Goal: Task Accomplishment & Management: Manage account settings

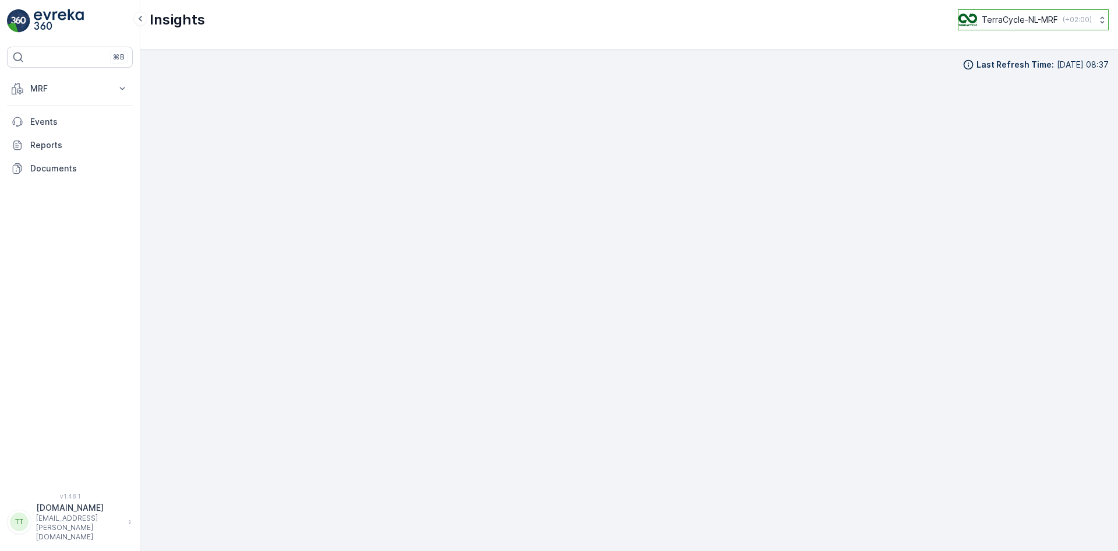
click at [1029, 20] on p "TerraCycle-NL-MRF" at bounding box center [1020, 20] width 76 height 12
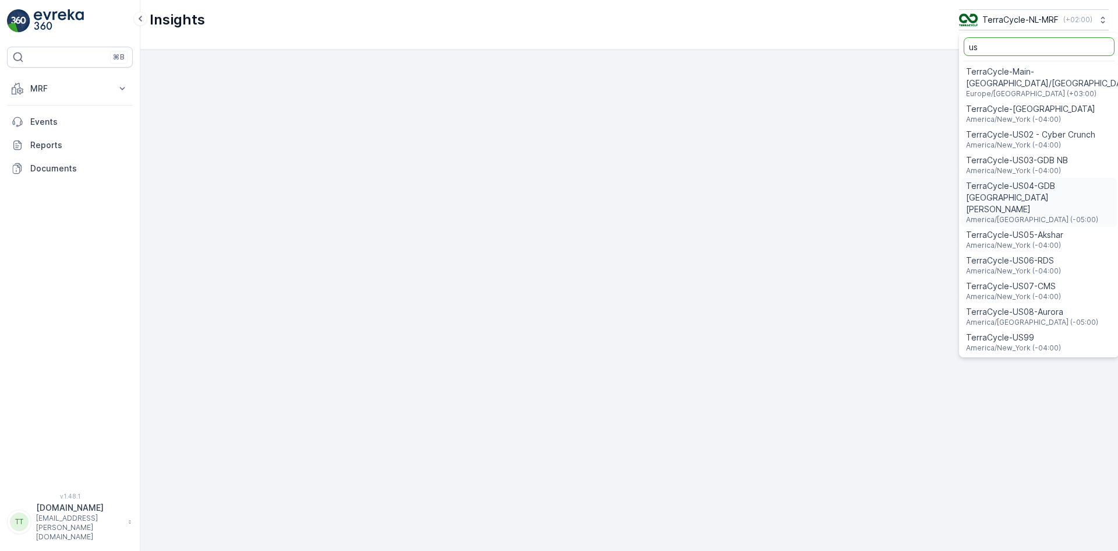
type input "us"
click at [1054, 304] on div "TerraCycle-US08-Aurora America/Chicago (-05:00)" at bounding box center [1040, 317] width 156 height 26
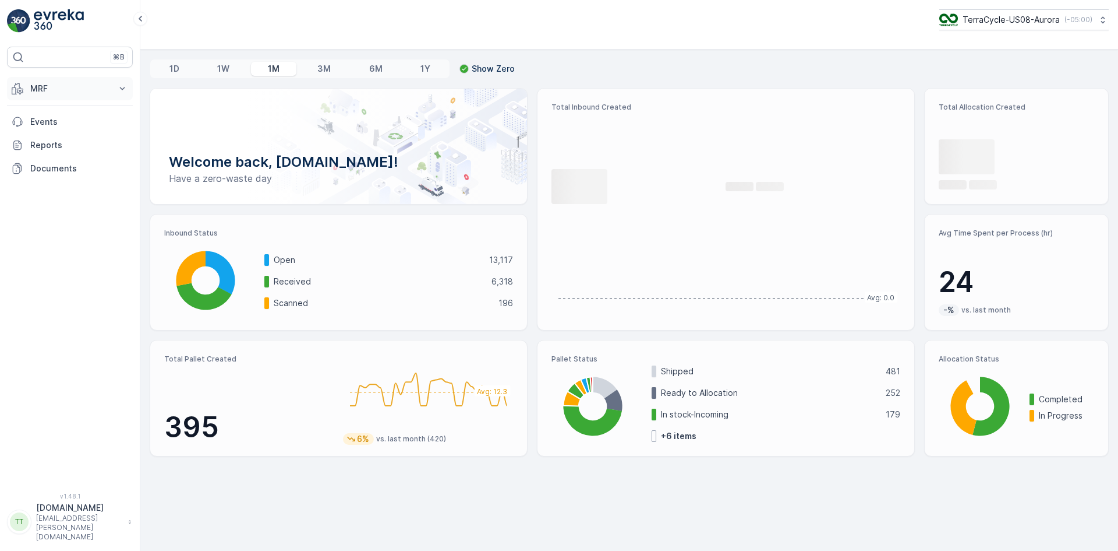
click at [54, 90] on p "MRF" at bounding box center [69, 89] width 79 height 12
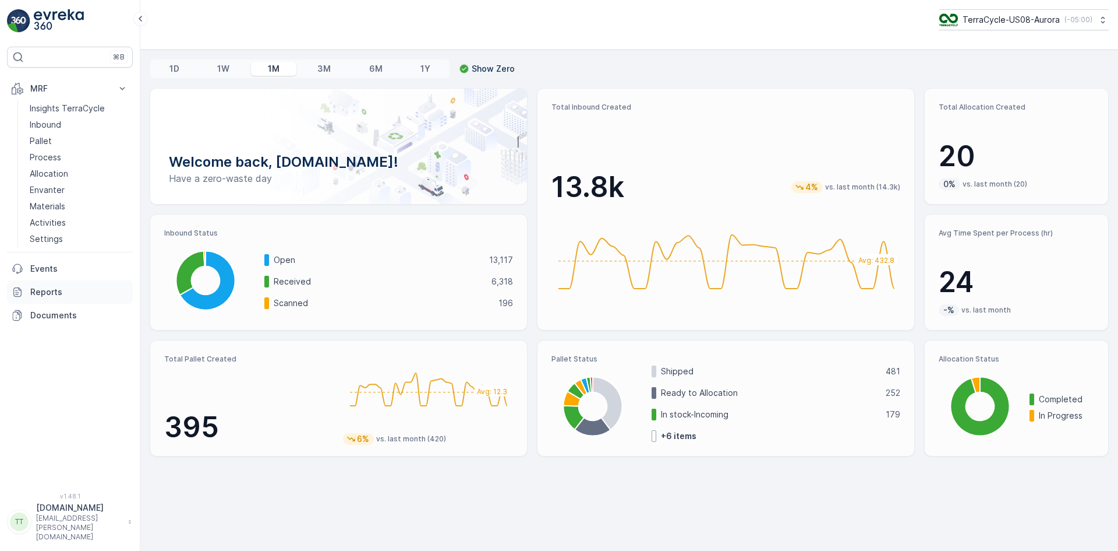
click at [61, 295] on p "Reports" at bounding box center [79, 292] width 98 height 12
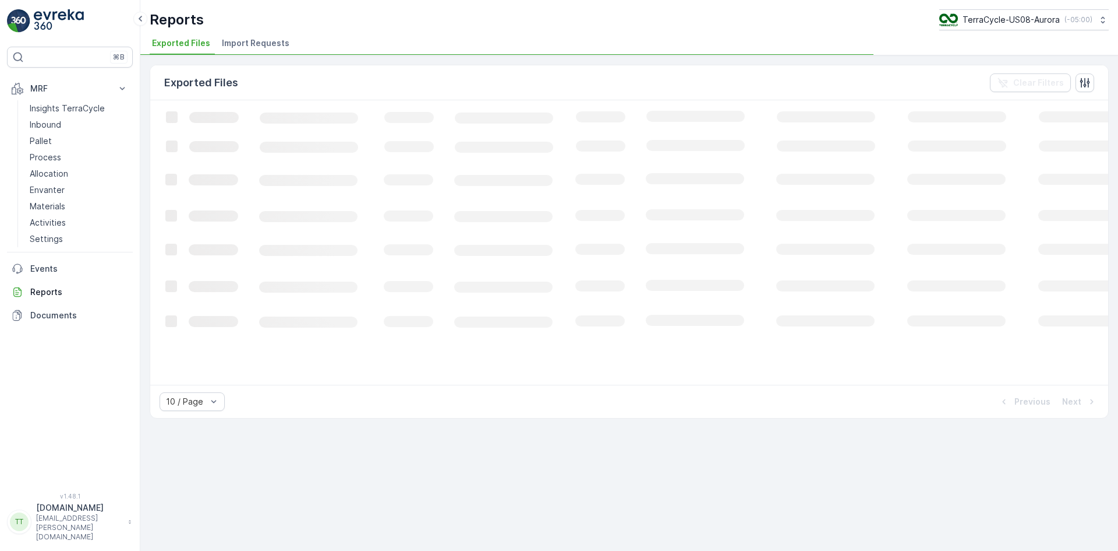
click at [255, 43] on span "Import Requests" at bounding box center [256, 43] width 68 height 12
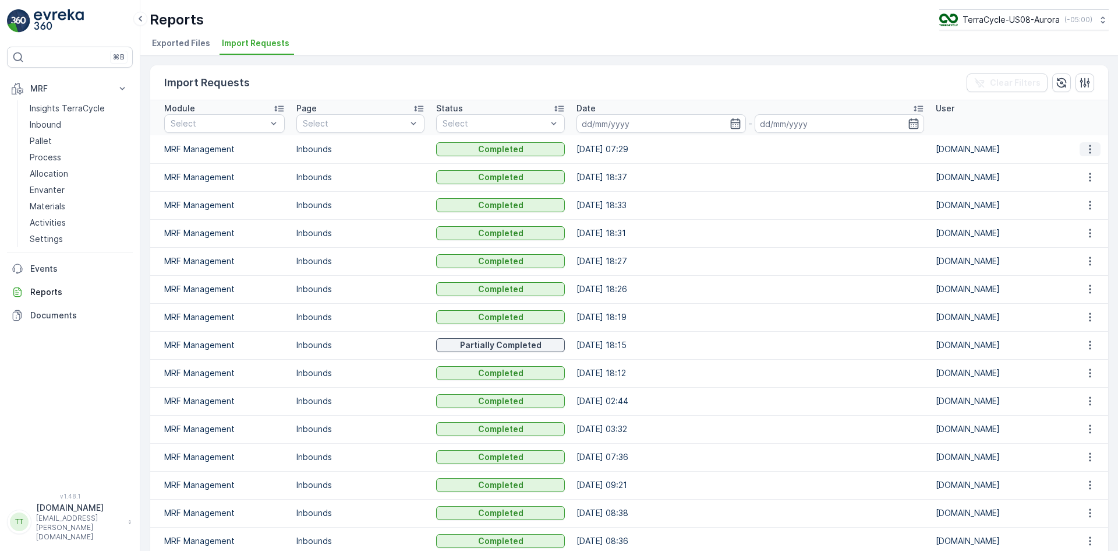
click at [1088, 146] on icon "button" at bounding box center [1091, 149] width 12 height 12
drag, startPoint x: 600, startPoint y: 208, endPoint x: 602, endPoint y: 195, distance: 13.6
click at [602, 197] on td "24.08.2025 18:33" at bounding box center [750, 205] width 359 height 28
click at [607, 176] on td "24.08.2025 18:37" at bounding box center [750, 177] width 359 height 28
click at [1011, 20] on p "TerraCycle-US08-Aurora" at bounding box center [1010, 20] width 97 height 12
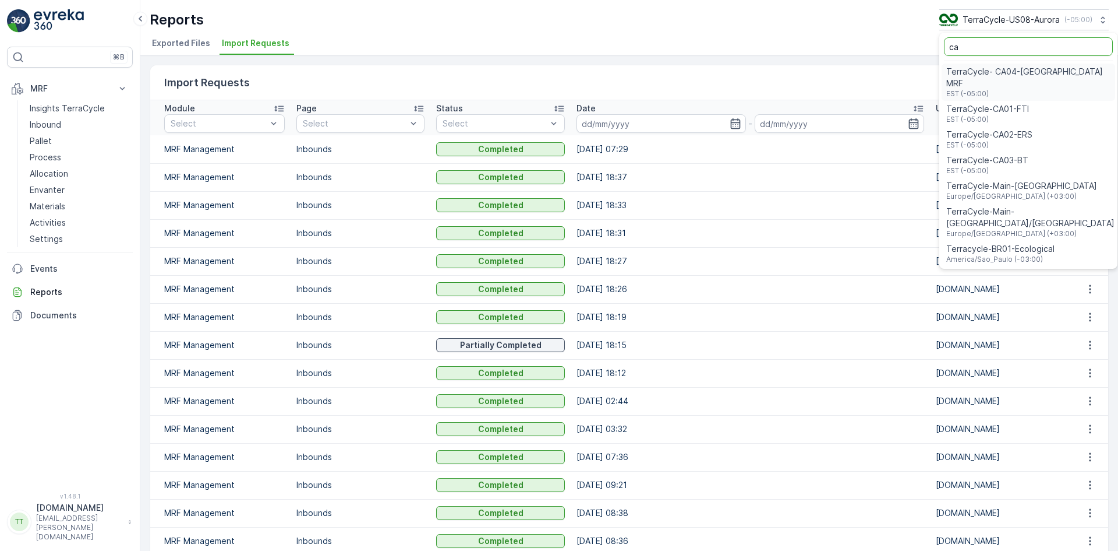
type input "ca"
click at [1019, 103] on span "TerraCycle-CA01-FTI" at bounding box center [988, 109] width 83 height 12
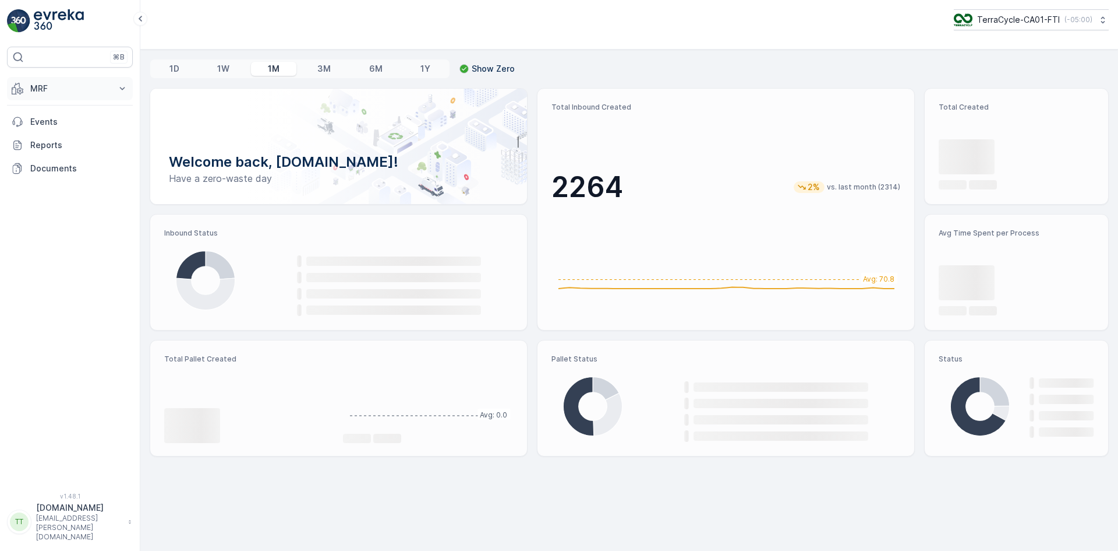
click at [47, 85] on p "MRF" at bounding box center [69, 89] width 79 height 12
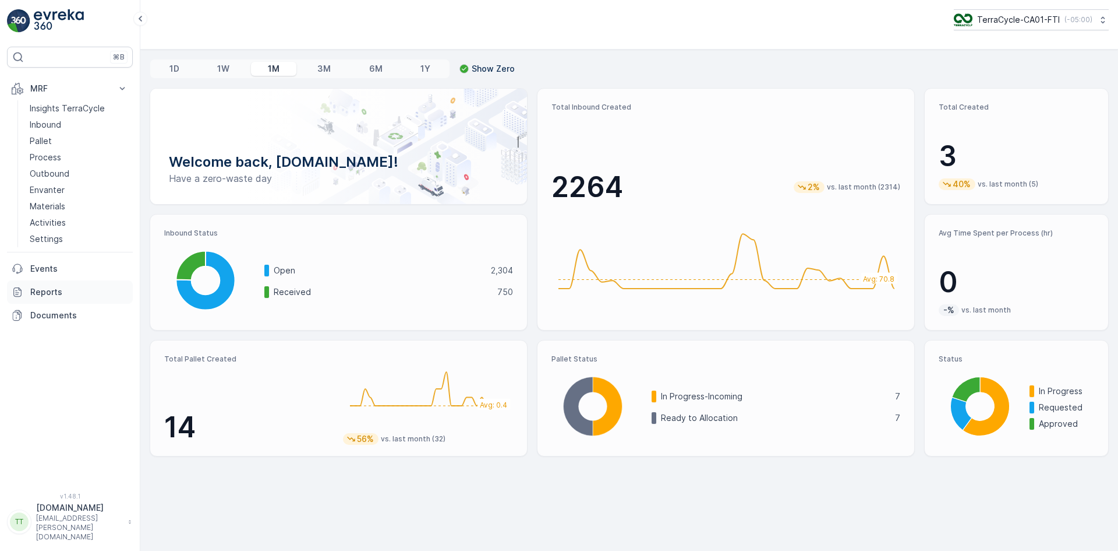
click at [58, 291] on p "Reports" at bounding box center [79, 292] width 98 height 12
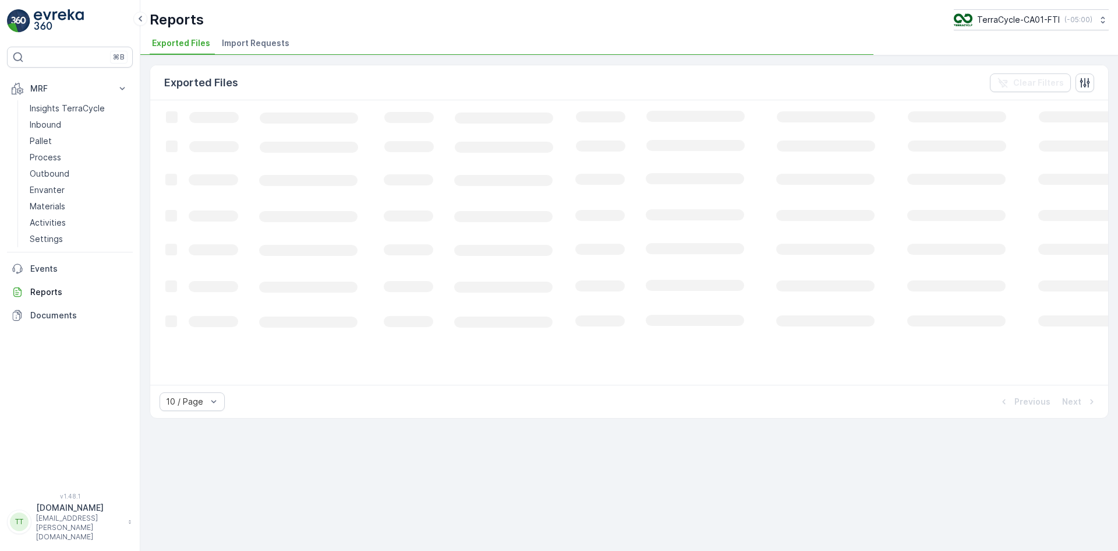
click at [250, 44] on span "Import Requests" at bounding box center [256, 43] width 68 height 12
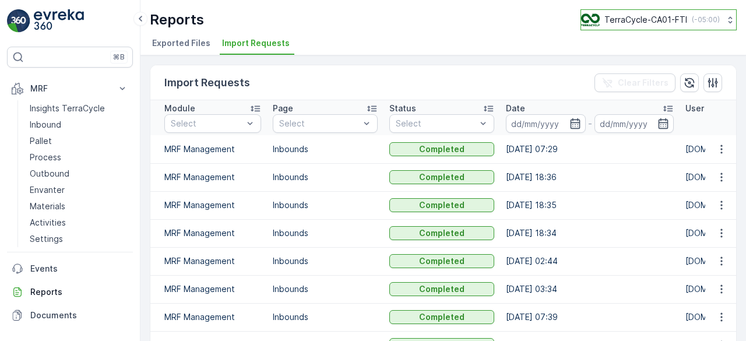
click at [656, 24] on p "TerraCycle-CA01-FTI" at bounding box center [645, 20] width 83 height 12
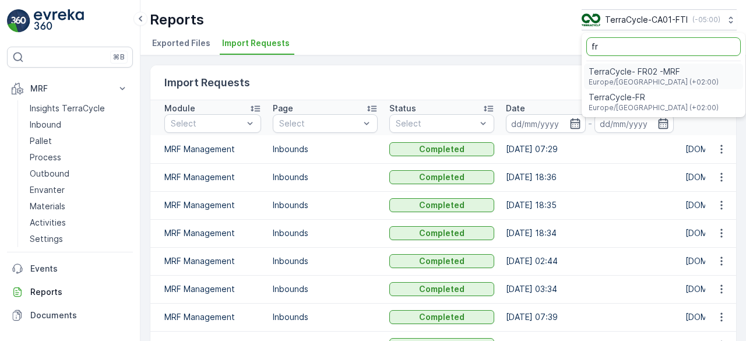
type input "fr"
click at [651, 72] on span "TerraCycle- FR02 -MRF" at bounding box center [653, 72] width 130 height 12
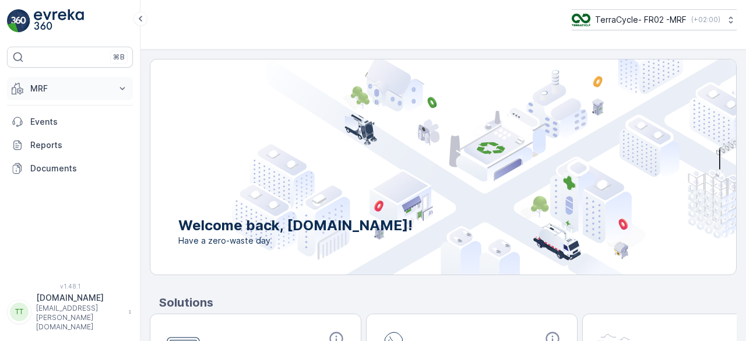
click at [47, 80] on button "MRF" at bounding box center [70, 88] width 126 height 23
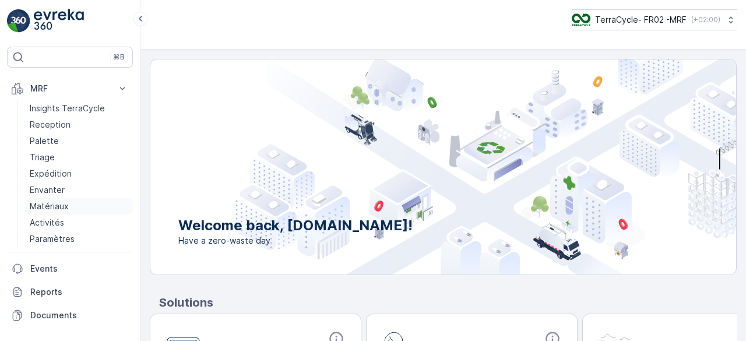
click at [55, 203] on p "Matériaux" at bounding box center [49, 206] width 39 height 12
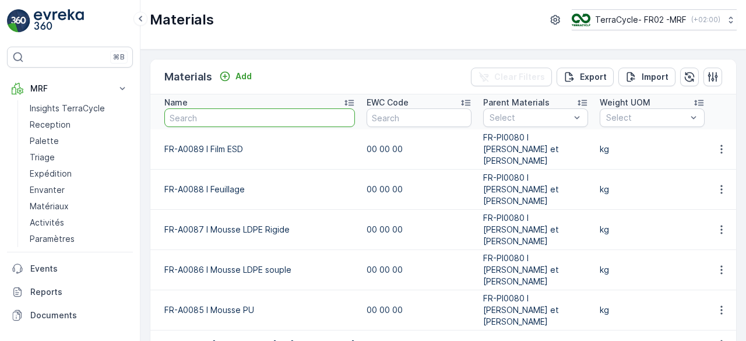
click at [199, 114] on input "text" at bounding box center [259, 117] width 190 height 19
type input "a0023"
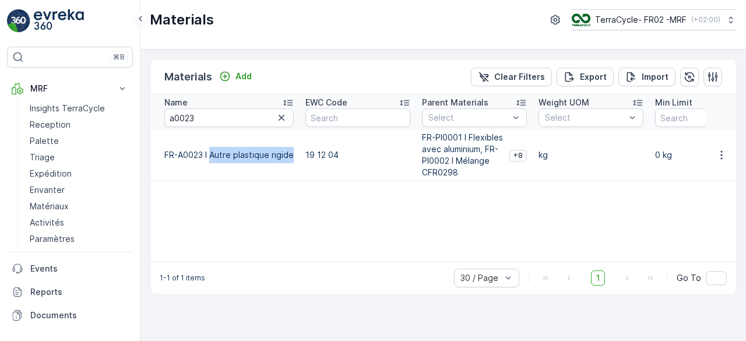
drag, startPoint x: 210, startPoint y: 154, endPoint x: 295, endPoint y: 157, distance: 85.7
click at [295, 157] on td "FR-A0023 I Autre plastique rigide" at bounding box center [224, 155] width 149 height 52
copy td "Autre plastique rigide"
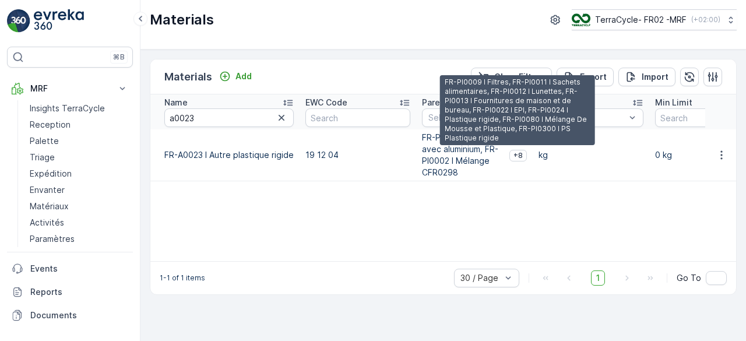
click at [513, 151] on span "+8" at bounding box center [517, 155] width 9 height 9
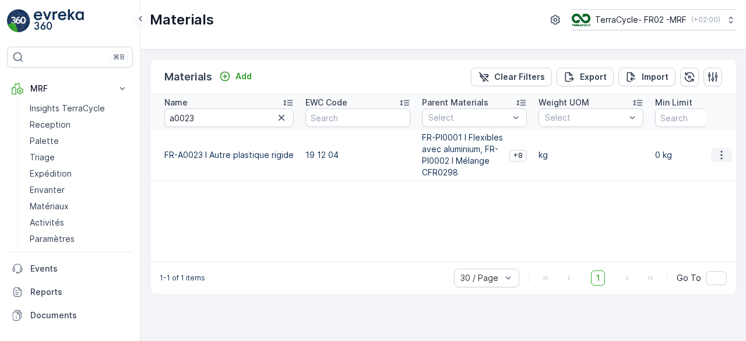
click at [716, 152] on icon "button" at bounding box center [721, 155] width 12 height 12
click at [675, 172] on span "Edit Material" at bounding box center [681, 171] width 49 height 12
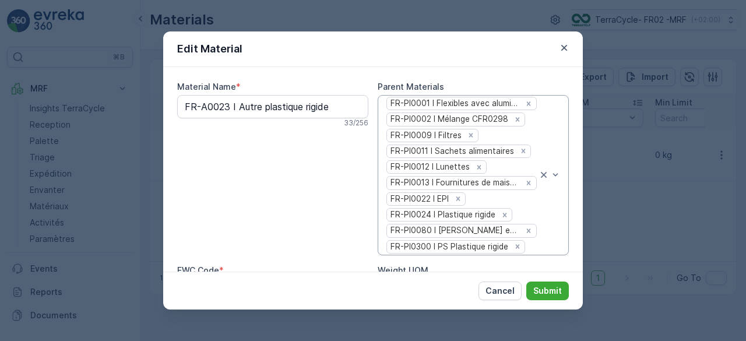
type Name "FR-A0023 I Autre plastique rigide"
type Price "0"
type Limit "0"
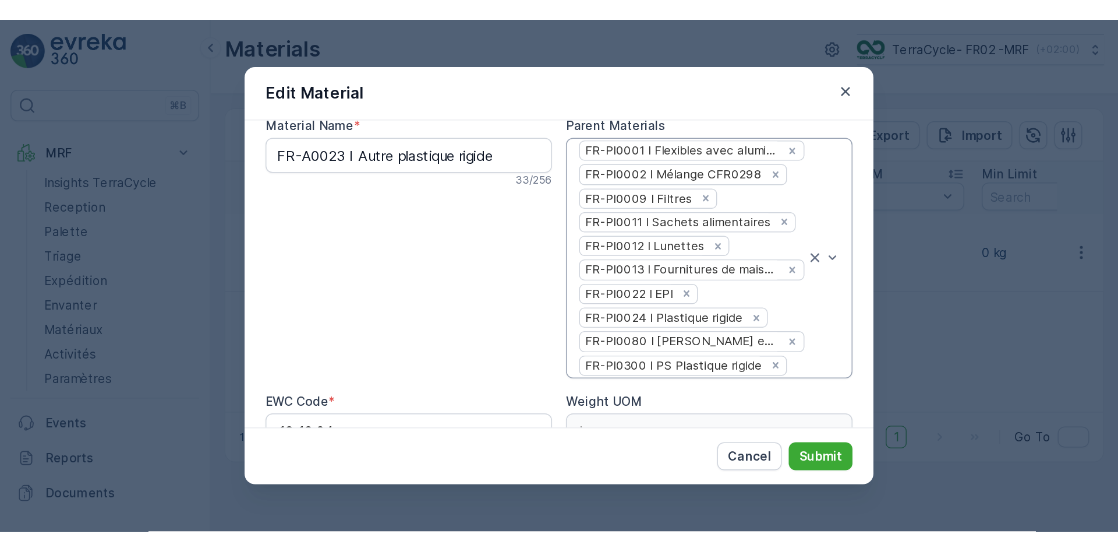
scroll to position [9, 0]
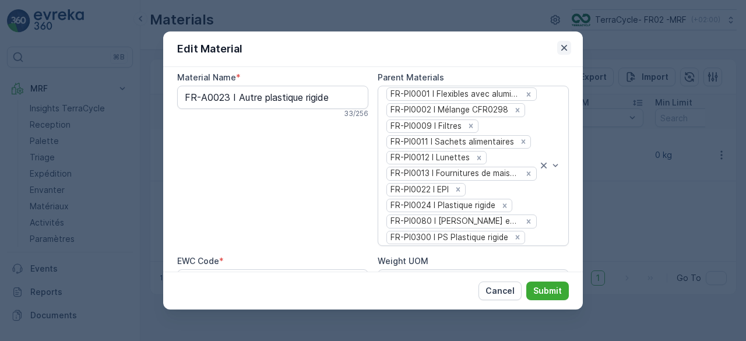
click at [560, 44] on icon "button" at bounding box center [564, 48] width 12 height 12
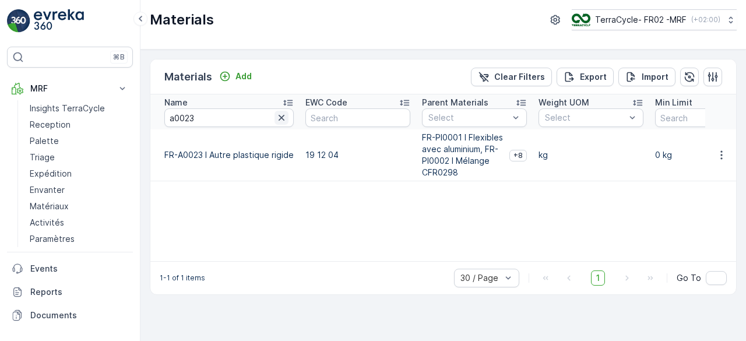
click at [280, 118] on icon "button" at bounding box center [281, 118] width 6 height 6
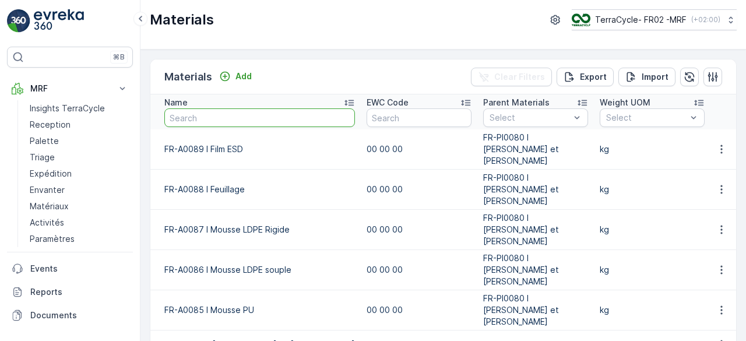
click at [174, 117] on input "text" at bounding box center [259, 117] width 190 height 19
type input "de"
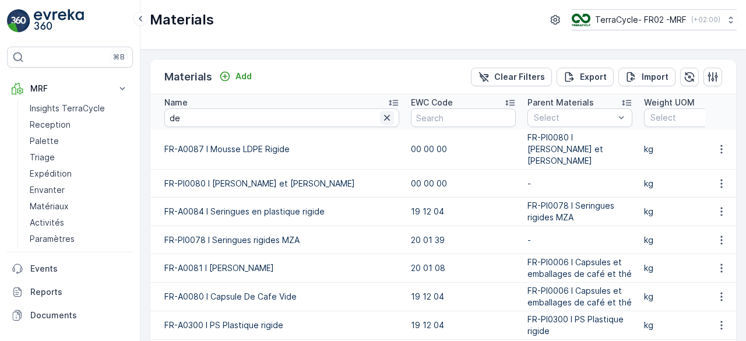
click at [383, 111] on button "button" at bounding box center [387, 118] width 14 height 14
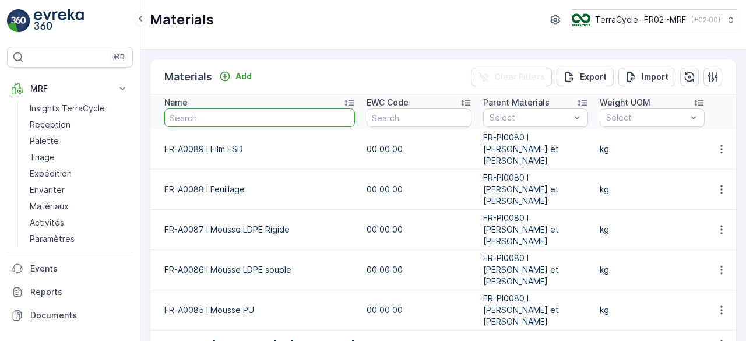
click at [287, 111] on input "text" at bounding box center [259, 117] width 190 height 19
type input "0023"
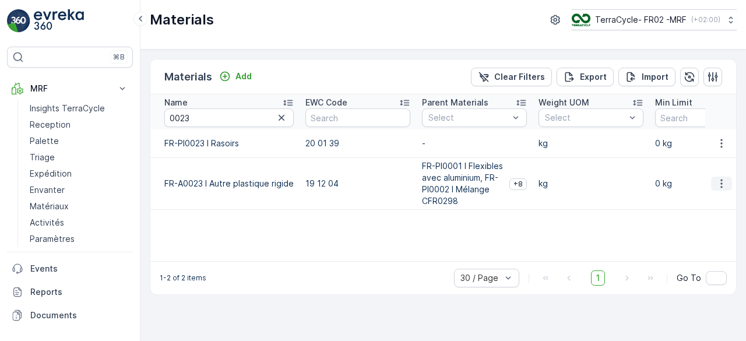
click at [722, 187] on icon "button" at bounding box center [721, 184] width 12 height 12
click at [699, 195] on span "Edit Material" at bounding box center [681, 200] width 49 height 12
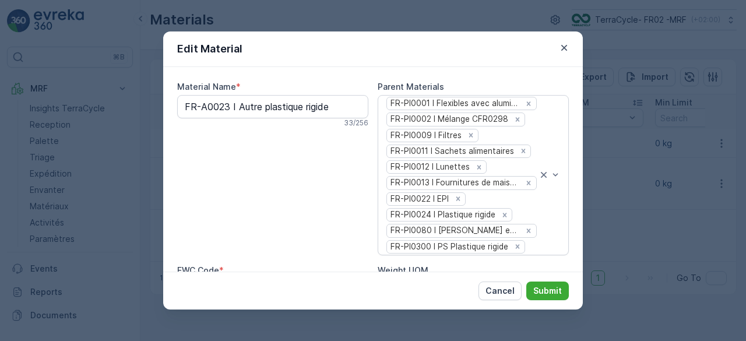
type Name "FR-A0023 I Autre plastique rigide"
type Price "0"
type Limit "0"
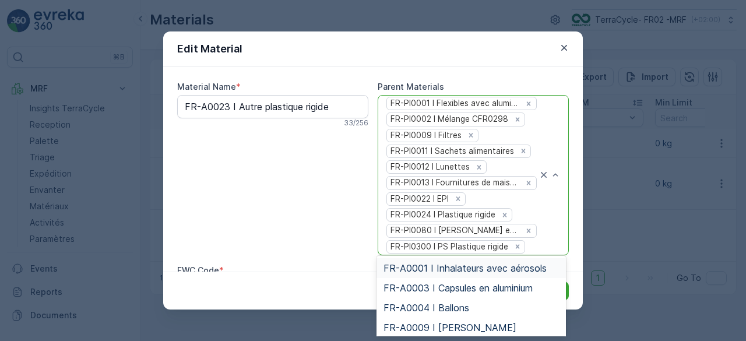
click at [522, 200] on div "FR-PI0001 I Flexibles avec aluminium FR-PI0002 I Mélange CFR0298 FR-PI0009 I Fi…" at bounding box center [461, 175] width 153 height 159
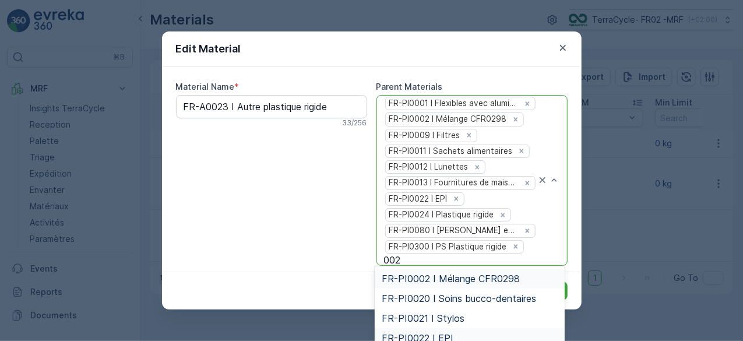
type input "0020"
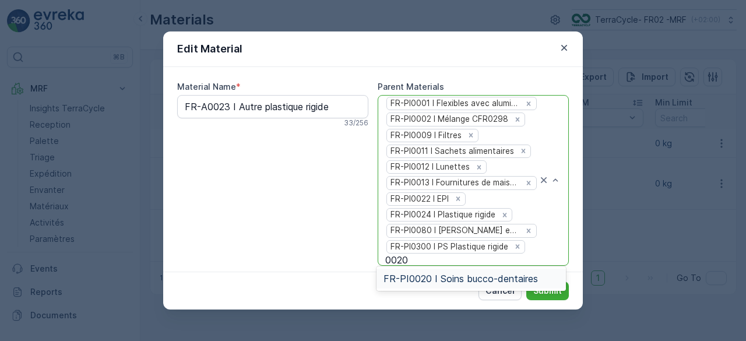
click at [452, 274] on span "FR-PI0020 I Soins bucco-dentaires" at bounding box center [460, 278] width 154 height 10
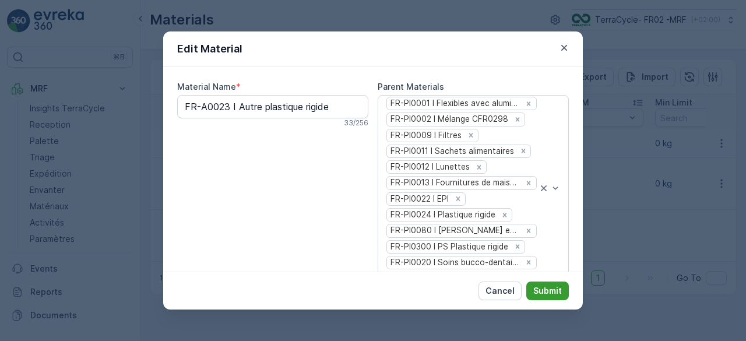
click at [552, 285] on p "Submit" at bounding box center [547, 291] width 29 height 12
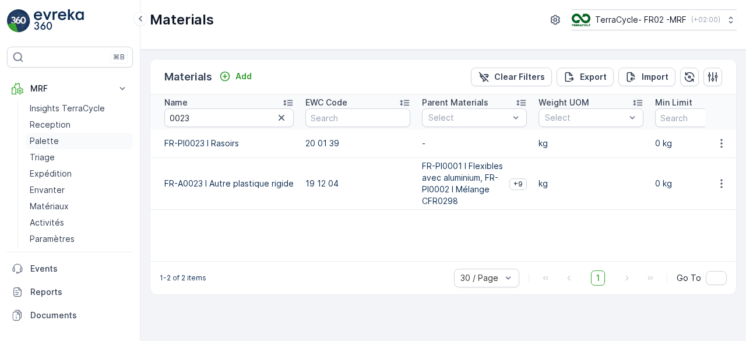
click at [50, 142] on p "Palette" at bounding box center [44, 141] width 29 height 12
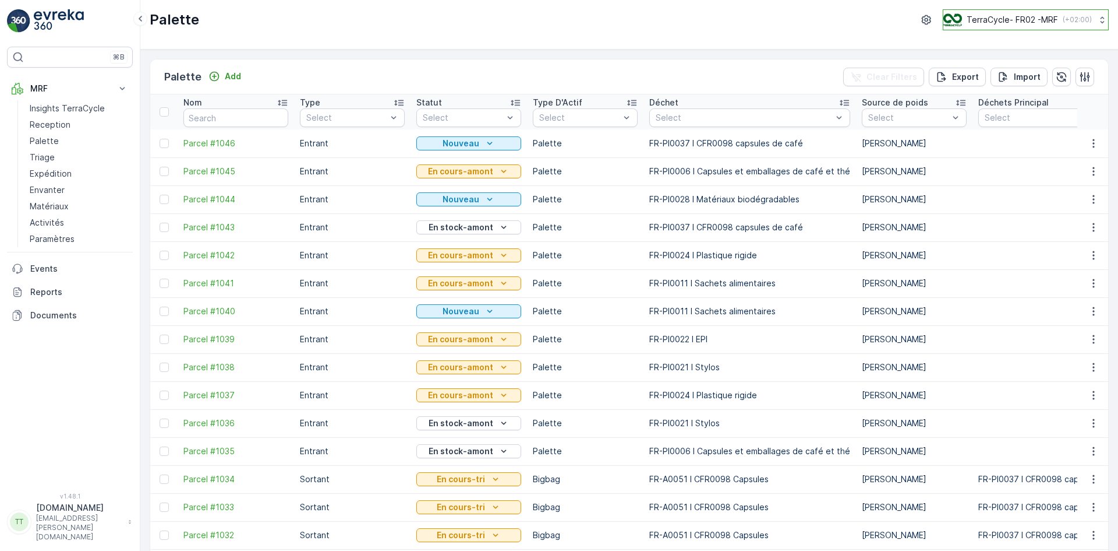
click at [745, 16] on p "TerraCycle- FR02 -MRF" at bounding box center [1012, 20] width 91 height 12
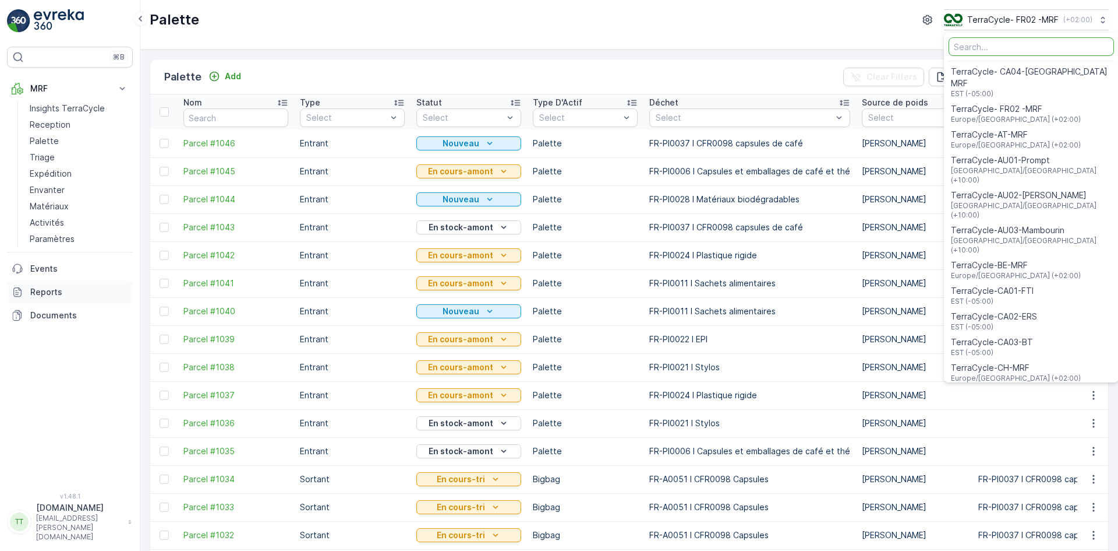
click at [55, 290] on p "Reports" at bounding box center [79, 292] width 98 height 12
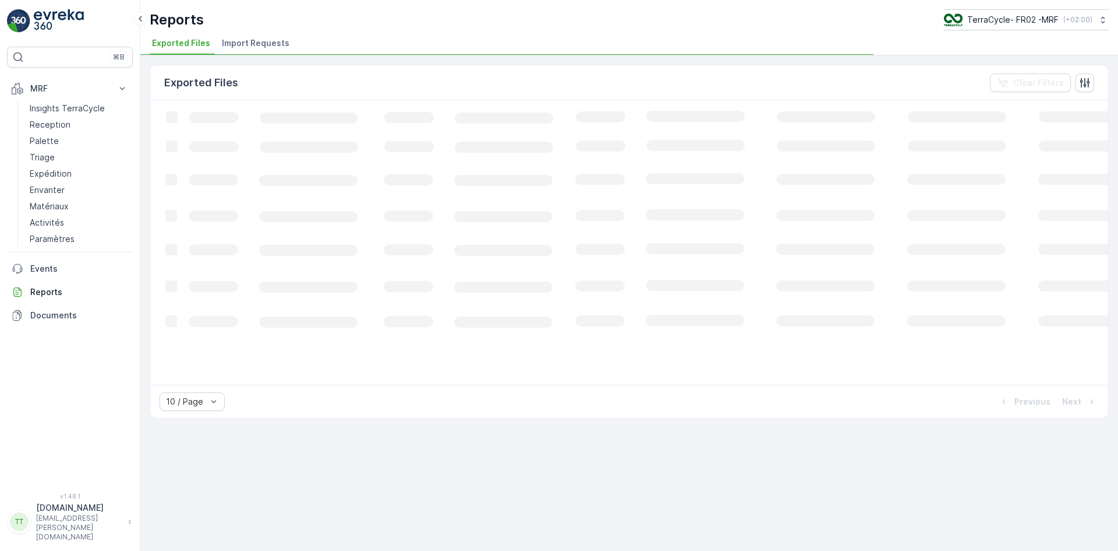
click at [269, 38] on span "Import Requests" at bounding box center [256, 43] width 68 height 12
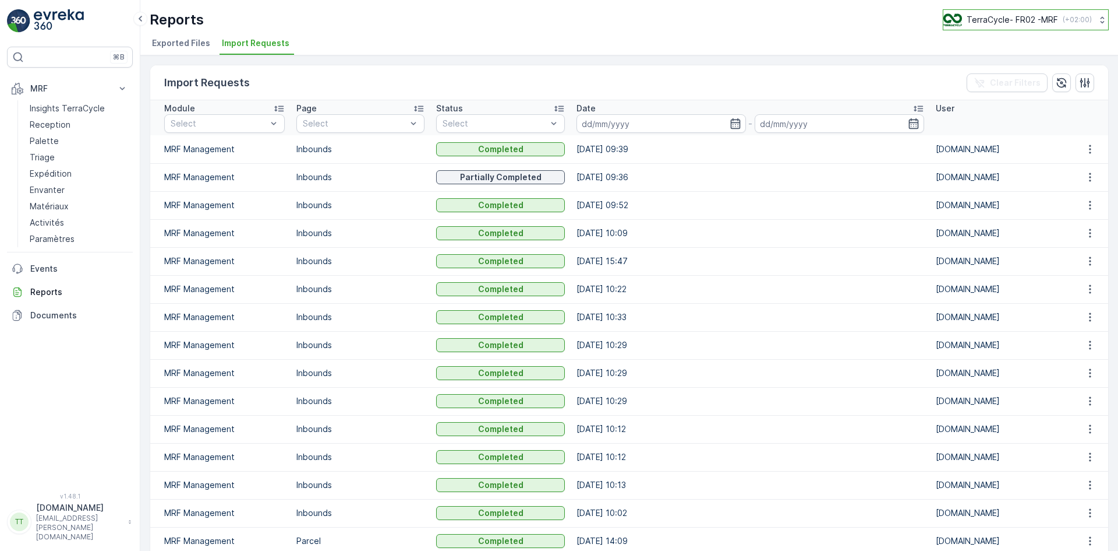
click at [745, 20] on p "TerraCycle- FR02 -MRF" at bounding box center [1012, 20] width 91 height 12
type input "uk"
click at [745, 96] on span "TerraCycle-UK02-Econpro" at bounding box center [1015, 97] width 129 height 12
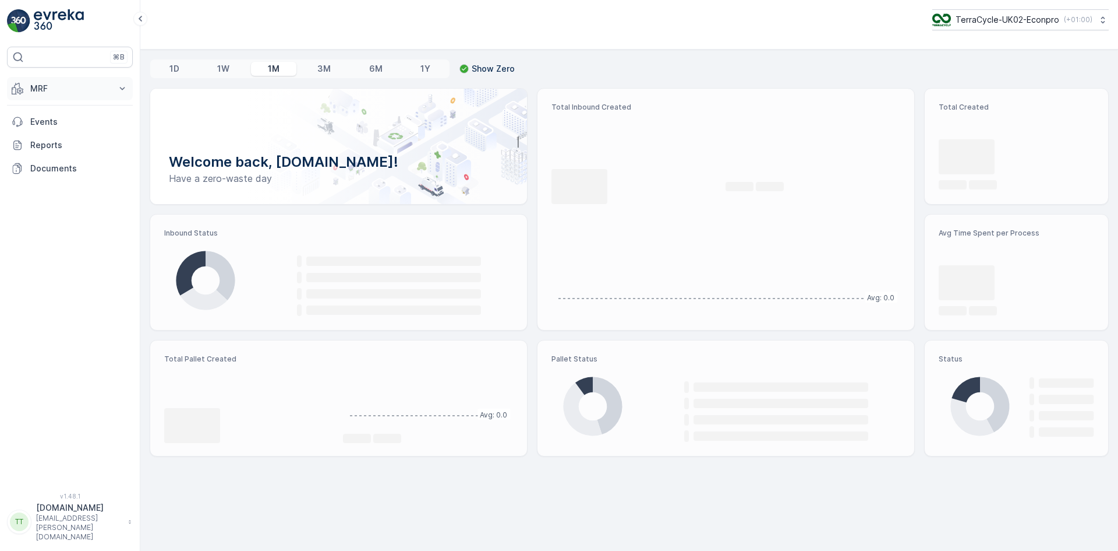
click at [61, 91] on p "MRF" at bounding box center [69, 89] width 79 height 12
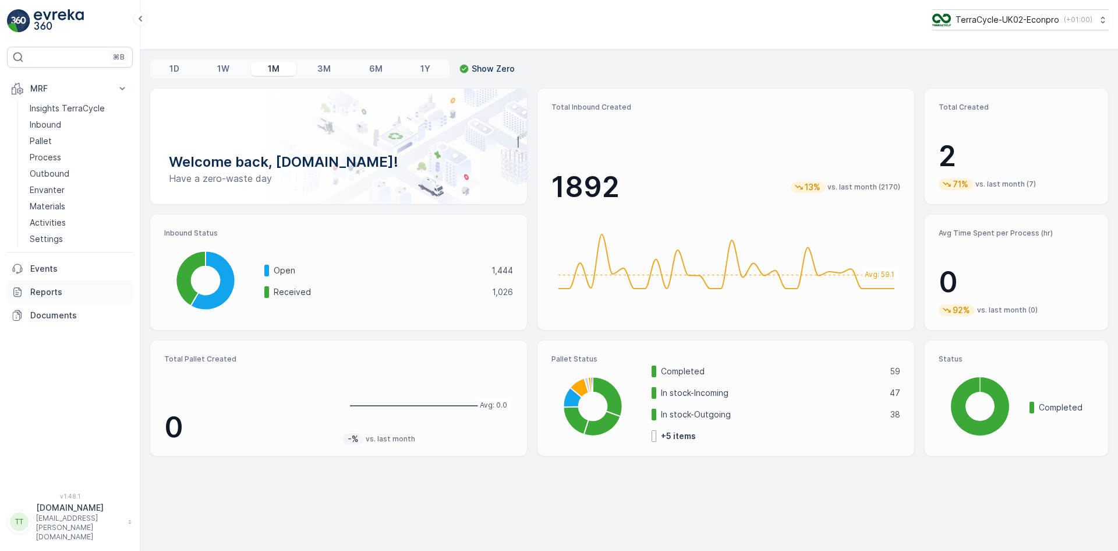
click at [61, 290] on p "Reports" at bounding box center [79, 292] width 98 height 12
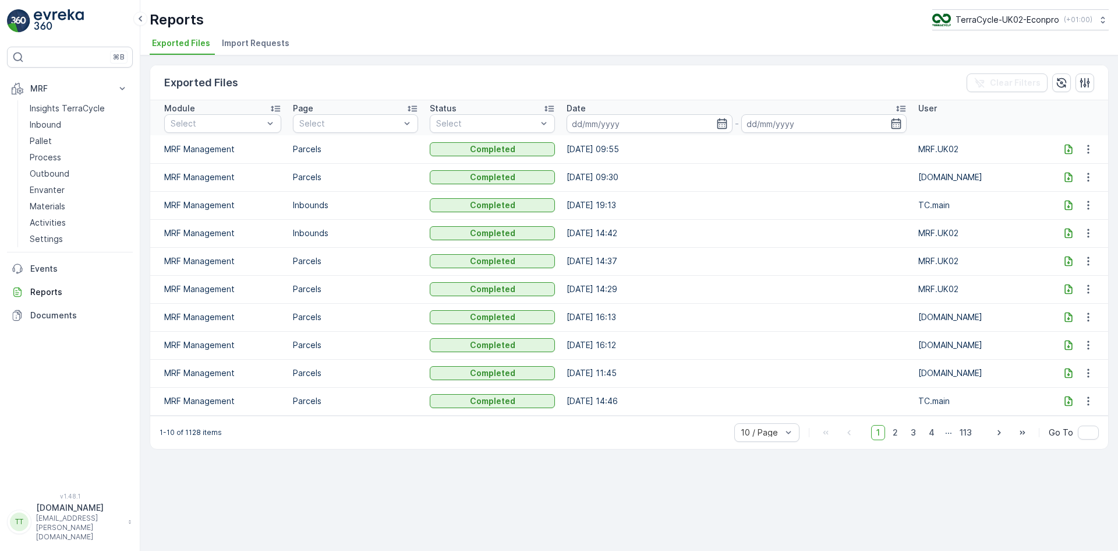
click at [266, 40] on span "Import Requests" at bounding box center [256, 43] width 68 height 12
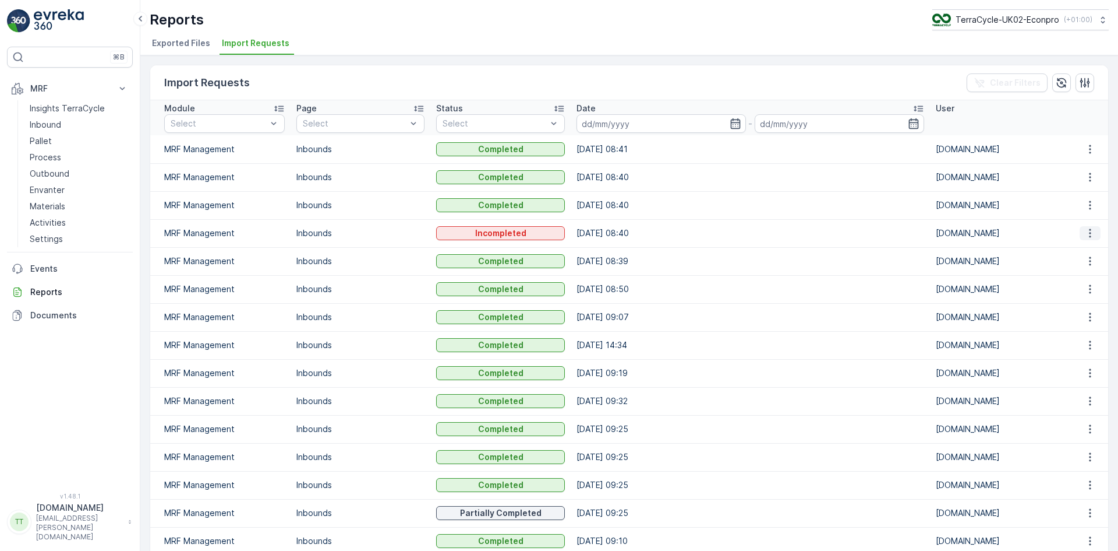
click at [1085, 234] on icon "button" at bounding box center [1091, 233] width 12 height 12
click at [1078, 243] on div "See More Details" at bounding box center [1080, 250] width 77 height 16
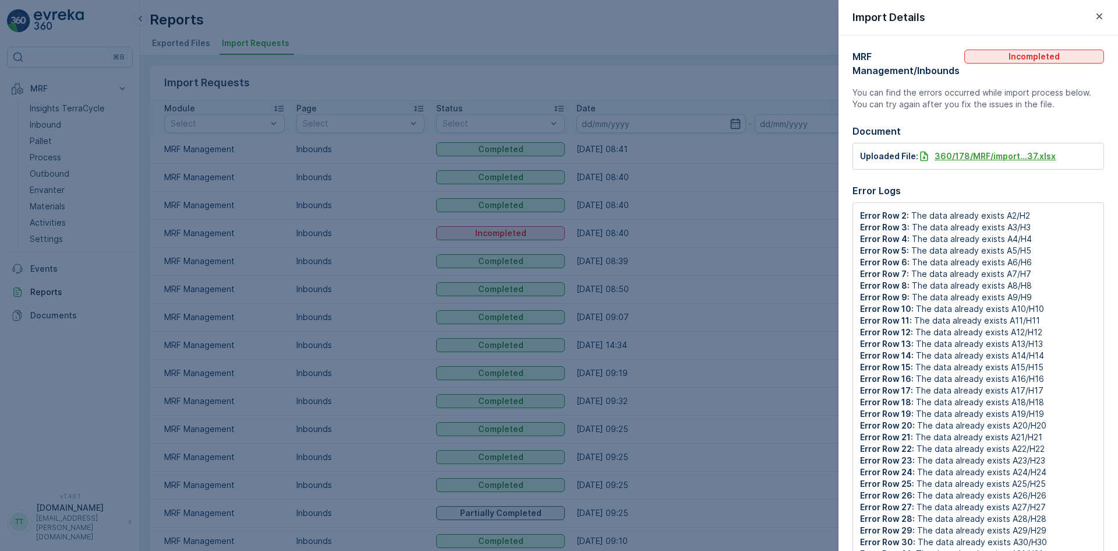
click at [967, 156] on p "360/178/MRF/import...37.xlsx" at bounding box center [995, 156] width 121 height 12
click at [638, 238] on div at bounding box center [559, 275] width 1118 height 551
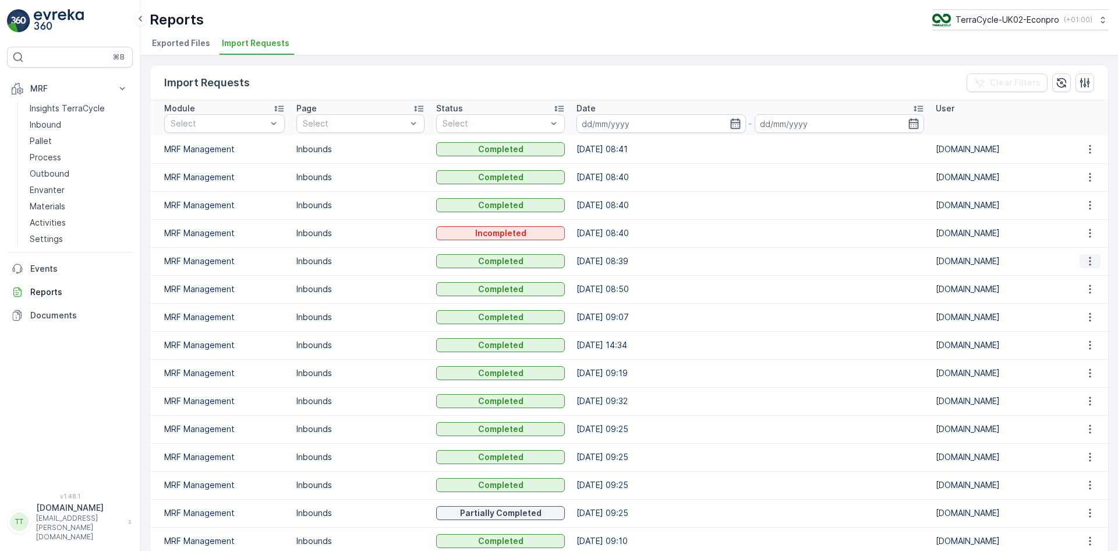
click at [1085, 264] on icon "button" at bounding box center [1091, 261] width 12 height 12
click at [1070, 281] on span "See More Details" at bounding box center [1080, 279] width 68 height 12
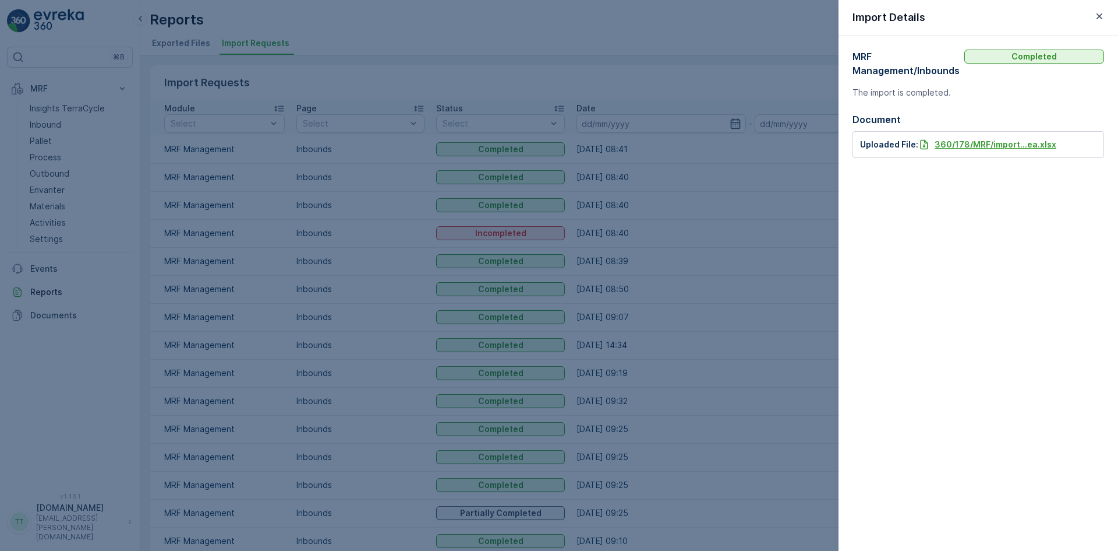
click at [940, 143] on p "360/178/MRF/import...ea.xlsx" at bounding box center [996, 145] width 122 height 12
click at [1099, 17] on icon "button" at bounding box center [1100, 16] width 6 height 6
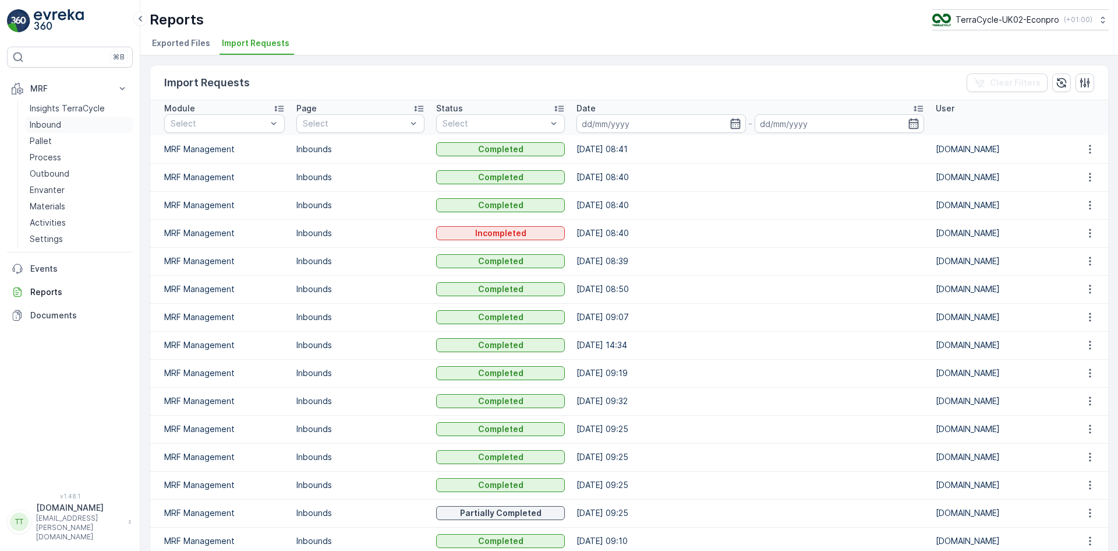
click at [37, 124] on p "Inbound" at bounding box center [45, 125] width 31 height 12
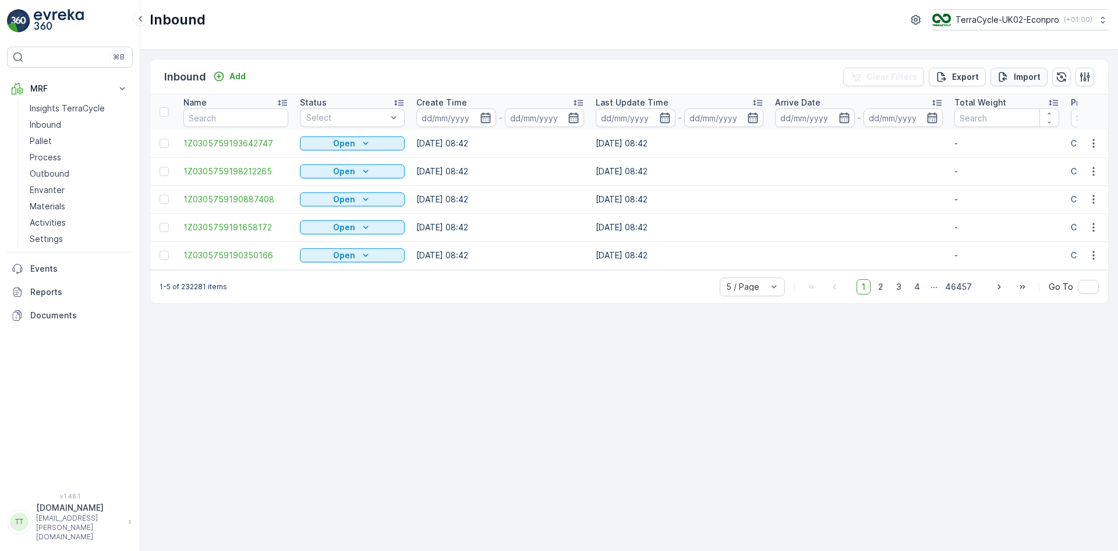
click at [1019, 80] on p "Import" at bounding box center [1027, 77] width 27 height 12
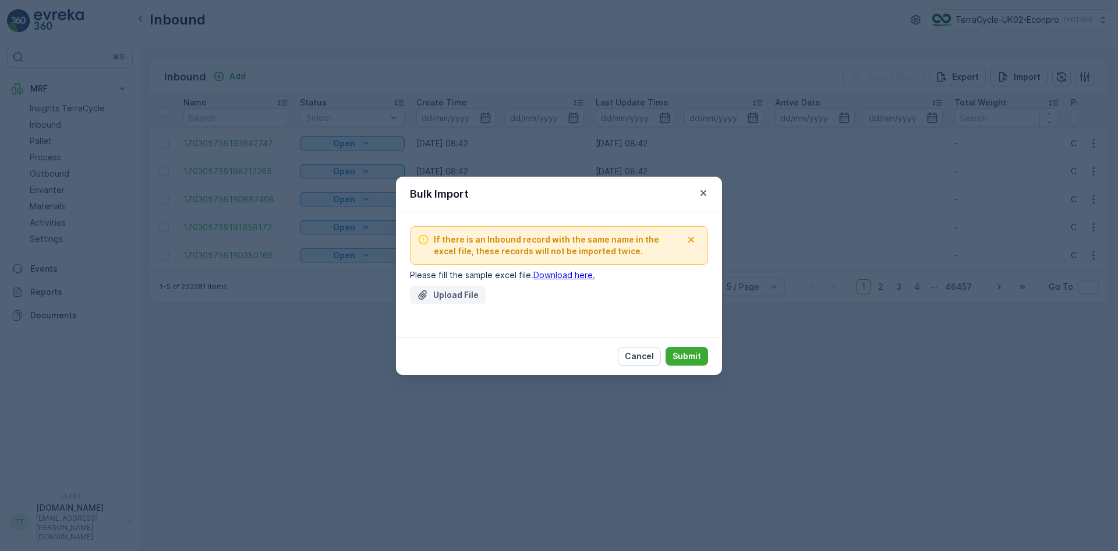
click at [449, 287] on button "Upload File" at bounding box center [448, 294] width 76 height 19
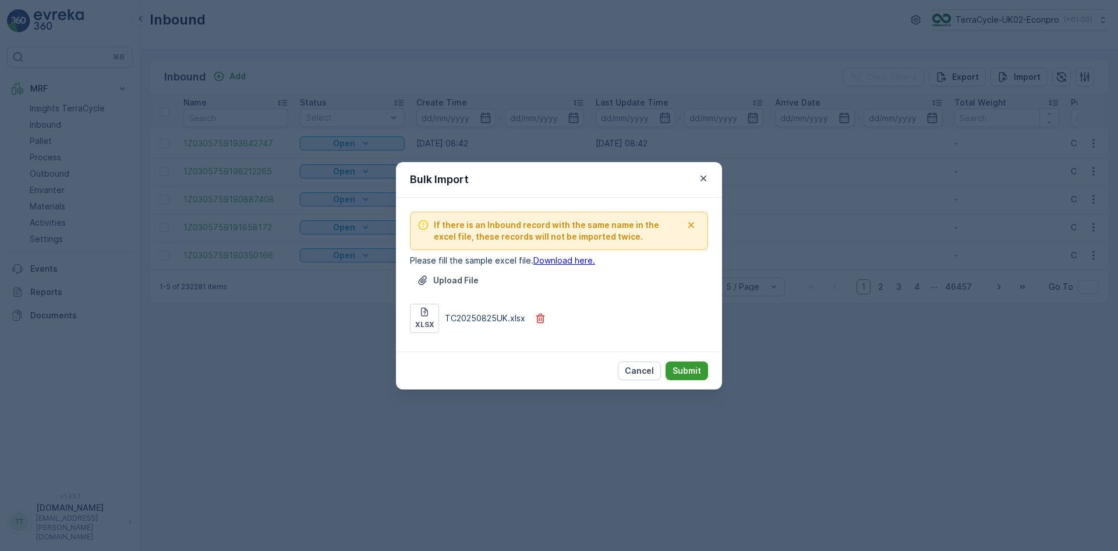
click at [691, 371] on p "Submit" at bounding box center [687, 371] width 29 height 12
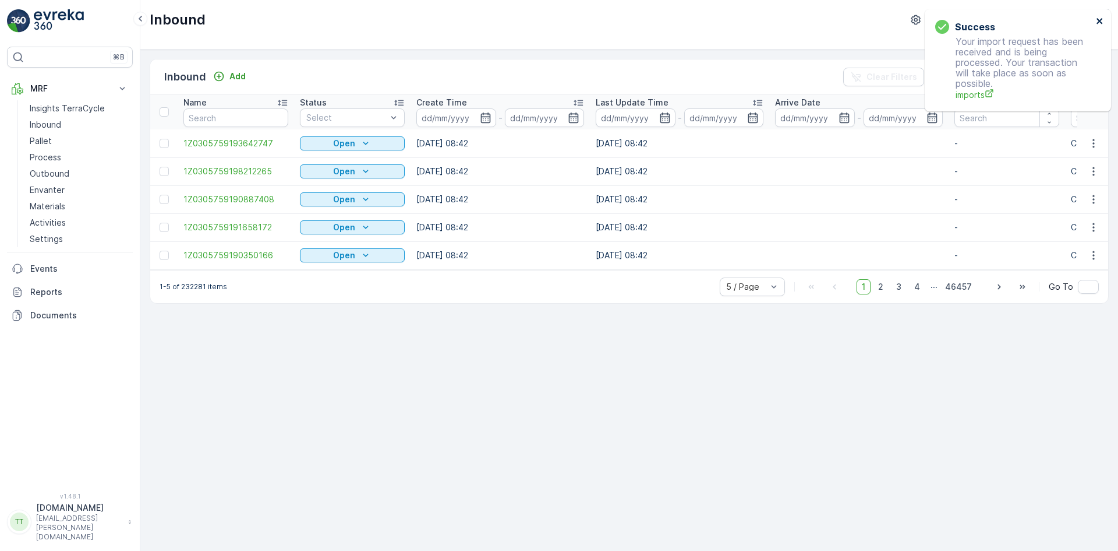
click at [1100, 23] on icon "close" at bounding box center [1100, 20] width 8 height 9
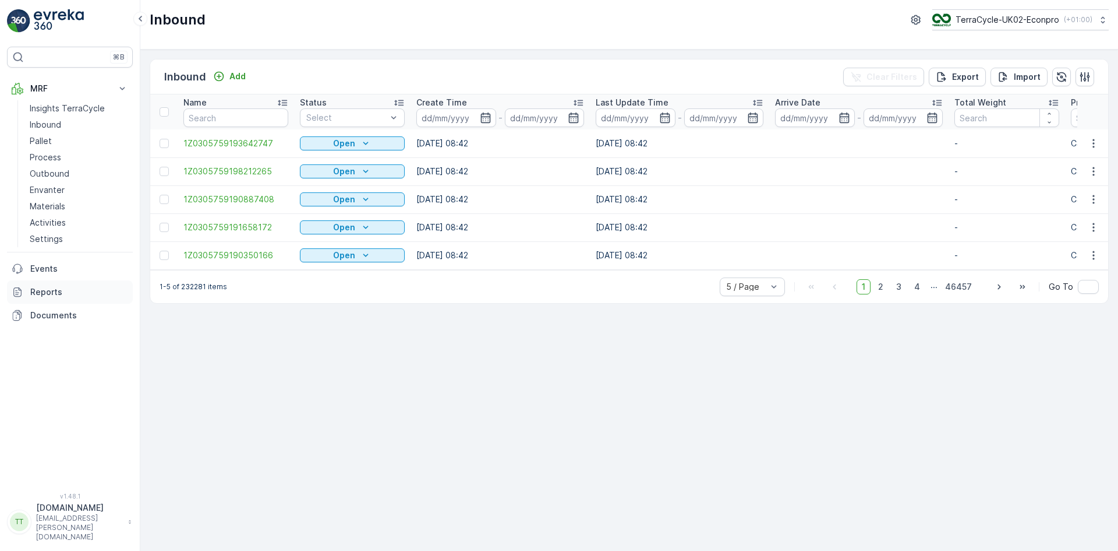
drag, startPoint x: 60, startPoint y: 293, endPoint x: 68, endPoint y: 287, distance: 10.4
click at [60, 292] on p "Reports" at bounding box center [79, 292] width 98 height 12
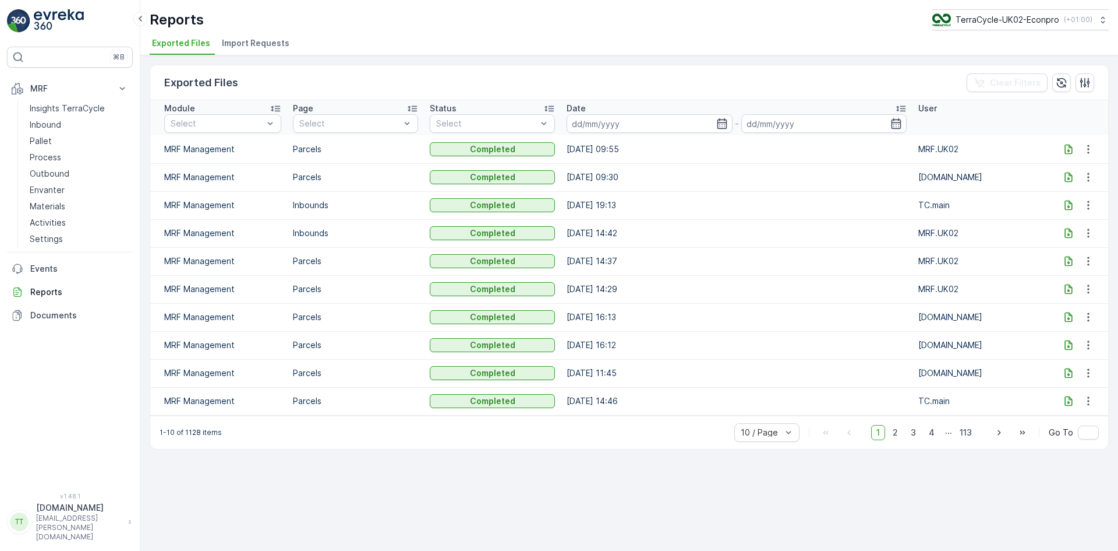
click at [260, 41] on span "Import Requests" at bounding box center [256, 43] width 68 height 12
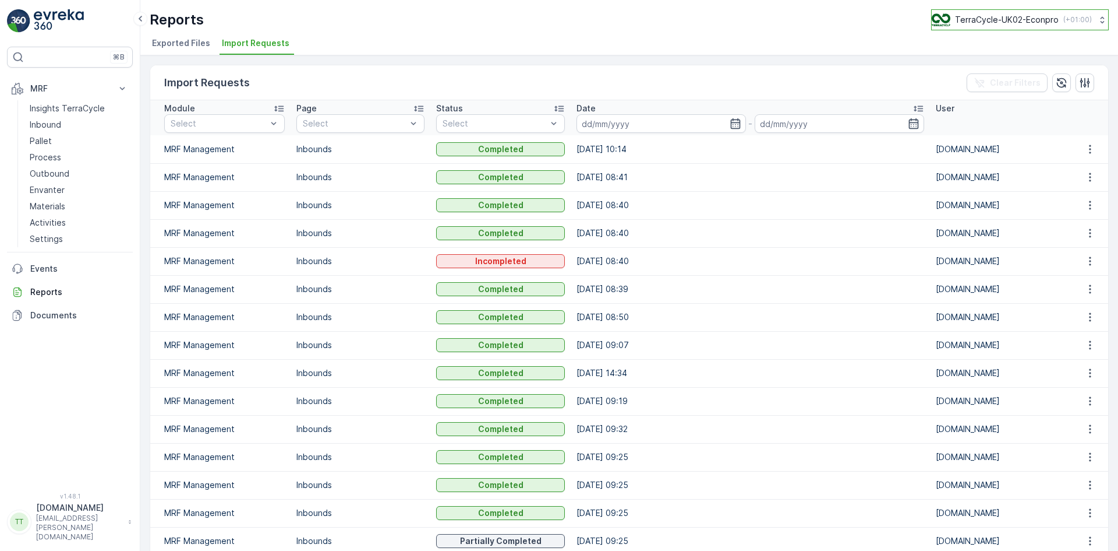
click at [1019, 20] on p "TerraCycle-UK02-Econpro" at bounding box center [1007, 20] width 104 height 12
type input "fr"
click at [996, 70] on span "TerraCycle- FR02 -MRF" at bounding box center [1005, 72] width 130 height 12
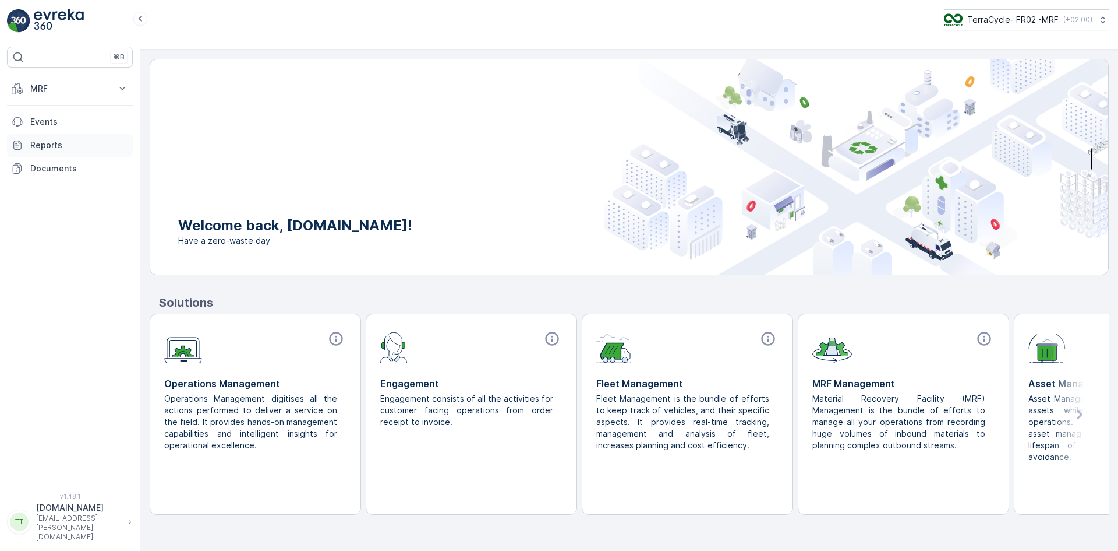
click at [45, 143] on p "Reports" at bounding box center [79, 145] width 98 height 12
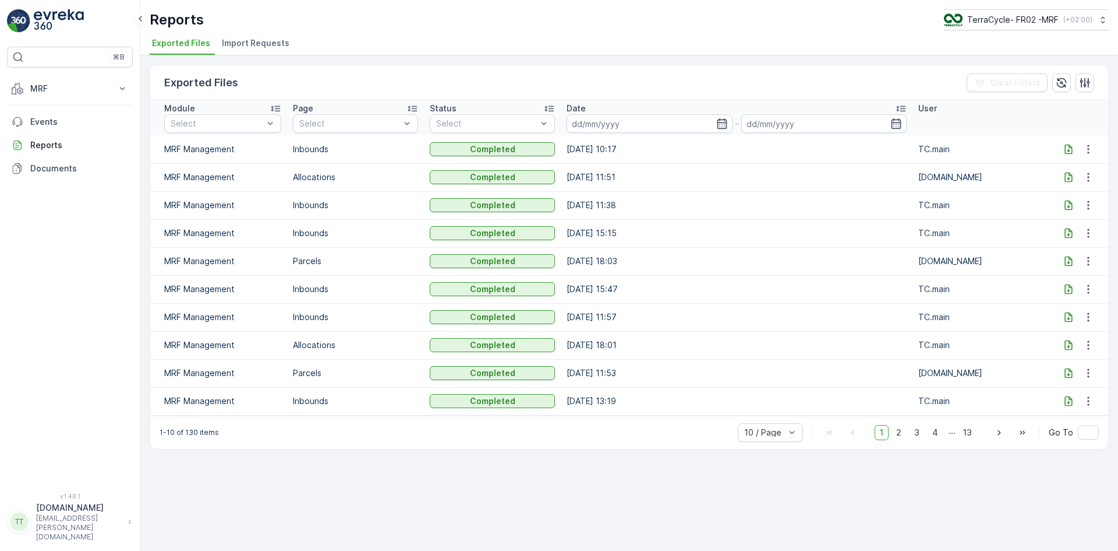
click at [257, 43] on span "Import Requests" at bounding box center [256, 43] width 68 height 12
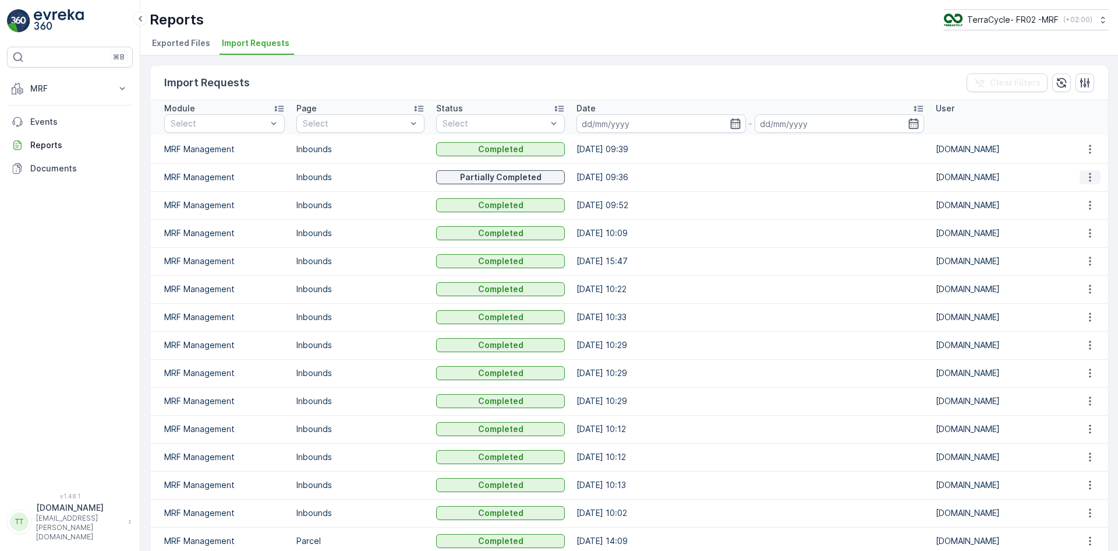
click at [1089, 178] on icon "button" at bounding box center [1090, 177] width 2 height 9
click at [1068, 194] on span "See More Details" at bounding box center [1080, 195] width 68 height 12
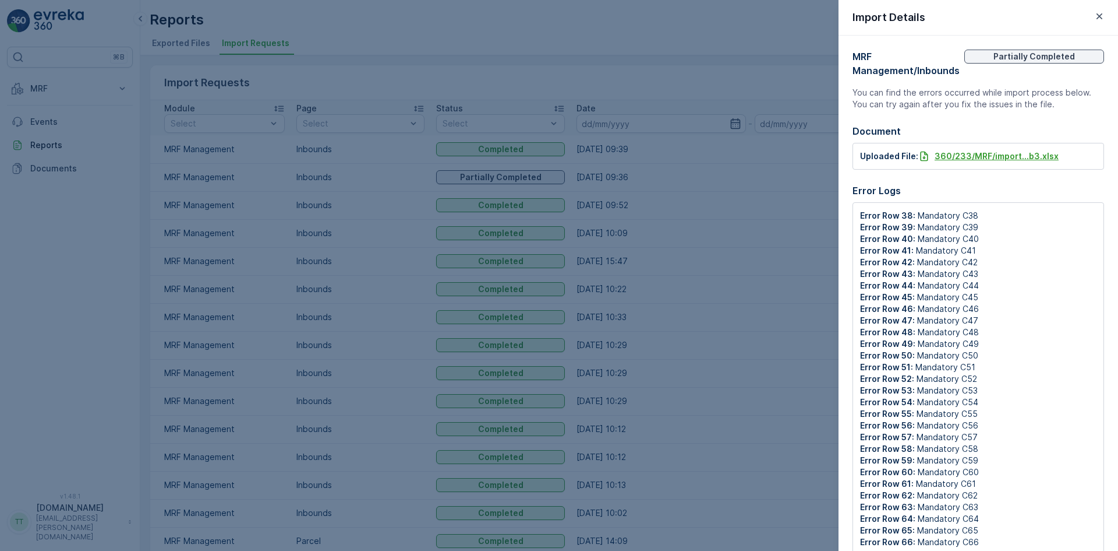
click at [975, 157] on p "360/233/MRF/import...b3.xlsx" at bounding box center [997, 156] width 124 height 12
click at [1101, 16] on icon "button" at bounding box center [1100, 16] width 6 height 6
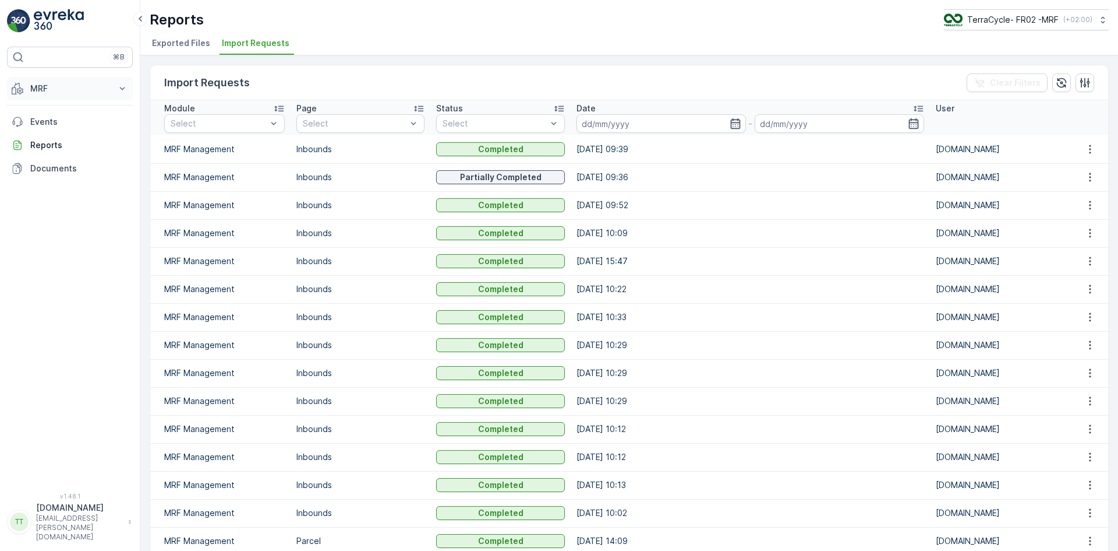
click at [48, 90] on p "MRF" at bounding box center [69, 89] width 79 height 12
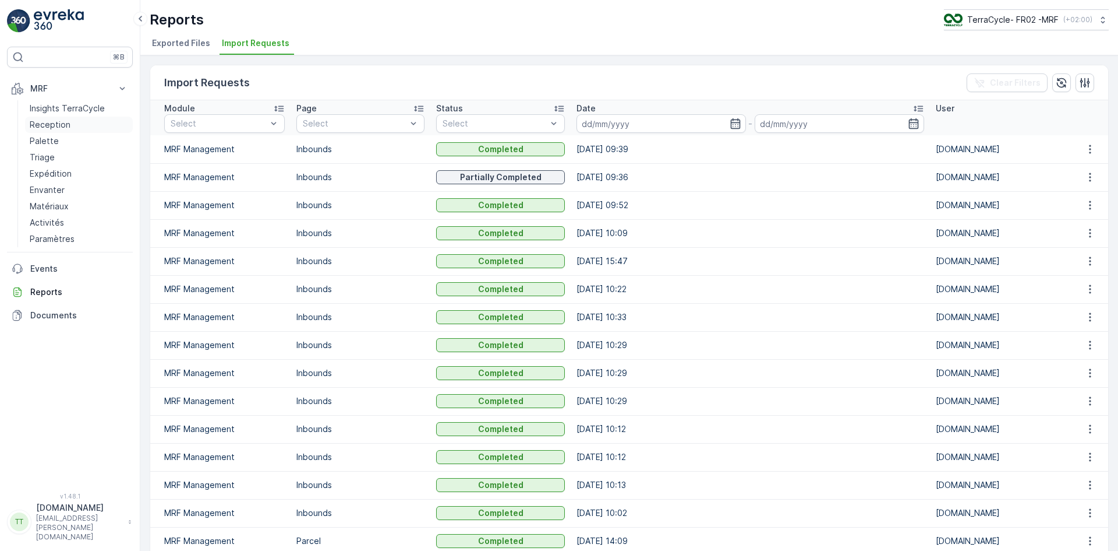
click at [54, 123] on p "Reception" at bounding box center [50, 125] width 41 height 12
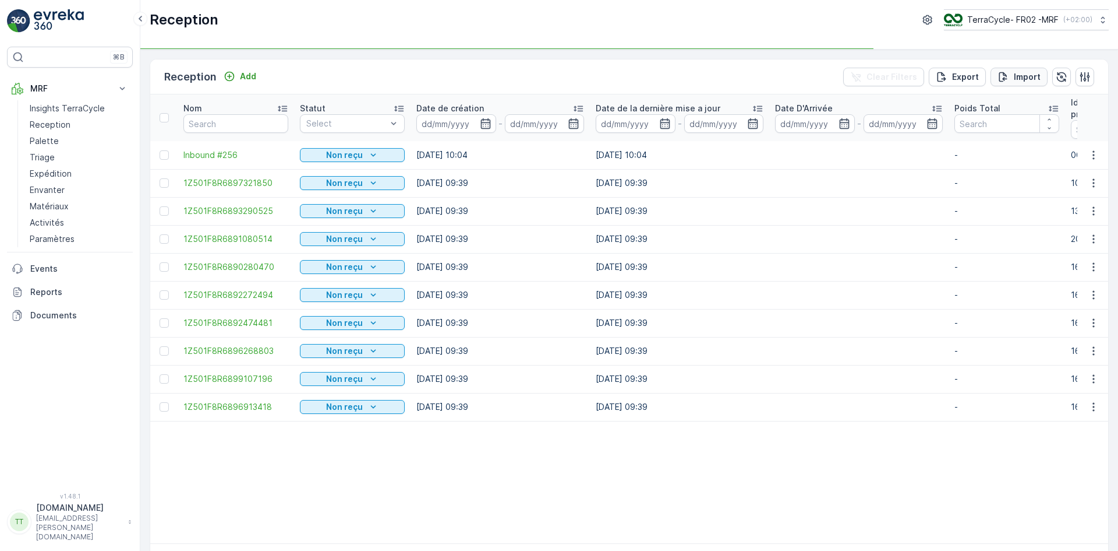
click at [1017, 78] on p "Import" at bounding box center [1027, 77] width 27 height 12
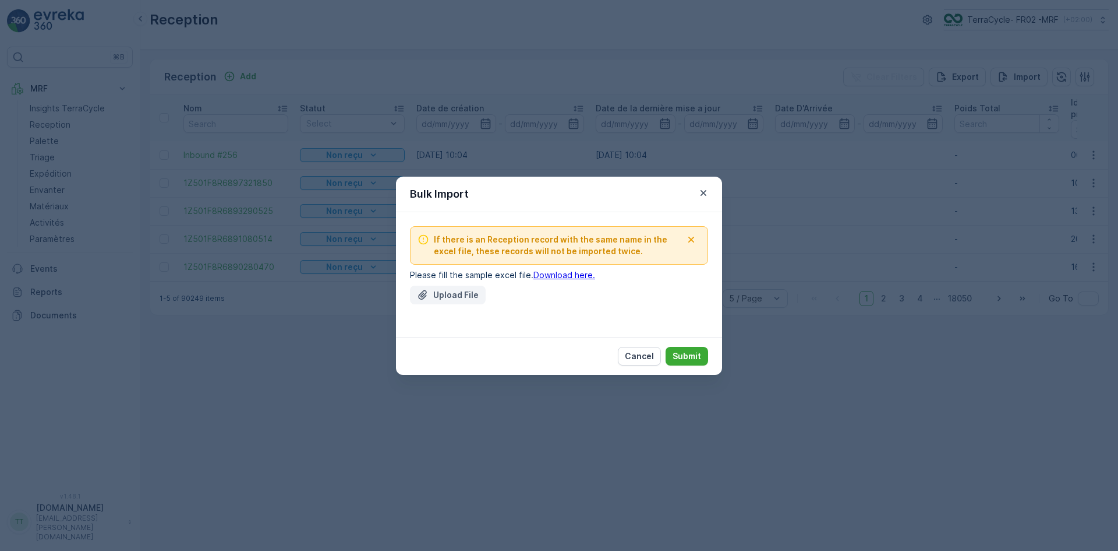
click at [466, 296] on p "Upload File" at bounding box center [455, 295] width 45 height 12
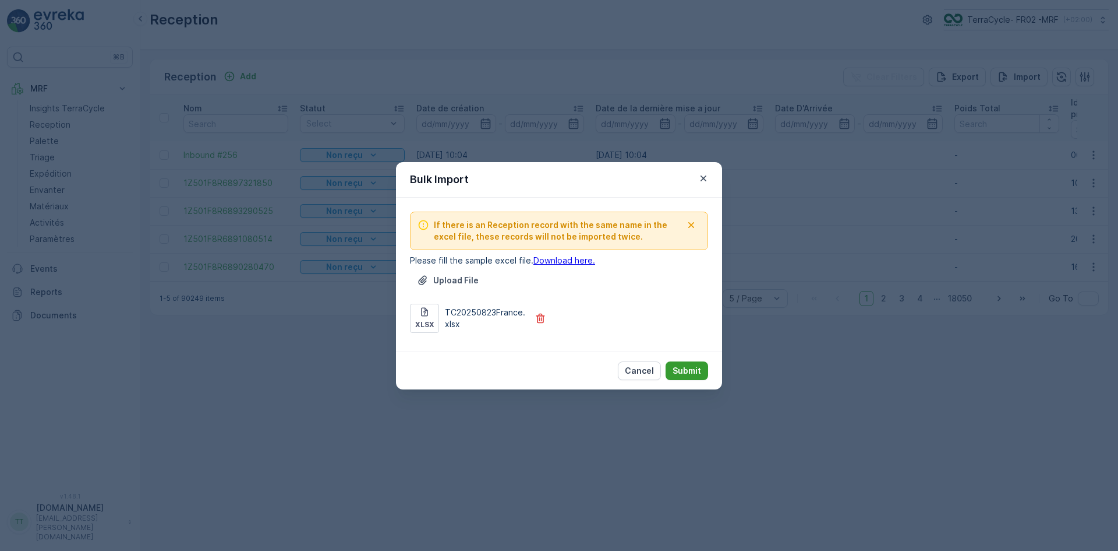
click at [688, 366] on p "Submit" at bounding box center [687, 371] width 29 height 12
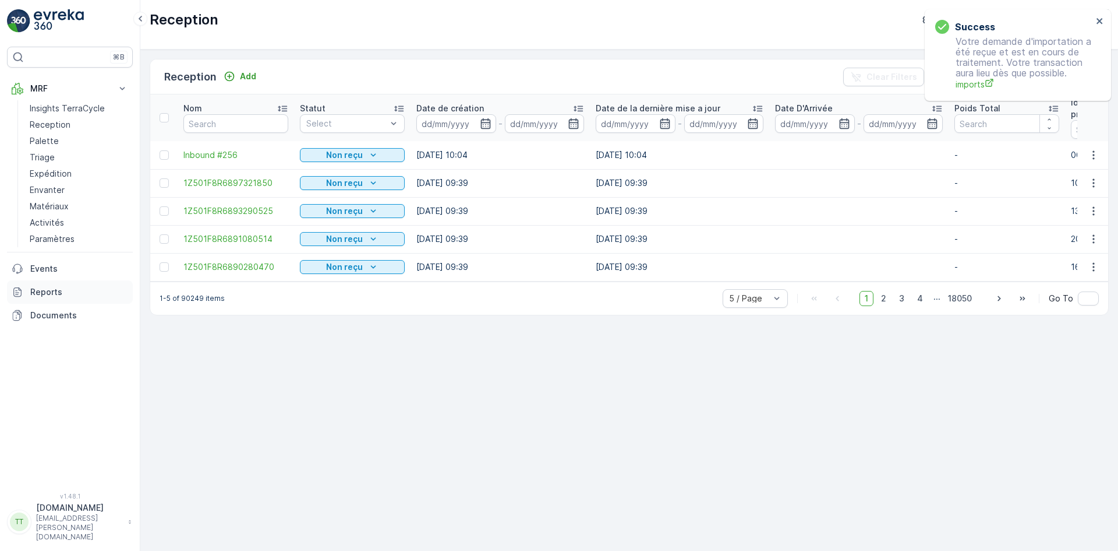
click at [63, 290] on p "Reports" at bounding box center [79, 292] width 98 height 12
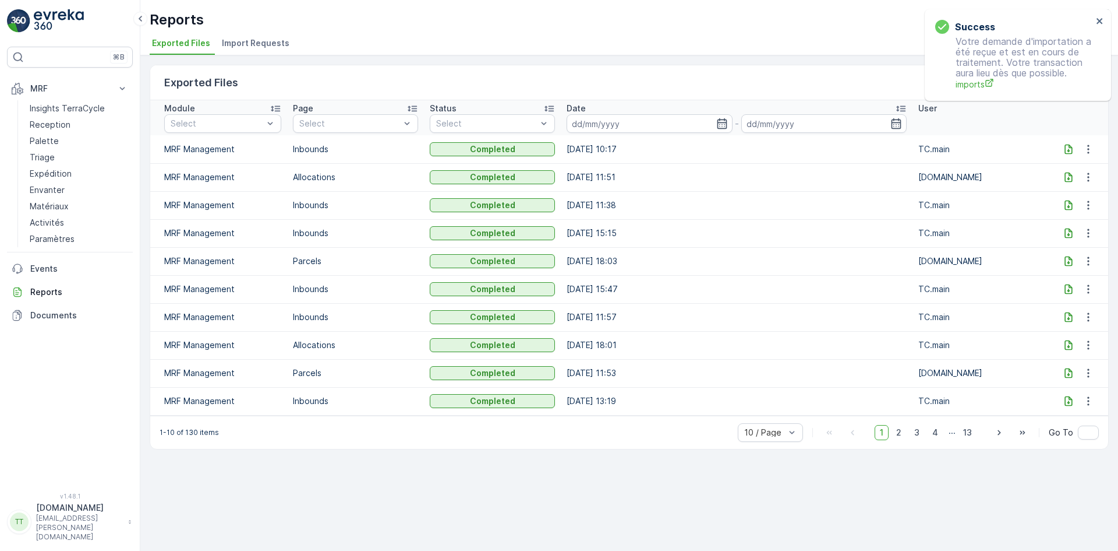
click at [266, 41] on span "Import Requests" at bounding box center [256, 43] width 68 height 12
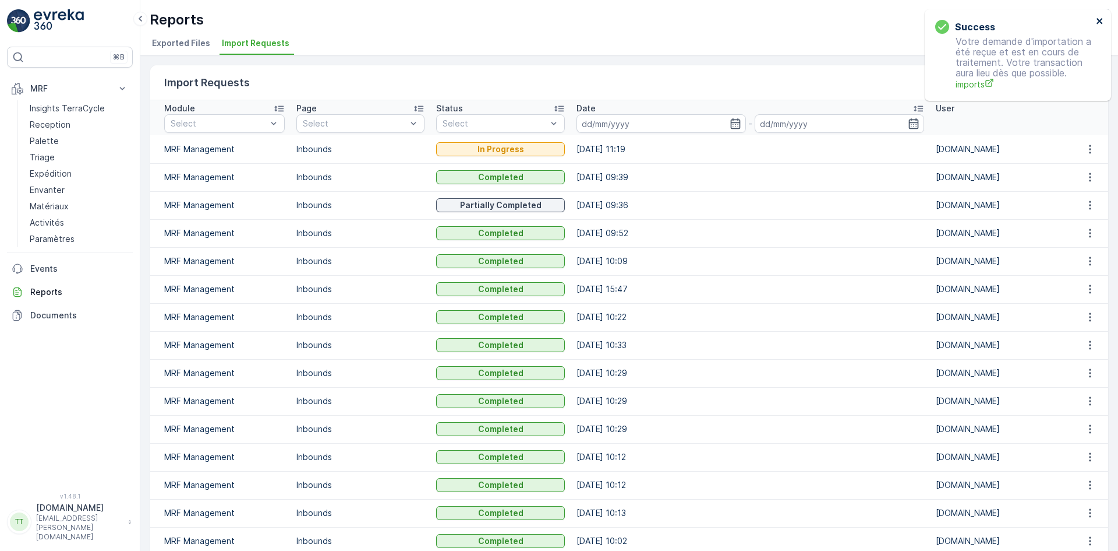
click at [1102, 19] on icon "close" at bounding box center [1100, 21] width 6 height 6
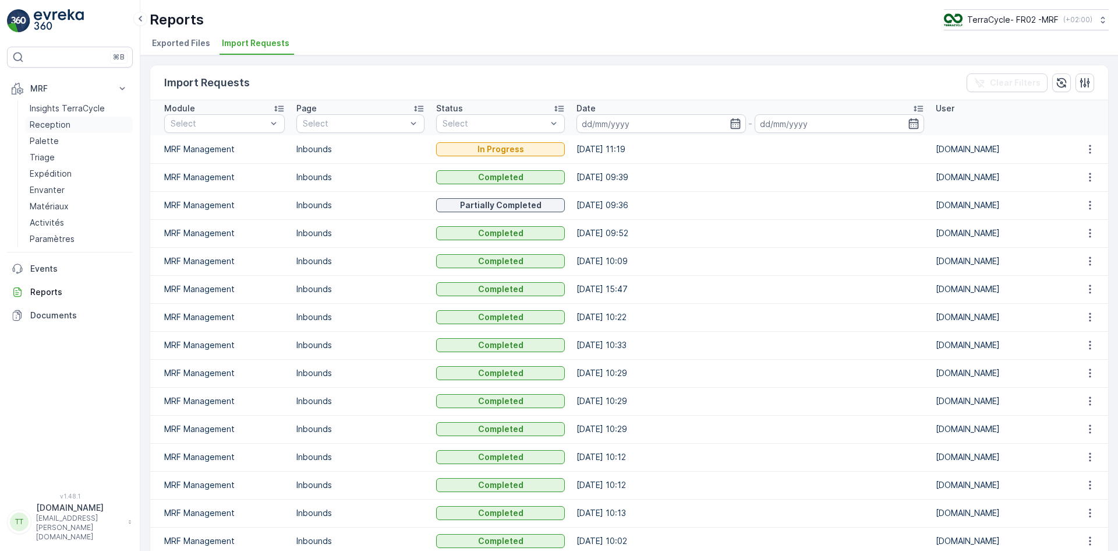
click at [34, 123] on p "Reception" at bounding box center [50, 125] width 41 height 12
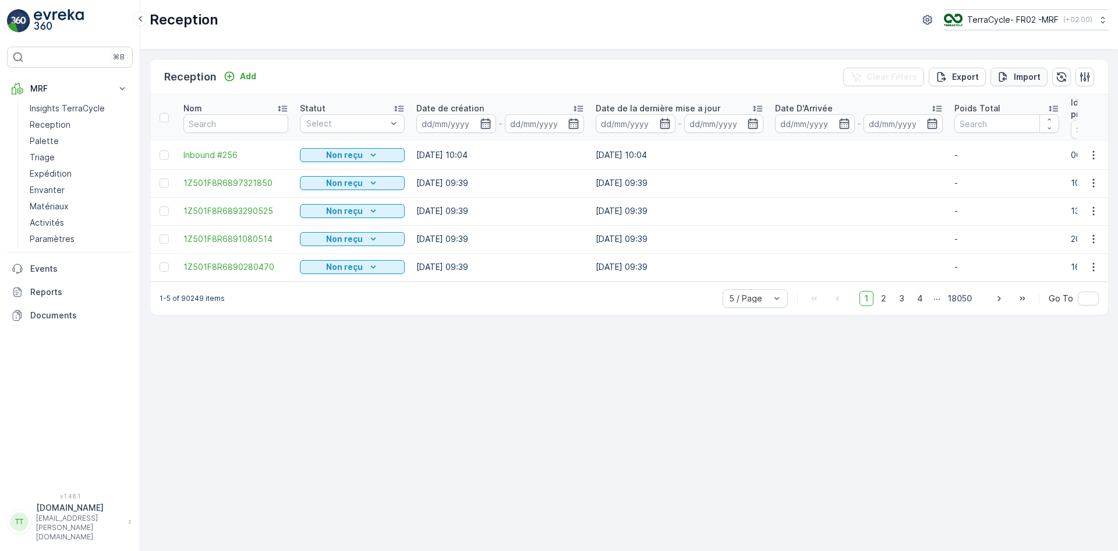
click at [1026, 75] on p "Import" at bounding box center [1027, 77] width 27 height 12
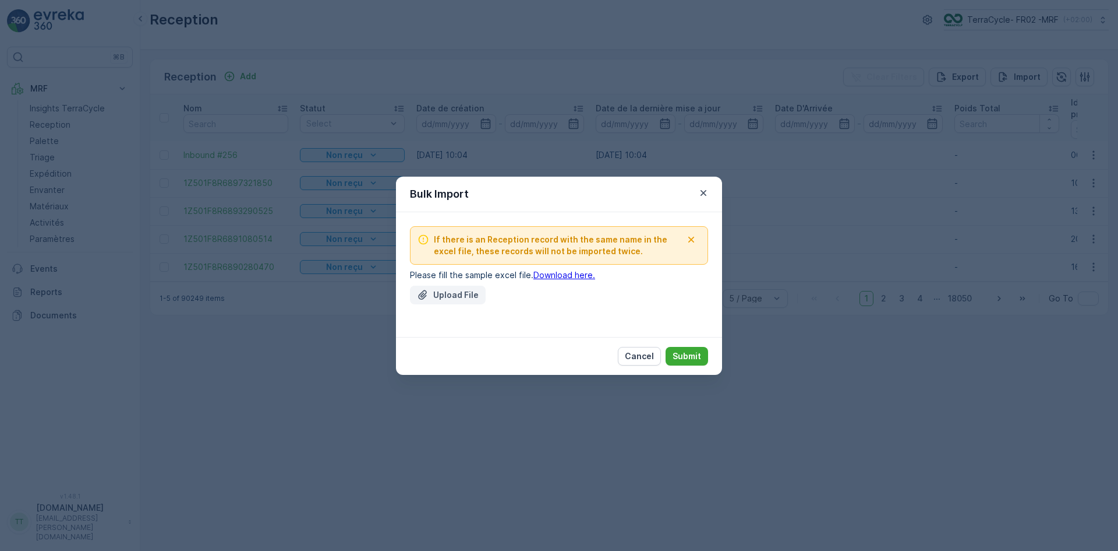
click at [438, 292] on p "Upload File" at bounding box center [455, 295] width 45 height 12
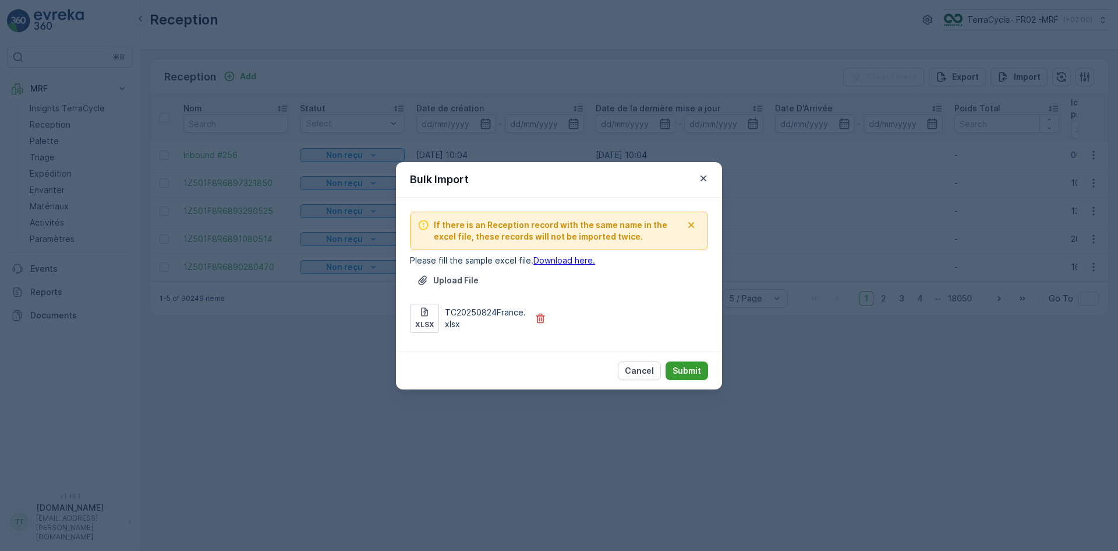
click at [696, 370] on p "Submit" at bounding box center [687, 371] width 29 height 12
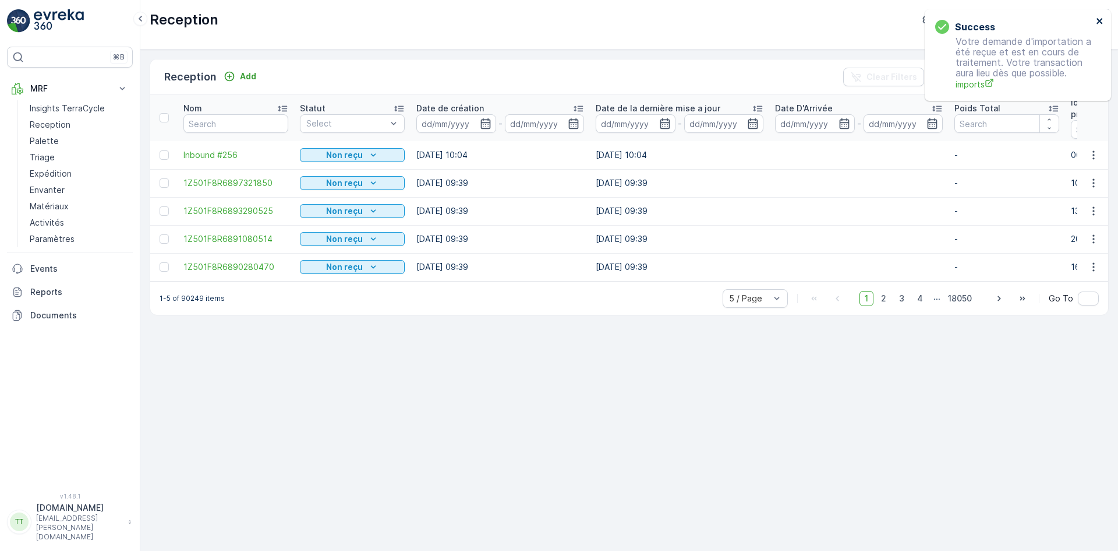
click at [1099, 22] on icon "close" at bounding box center [1100, 21] width 6 height 6
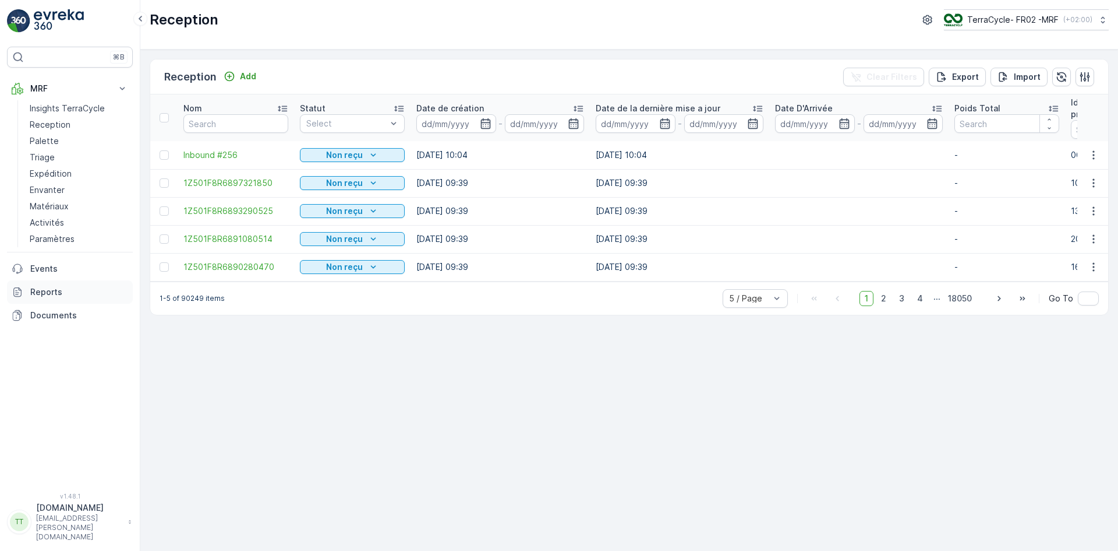
click at [57, 296] on p "Reports" at bounding box center [79, 292] width 98 height 12
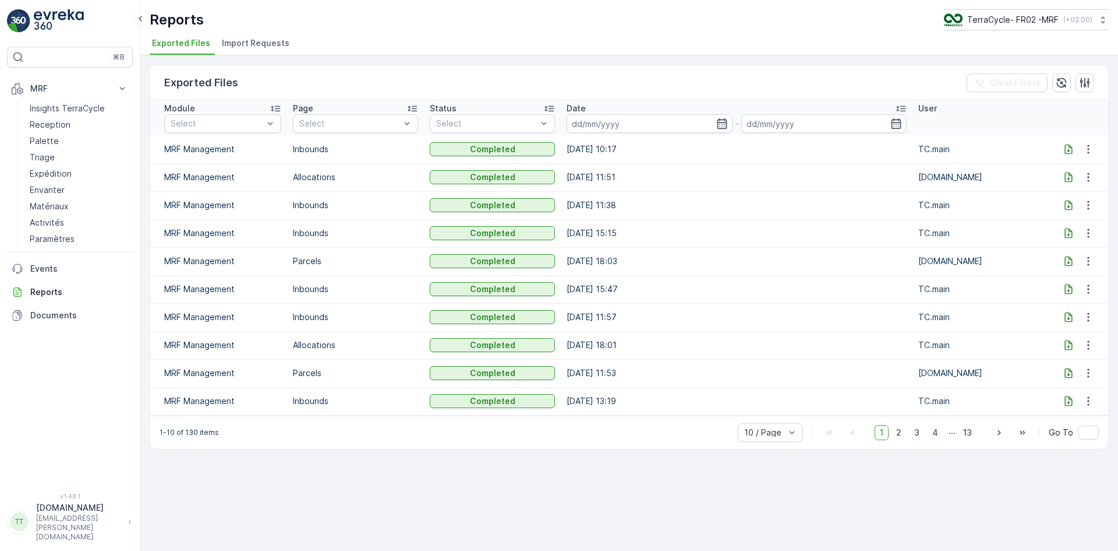
click at [262, 40] on span "Import Requests" at bounding box center [256, 43] width 68 height 12
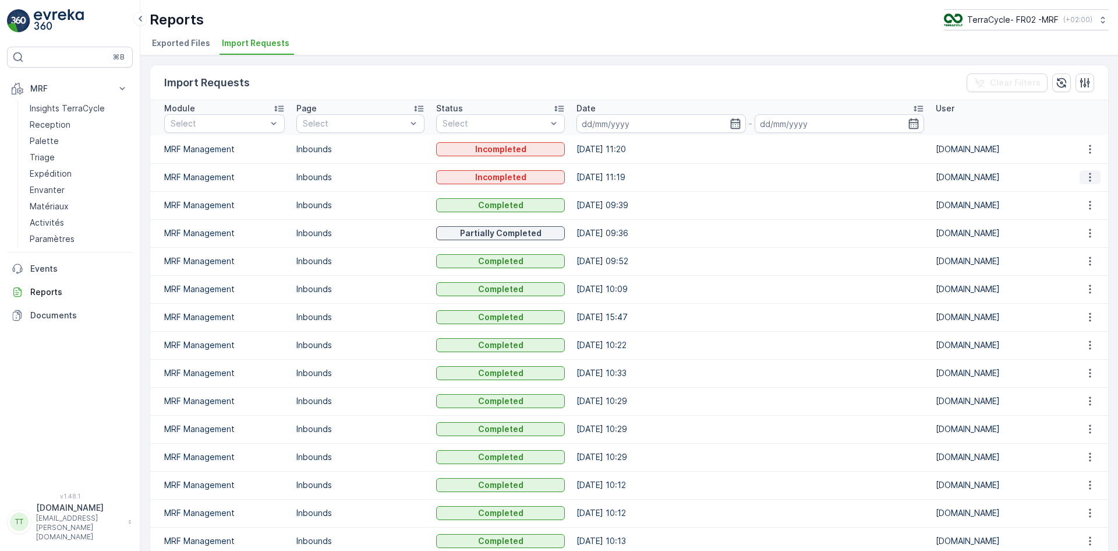
click at [1086, 175] on icon "button" at bounding box center [1091, 177] width 12 height 12
click at [1078, 189] on span "See More Details" at bounding box center [1080, 195] width 68 height 12
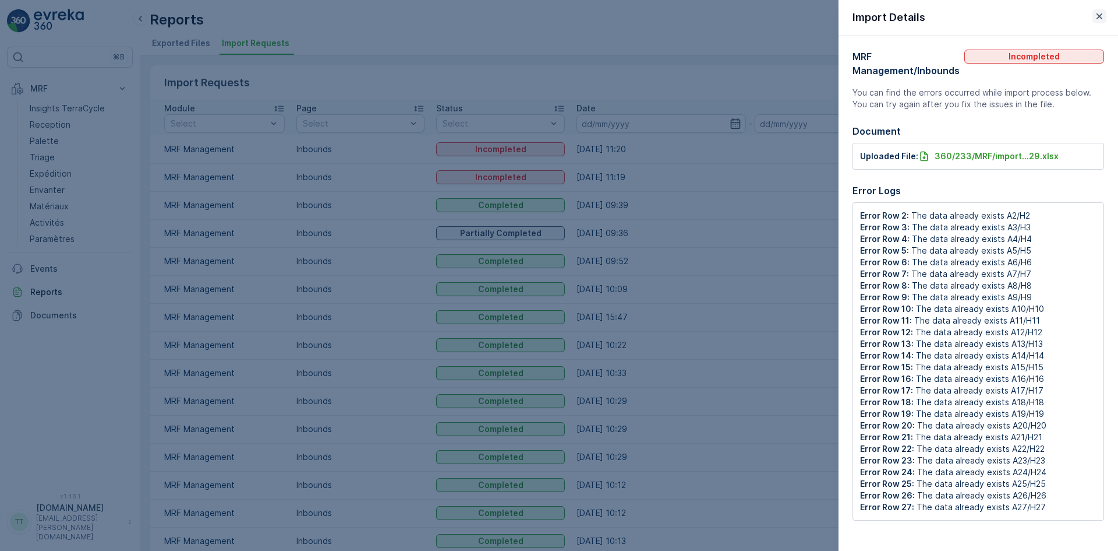
click at [1098, 19] on icon "button" at bounding box center [1100, 16] width 12 height 12
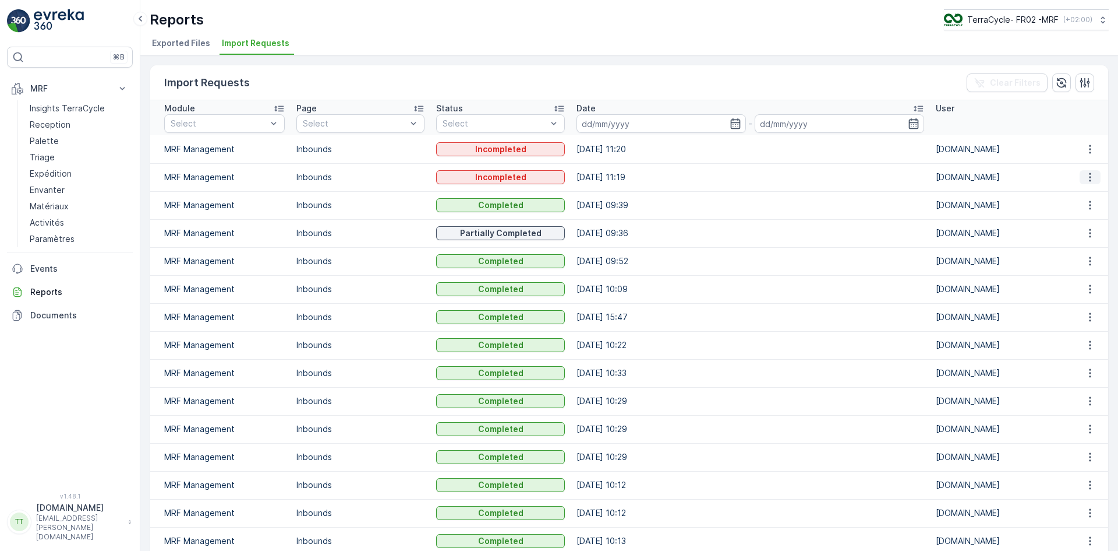
click at [1088, 177] on icon "button" at bounding box center [1091, 177] width 12 height 12
click at [1081, 190] on span "See More Details" at bounding box center [1080, 195] width 68 height 12
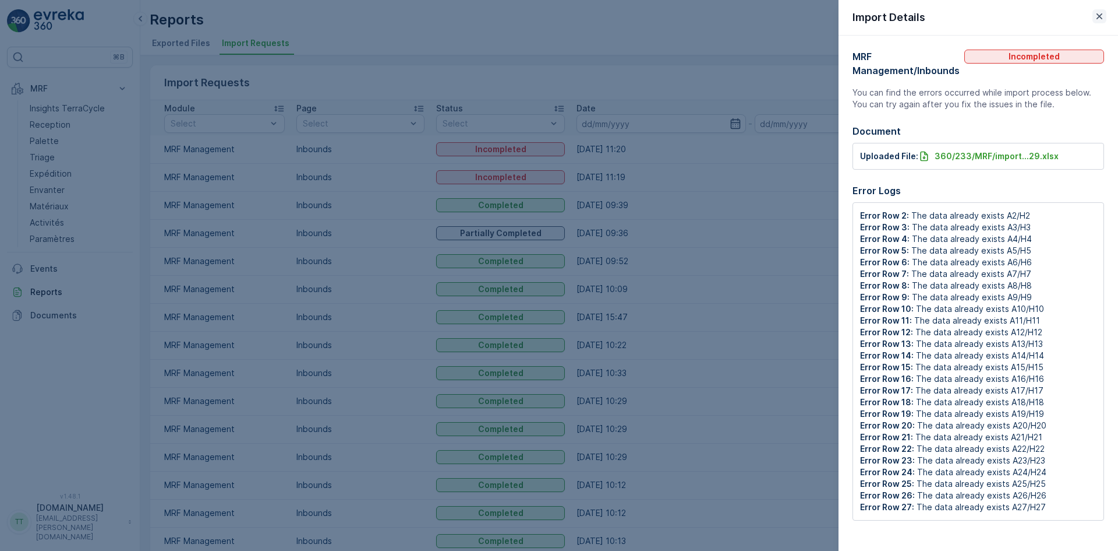
click at [1100, 17] on icon "button" at bounding box center [1100, 16] width 6 height 6
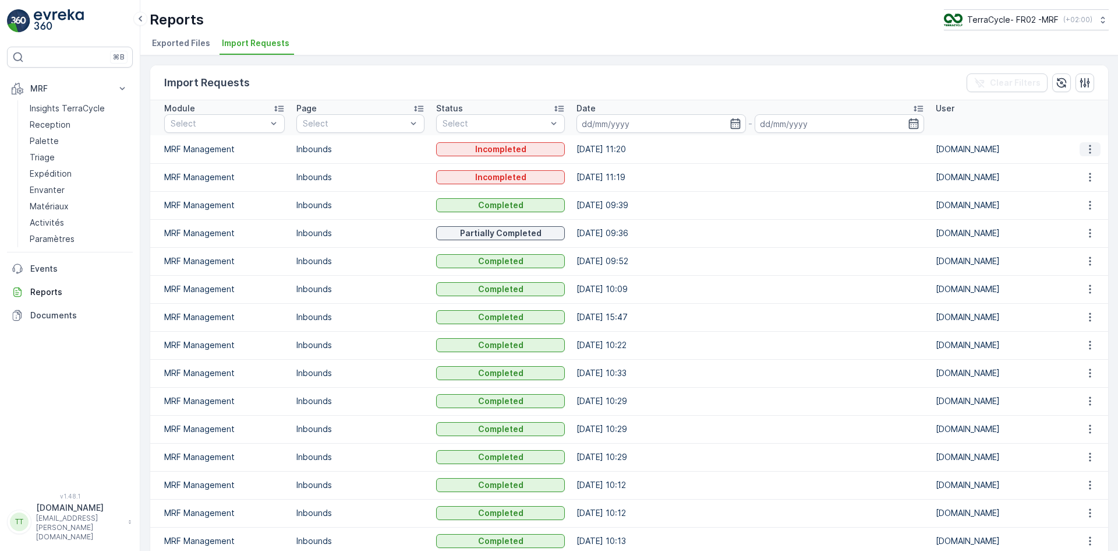
click at [1086, 150] on icon "button" at bounding box center [1091, 149] width 12 height 12
click at [1081, 164] on span "See More Details" at bounding box center [1080, 167] width 68 height 12
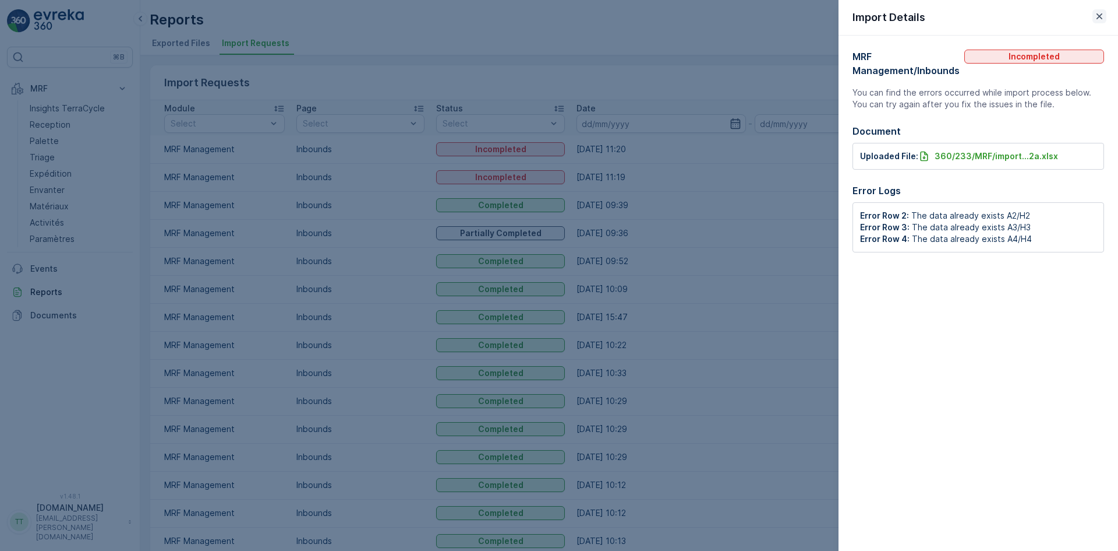
click at [1098, 18] on icon "button" at bounding box center [1100, 16] width 6 height 6
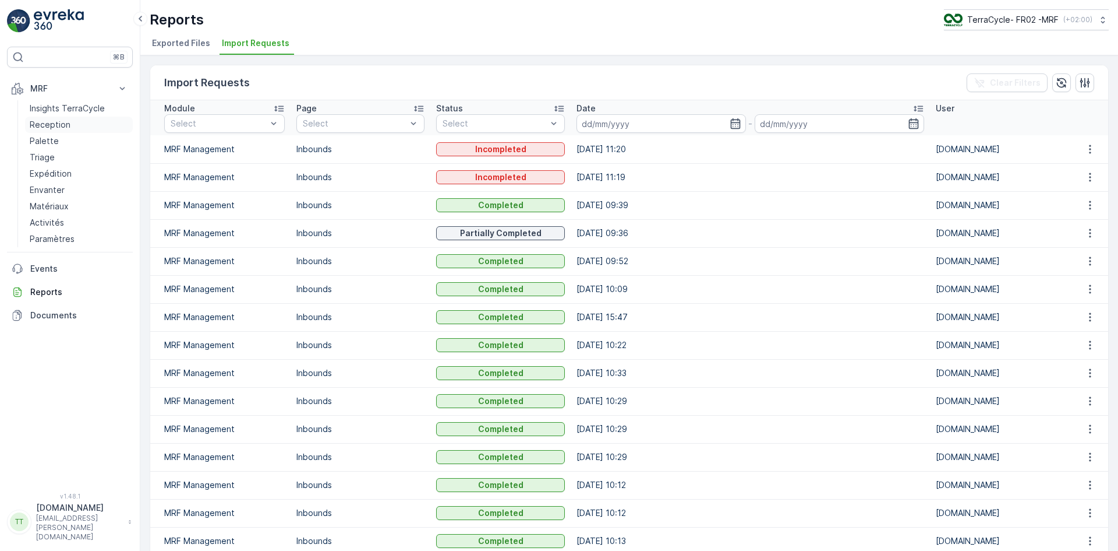
click at [58, 123] on p "Reception" at bounding box center [50, 125] width 41 height 12
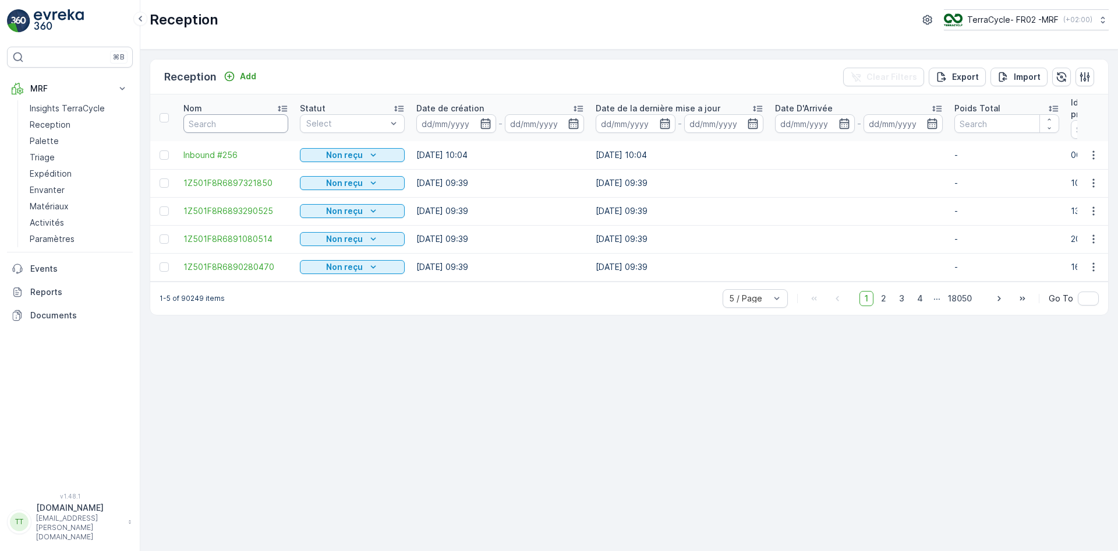
click at [216, 122] on input "text" at bounding box center [236, 123] width 105 height 19
paste input "1Z501F8R6890280470"
type input "1Z501F8R6890280470"
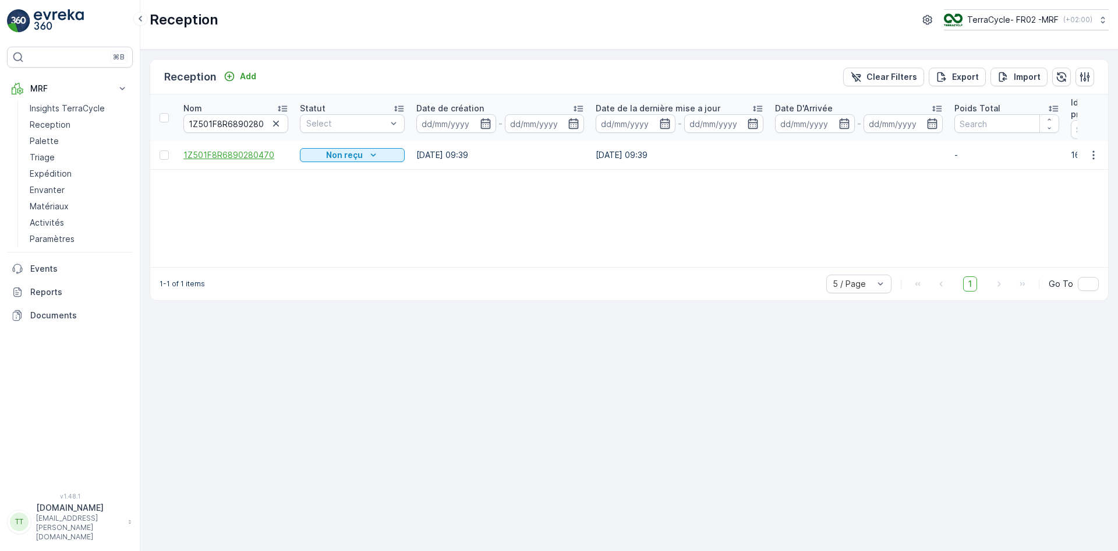
click at [238, 153] on span "1Z501F8R6890280470" at bounding box center [236, 155] width 105 height 12
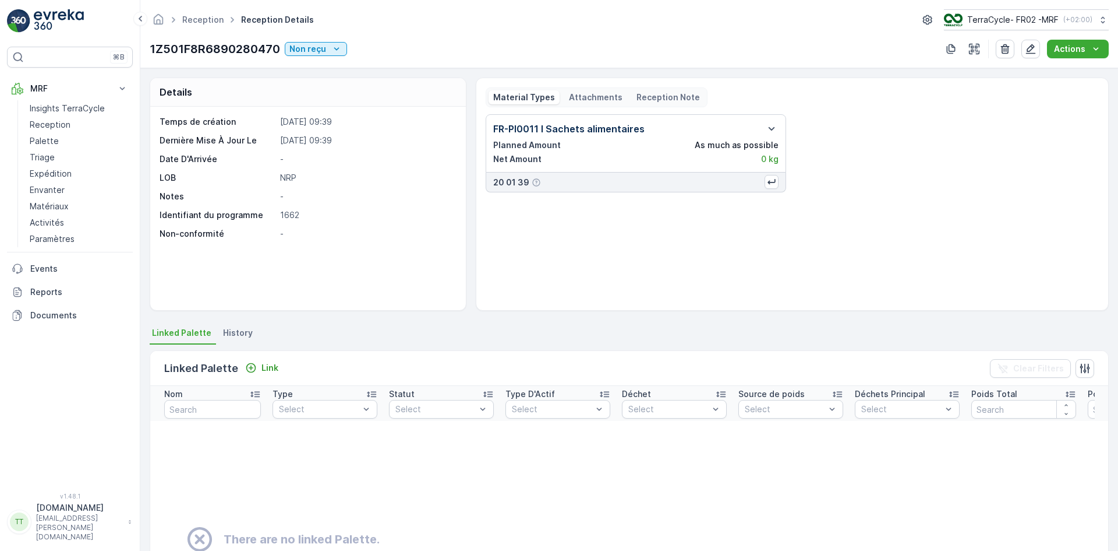
click at [241, 328] on span "History" at bounding box center [238, 333] width 30 height 12
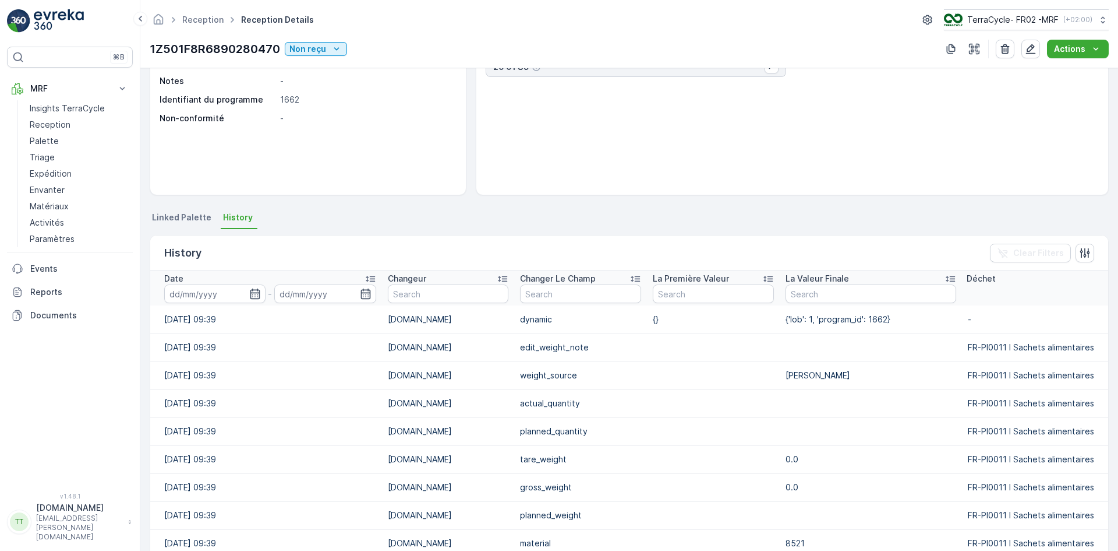
scroll to position [291, 0]
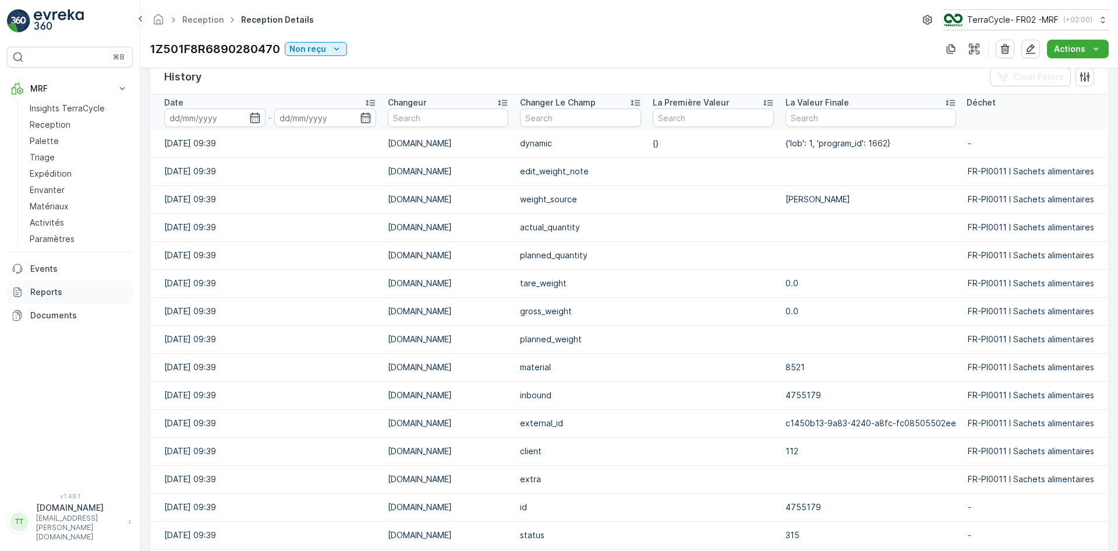
click at [60, 291] on p "Reports" at bounding box center [79, 292] width 98 height 12
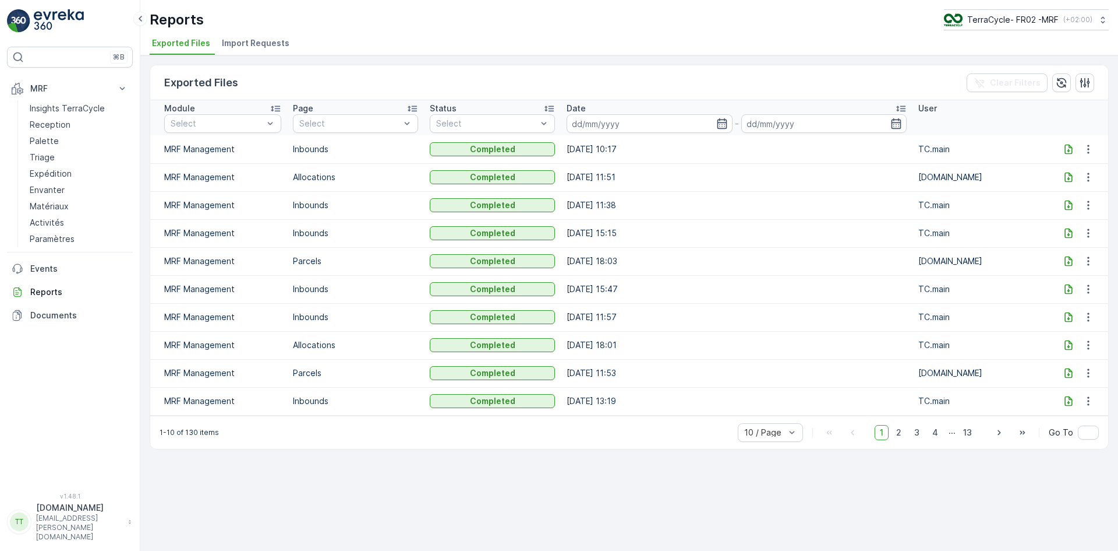
click at [257, 42] on span "Import Requests" at bounding box center [256, 43] width 68 height 12
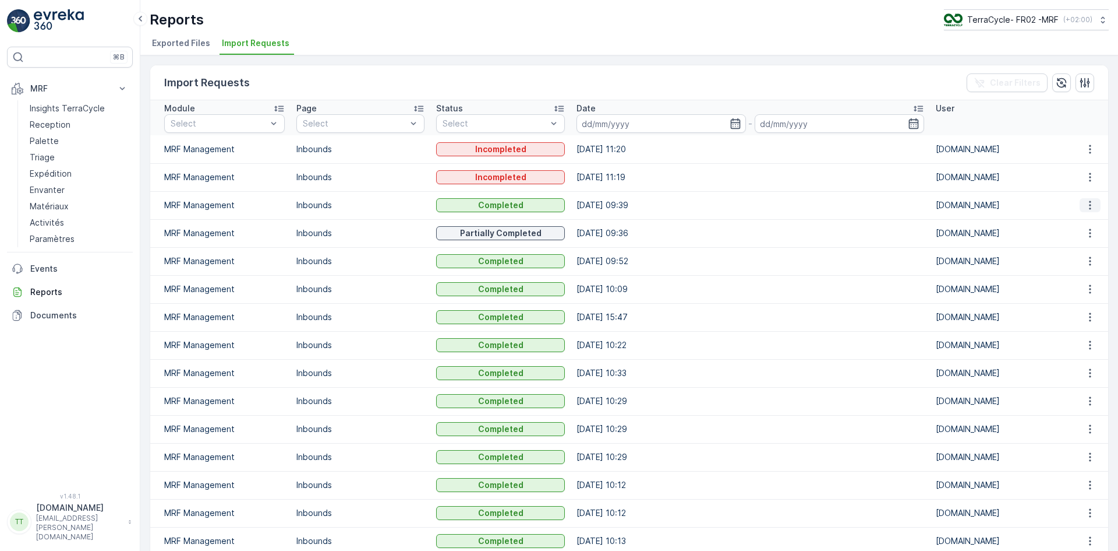
click at [1087, 207] on icon "button" at bounding box center [1091, 205] width 12 height 12
click at [1072, 221] on span "See More Details" at bounding box center [1080, 223] width 68 height 12
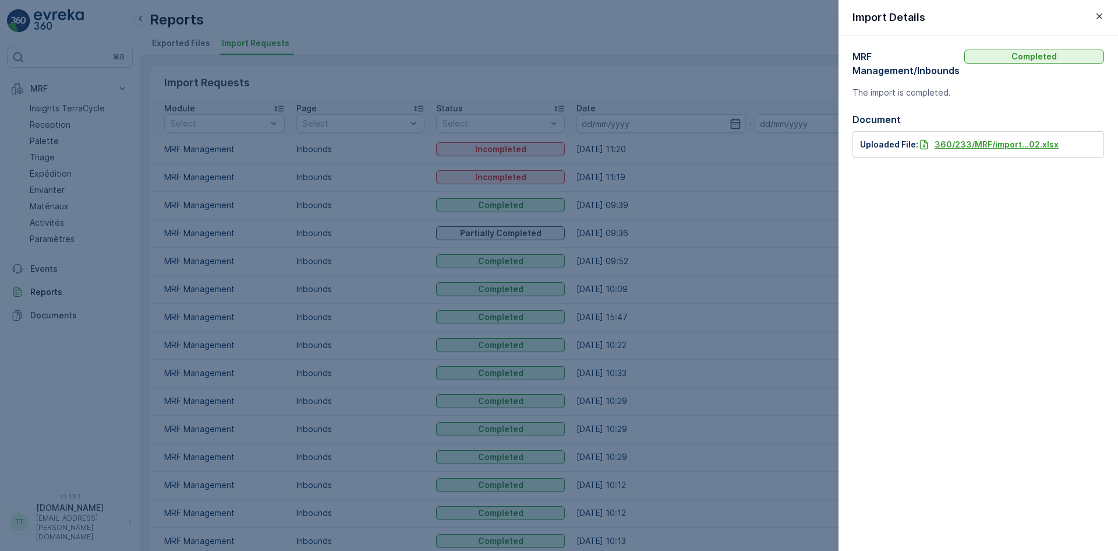
click at [983, 141] on p "360/233/MRF/import...02.xlsx" at bounding box center [997, 145] width 124 height 12
click at [1098, 16] on icon "button" at bounding box center [1100, 16] width 12 height 12
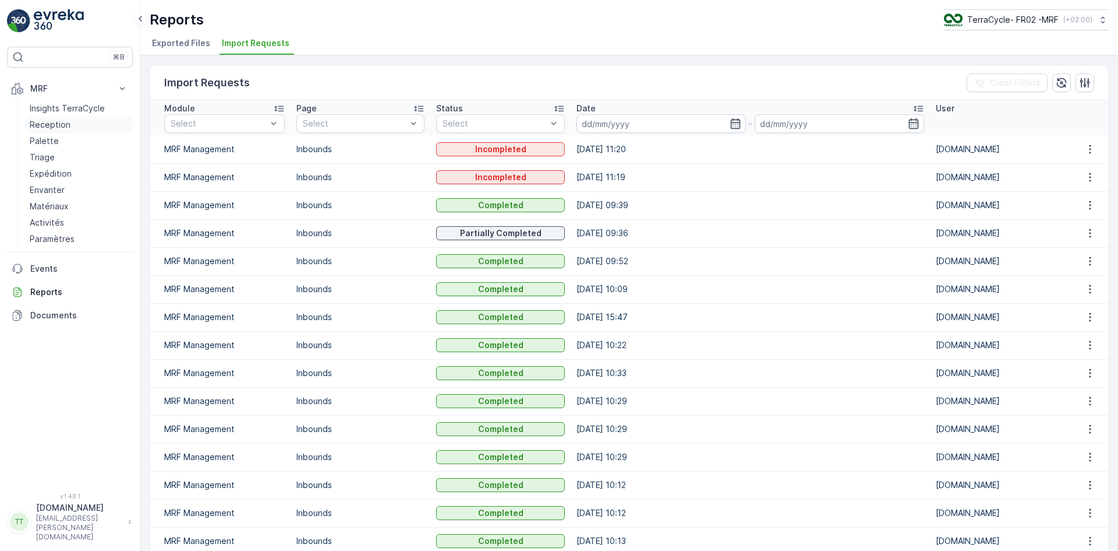
click at [57, 125] on p "Reception" at bounding box center [50, 125] width 41 height 12
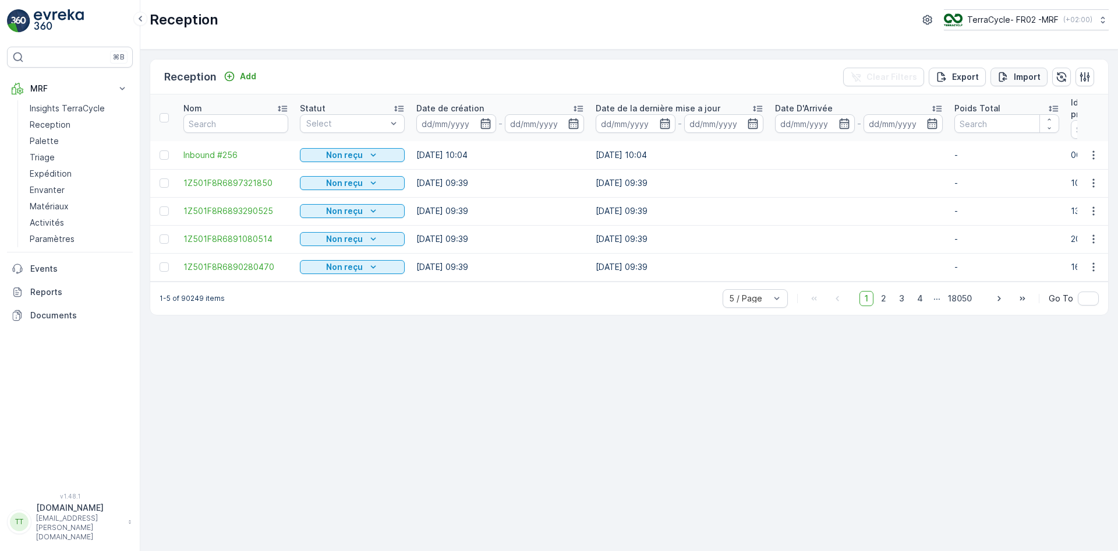
click at [1025, 78] on p "Import" at bounding box center [1027, 77] width 27 height 12
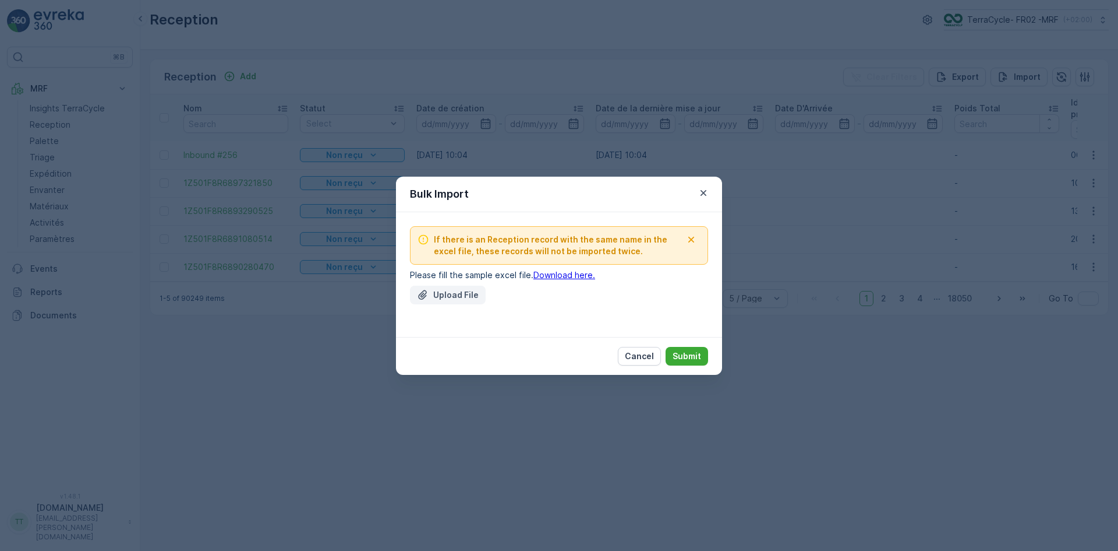
click at [460, 291] on p "Upload File" at bounding box center [455, 295] width 45 height 12
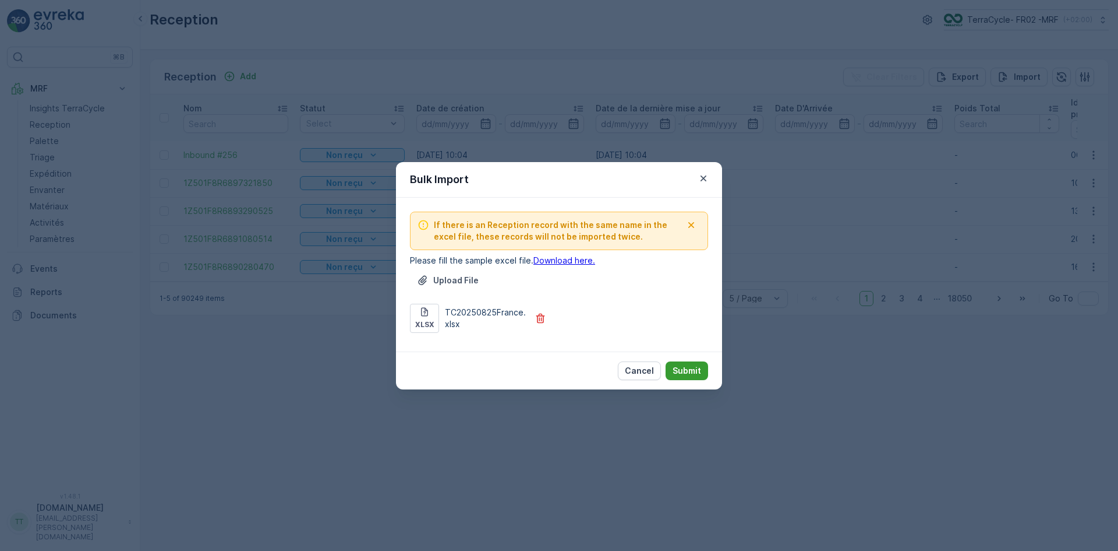
click at [684, 371] on p "Submit" at bounding box center [687, 371] width 29 height 12
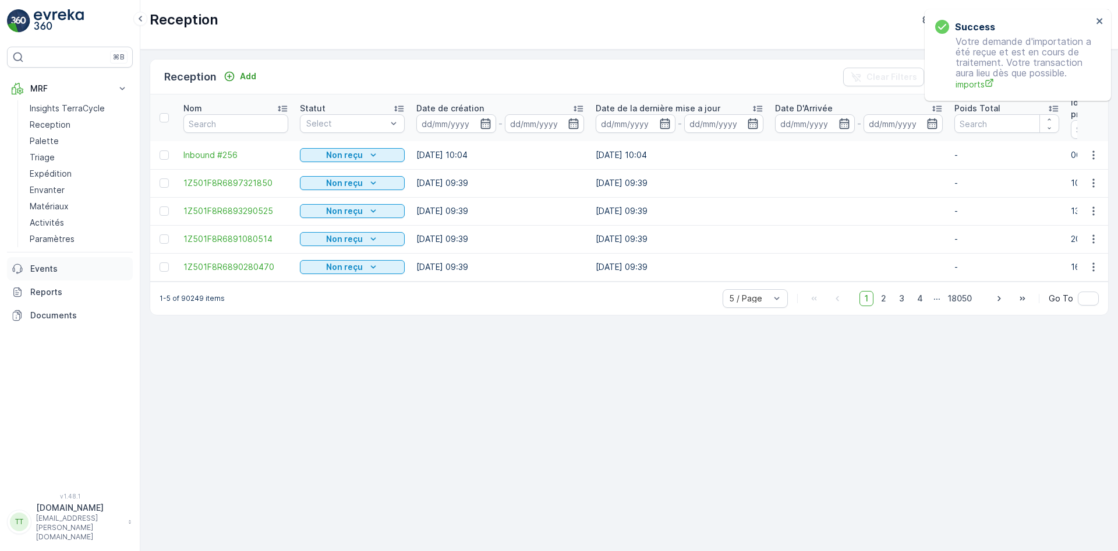
drag, startPoint x: 63, startPoint y: 294, endPoint x: 71, endPoint y: 278, distance: 17.2
click at [63, 294] on p "Reports" at bounding box center [79, 292] width 98 height 12
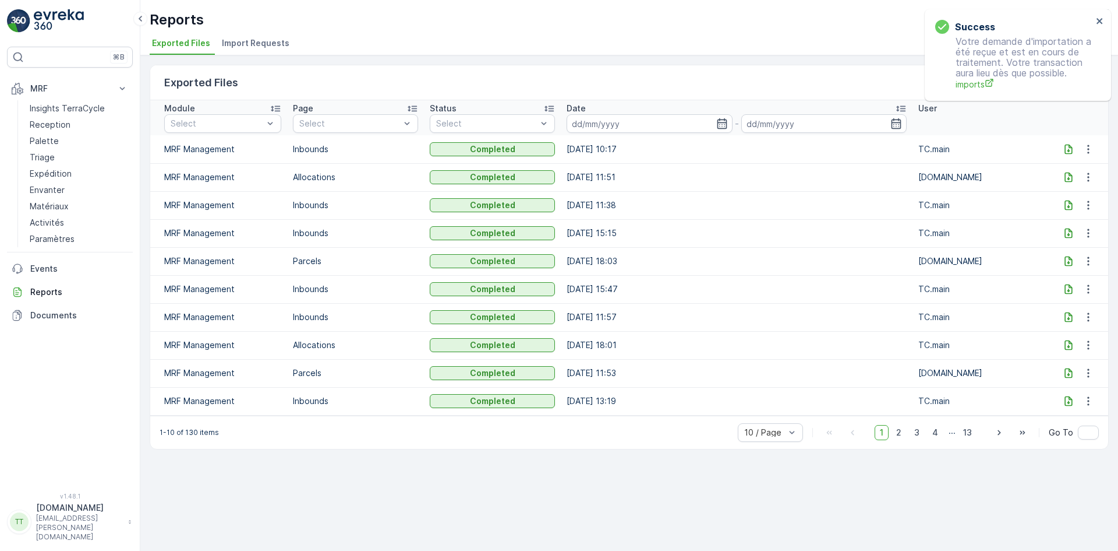
click at [242, 33] on div "Reports TerraCycle- FR02 -MRF ( +02:00 ) Exported Files Import Requests" at bounding box center [629, 27] width 978 height 55
click at [245, 44] on span "Import Requests" at bounding box center [256, 43] width 68 height 12
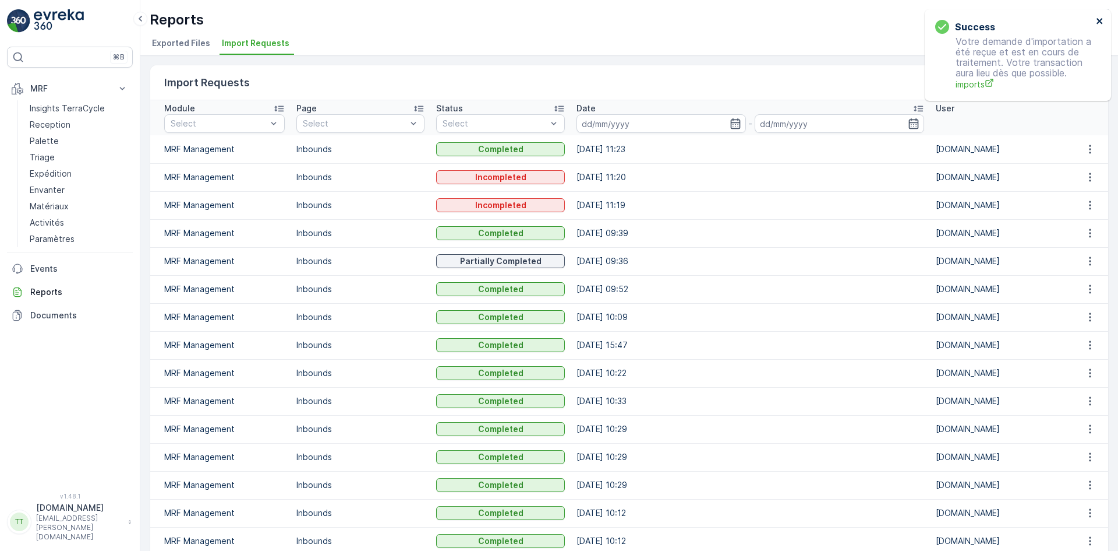
click at [1100, 19] on icon "close" at bounding box center [1100, 20] width 8 height 9
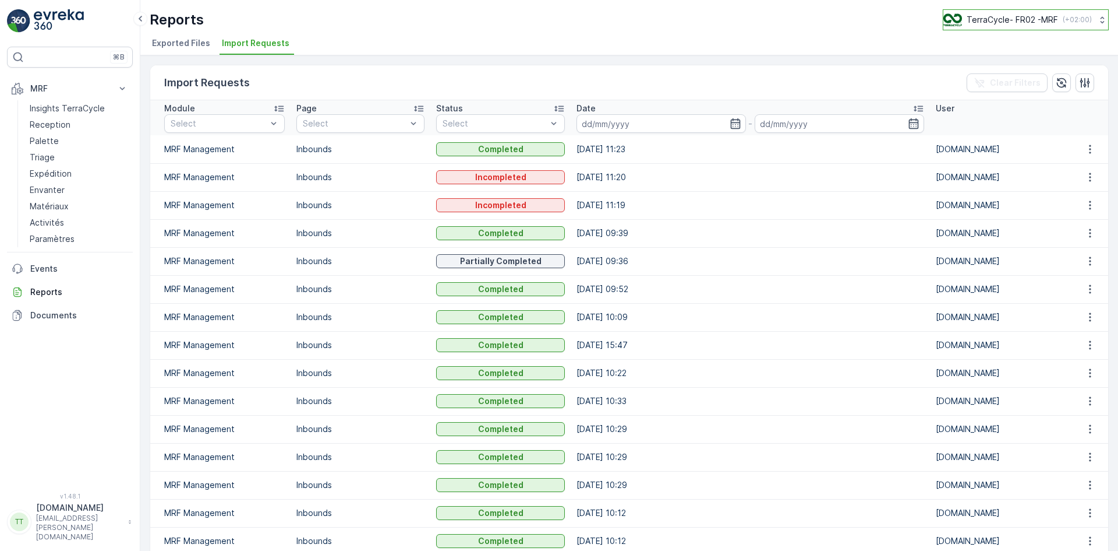
click at [1016, 19] on p "TerraCycle- FR02 -MRF" at bounding box center [1012, 20] width 91 height 12
type input "nl"
click at [1011, 75] on span "TerraCycle-NL-MRF" at bounding box center [1016, 72] width 130 height 12
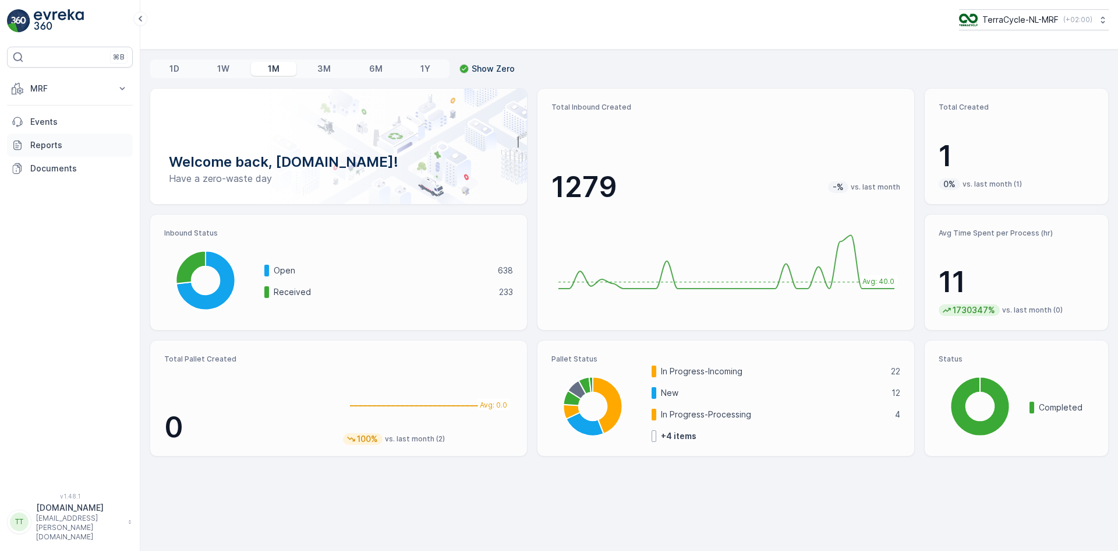
click at [57, 142] on p "Reports" at bounding box center [79, 145] width 98 height 12
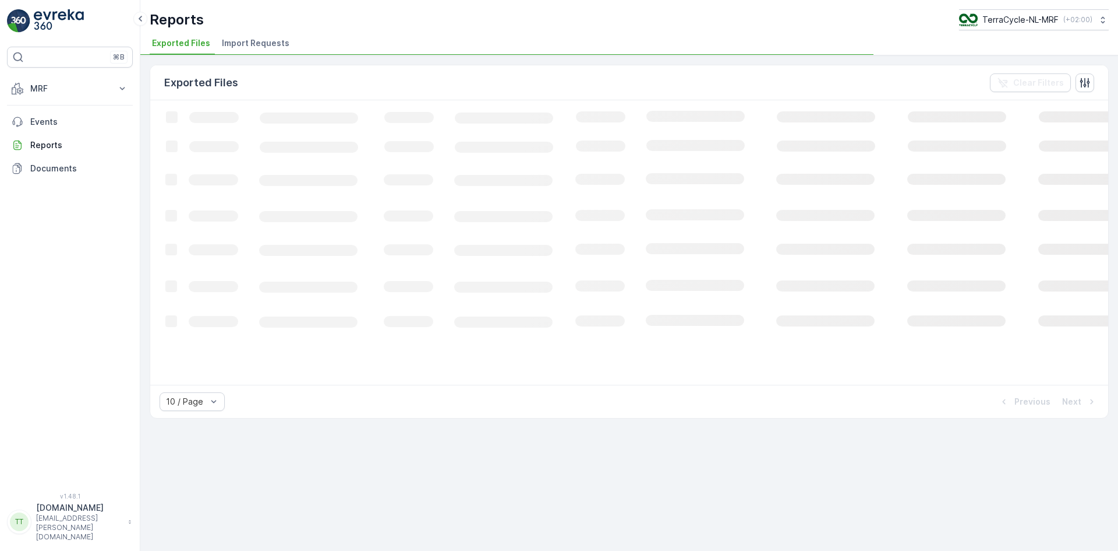
click at [288, 40] on li "Import Requests" at bounding box center [257, 45] width 75 height 20
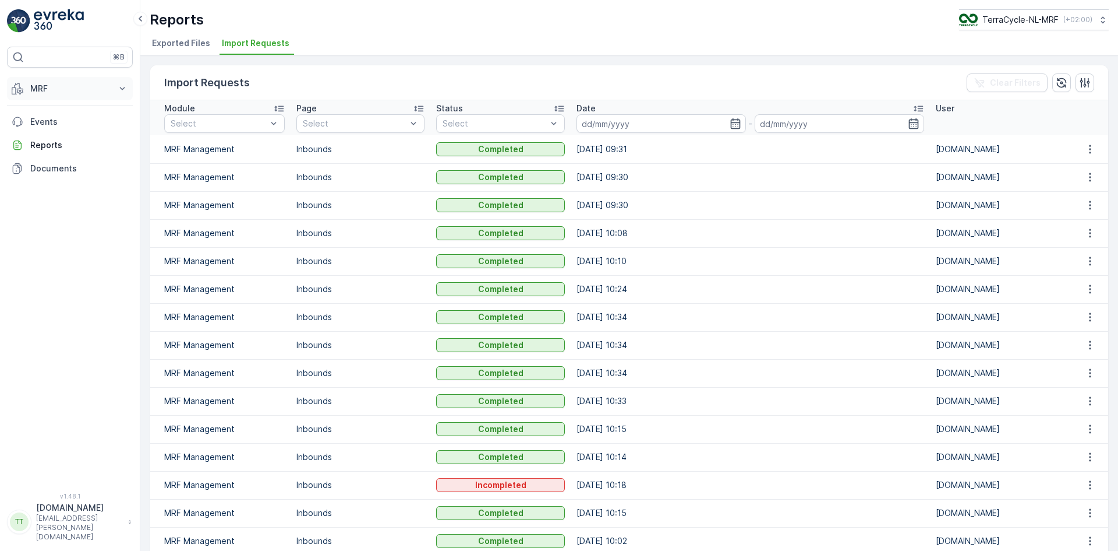
click at [63, 79] on button "MRF" at bounding box center [70, 88] width 126 height 23
click at [63, 123] on link "Inbound" at bounding box center [79, 125] width 108 height 16
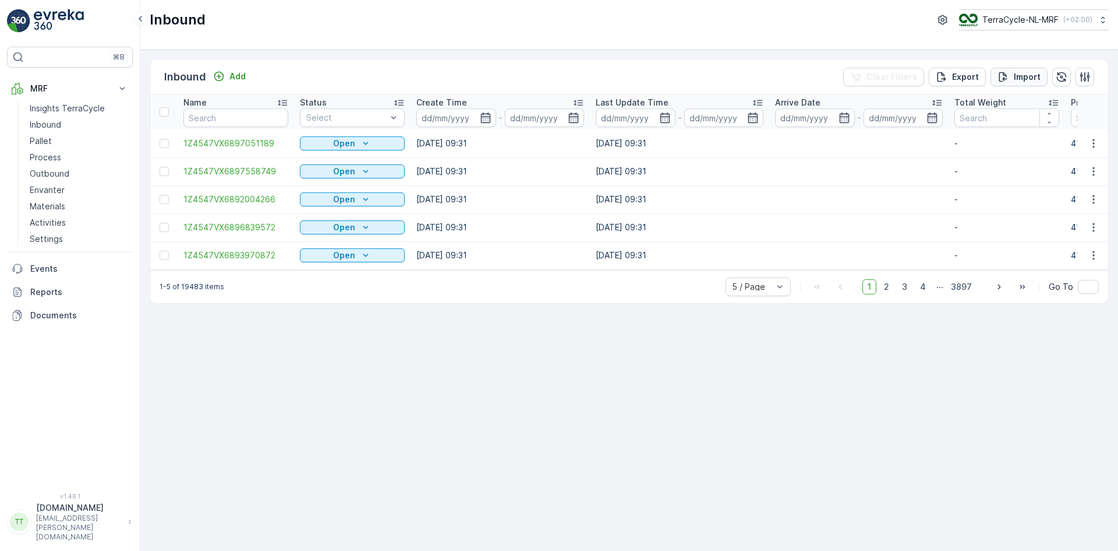
click at [1021, 74] on p "Import" at bounding box center [1027, 77] width 27 height 12
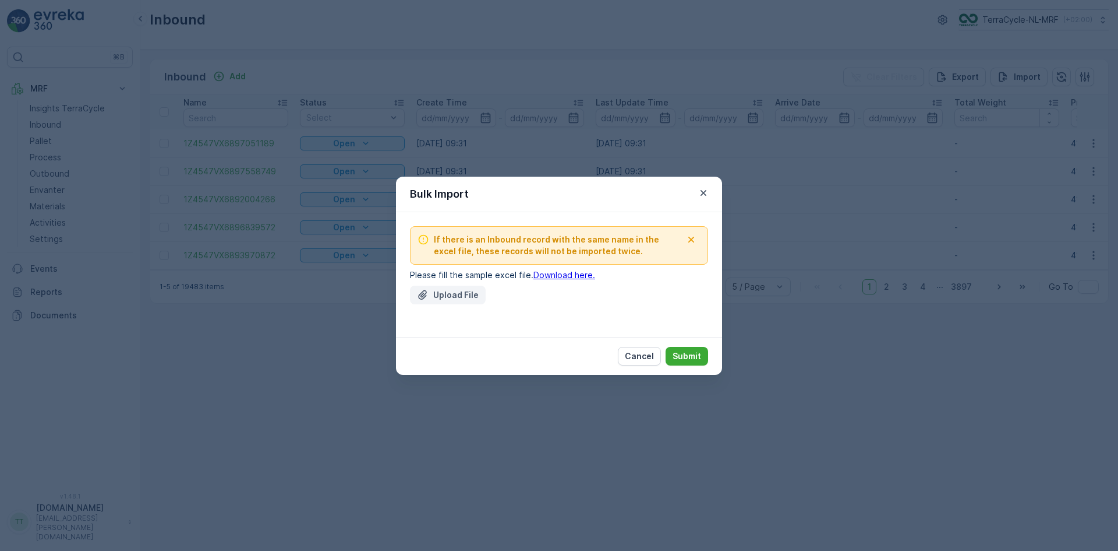
click at [440, 290] on p "Upload File" at bounding box center [455, 295] width 45 height 12
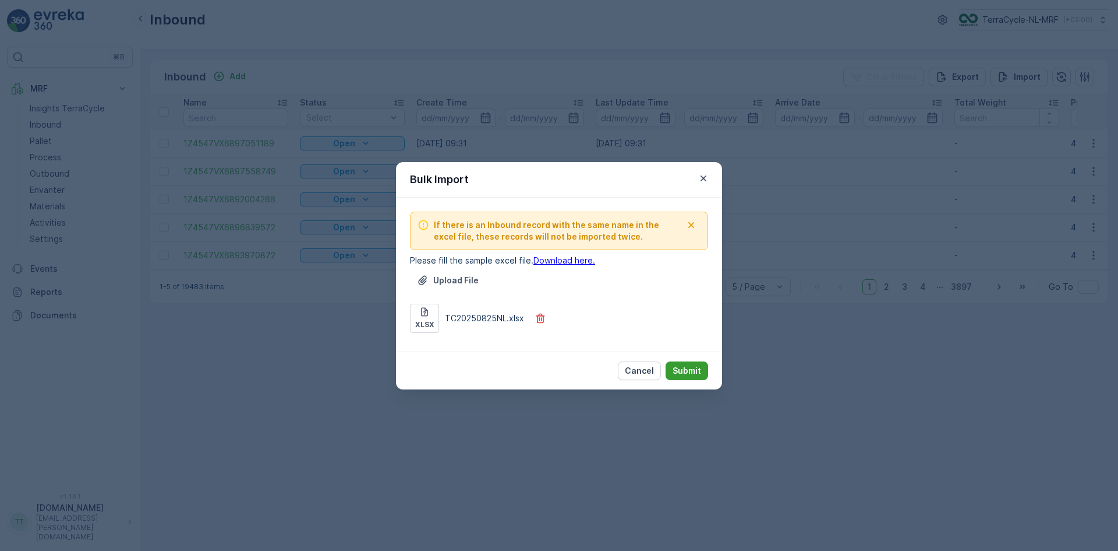
click at [679, 370] on p "Submit" at bounding box center [687, 371] width 29 height 12
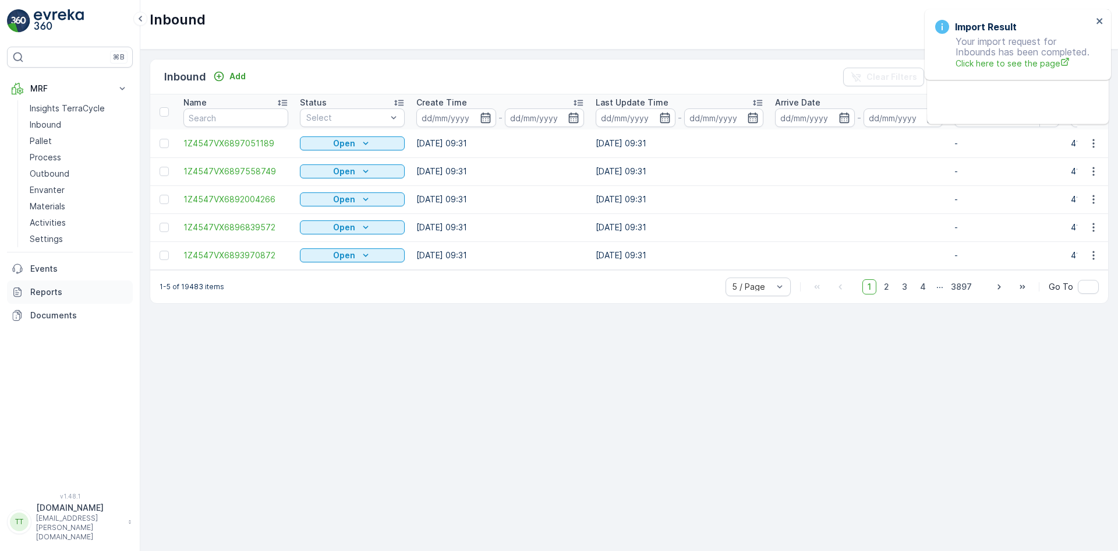
click at [52, 297] on p "Reports" at bounding box center [79, 292] width 98 height 12
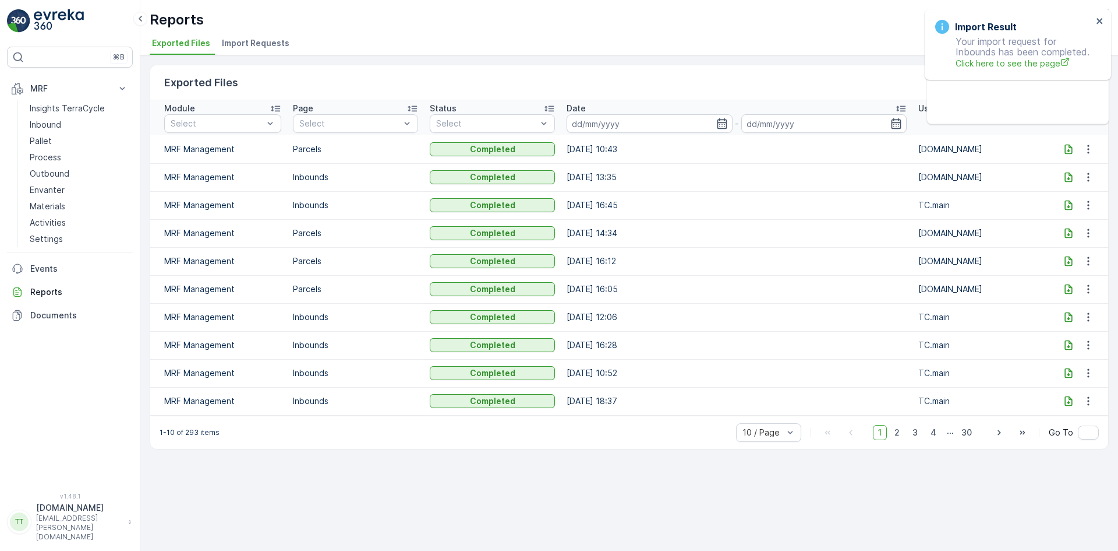
click at [270, 46] on span "Import Requests" at bounding box center [256, 43] width 68 height 12
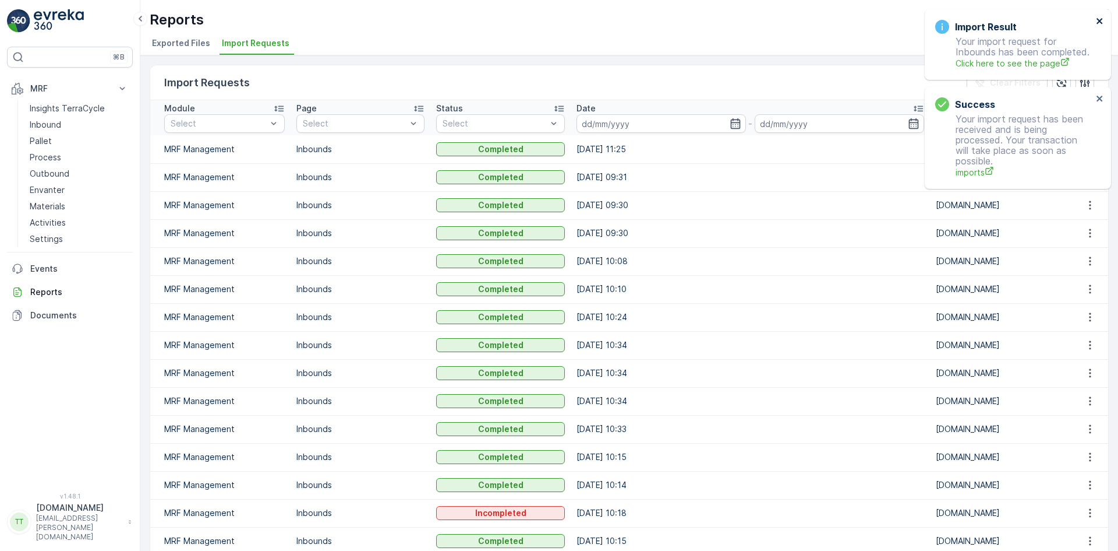
click at [1099, 22] on icon "close" at bounding box center [1100, 21] width 6 height 6
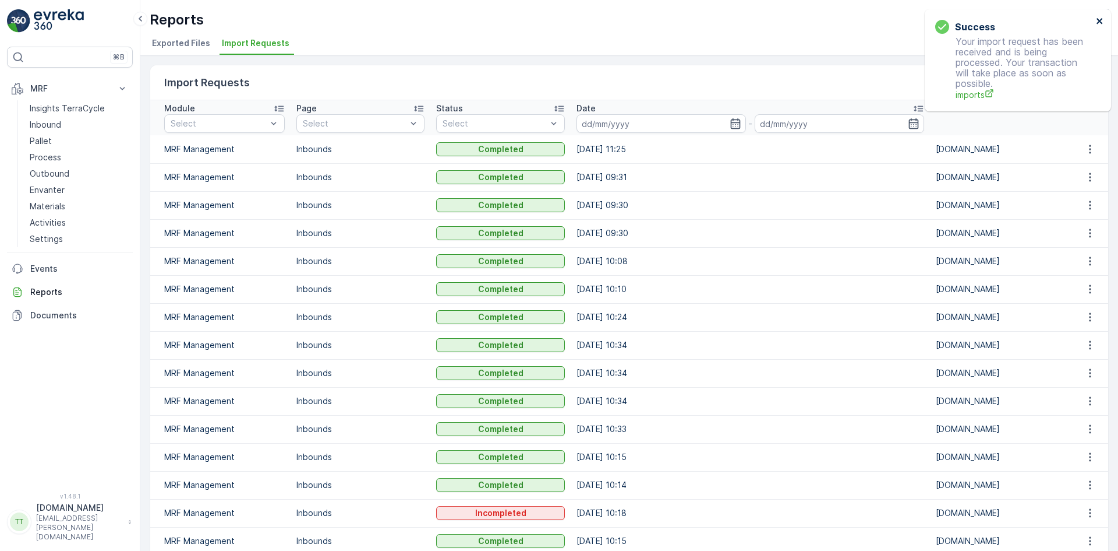
click at [1099, 22] on icon "close" at bounding box center [1100, 21] width 6 height 6
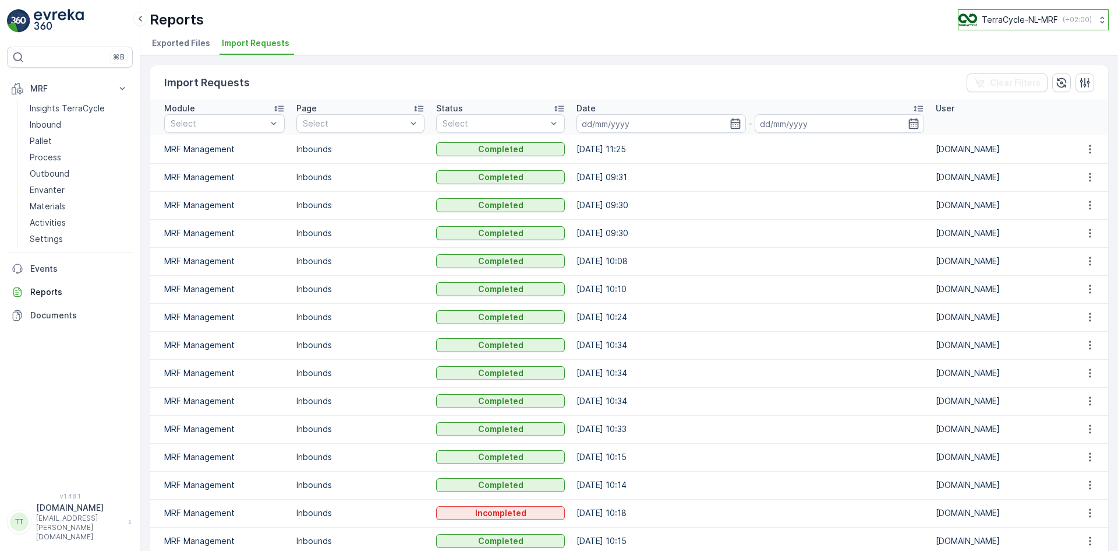
click at [1030, 23] on p "TerraCycle-NL-MRF" at bounding box center [1020, 20] width 76 height 12
type input "nz"
click at [975, 69] on span "TerraCycle-NZ01-TripleP" at bounding box center [1014, 72] width 97 height 12
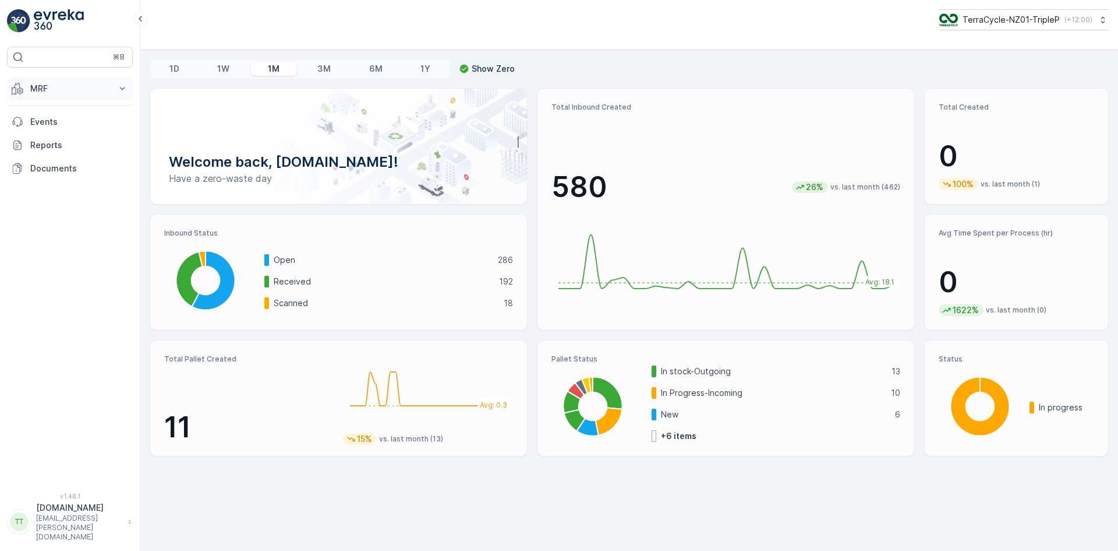
click at [49, 96] on button "MRF" at bounding box center [70, 88] width 126 height 23
click at [61, 123] on link "Inbound" at bounding box center [79, 125] width 108 height 16
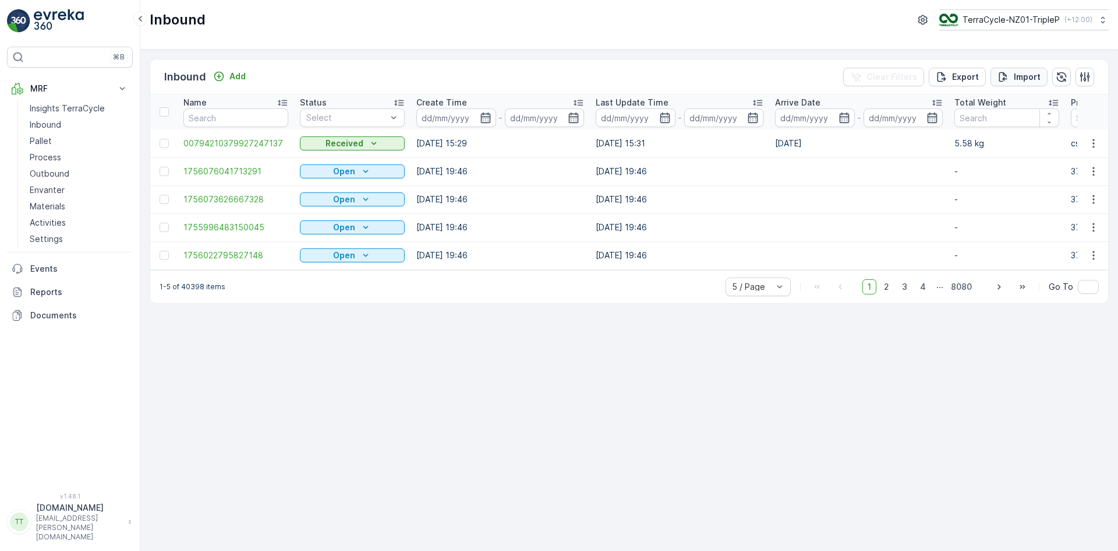
click at [1032, 68] on button "Import" at bounding box center [1019, 77] width 57 height 19
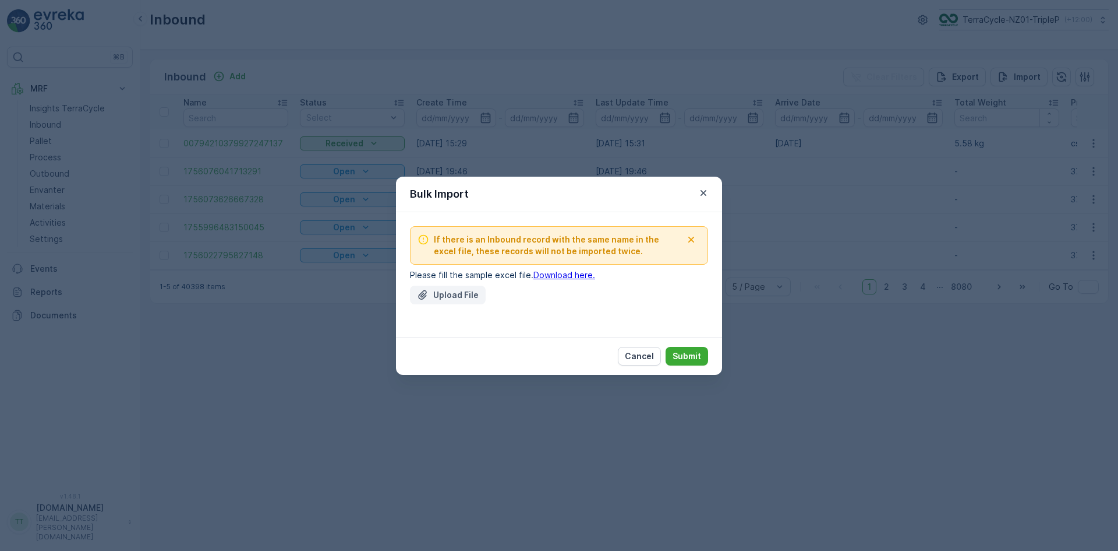
click at [460, 290] on p "Upload File" at bounding box center [455, 295] width 45 height 12
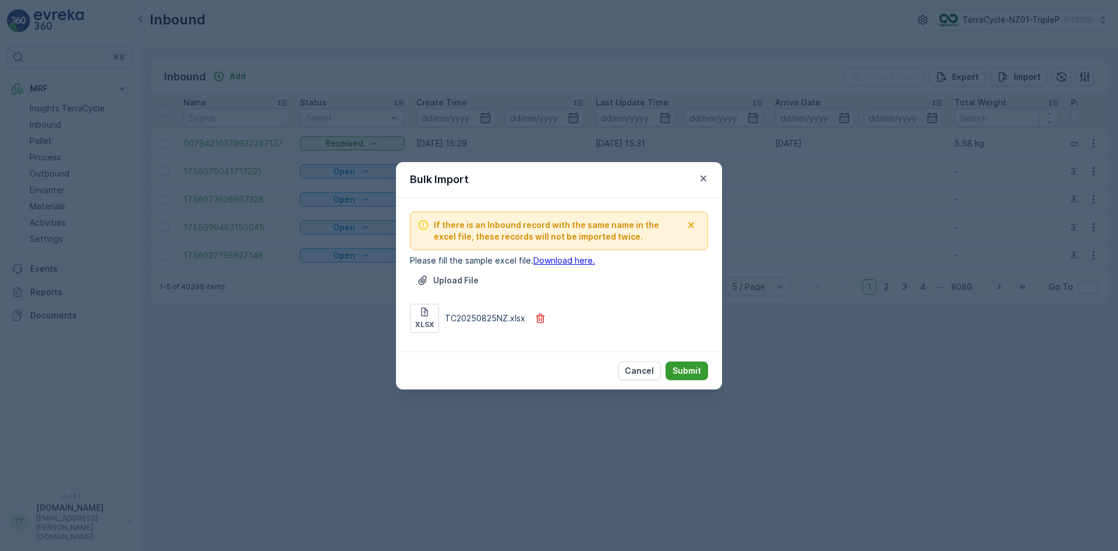
click at [683, 368] on p "Submit" at bounding box center [687, 371] width 29 height 12
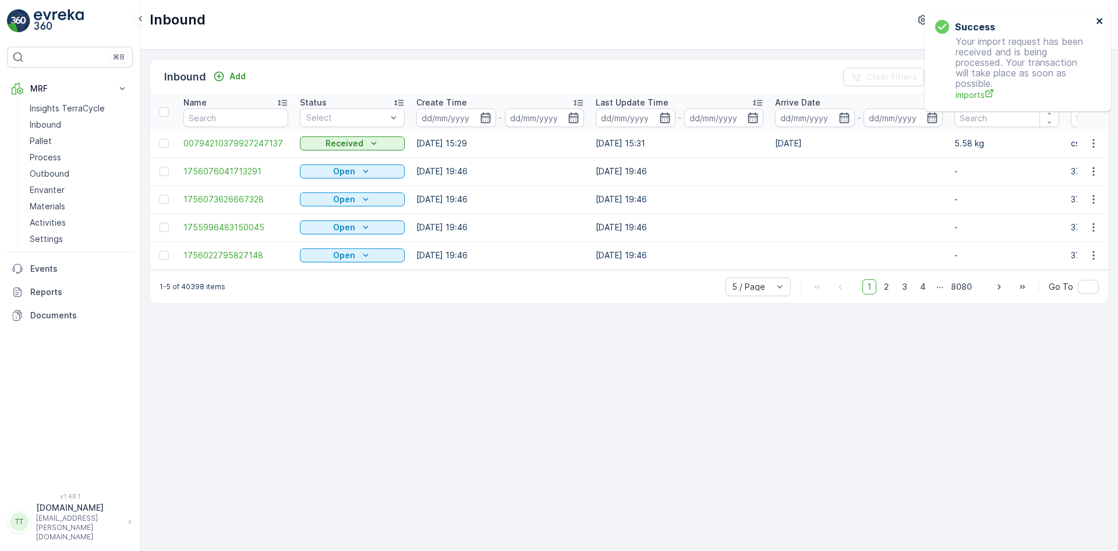
click at [1099, 23] on icon "close" at bounding box center [1100, 21] width 6 height 6
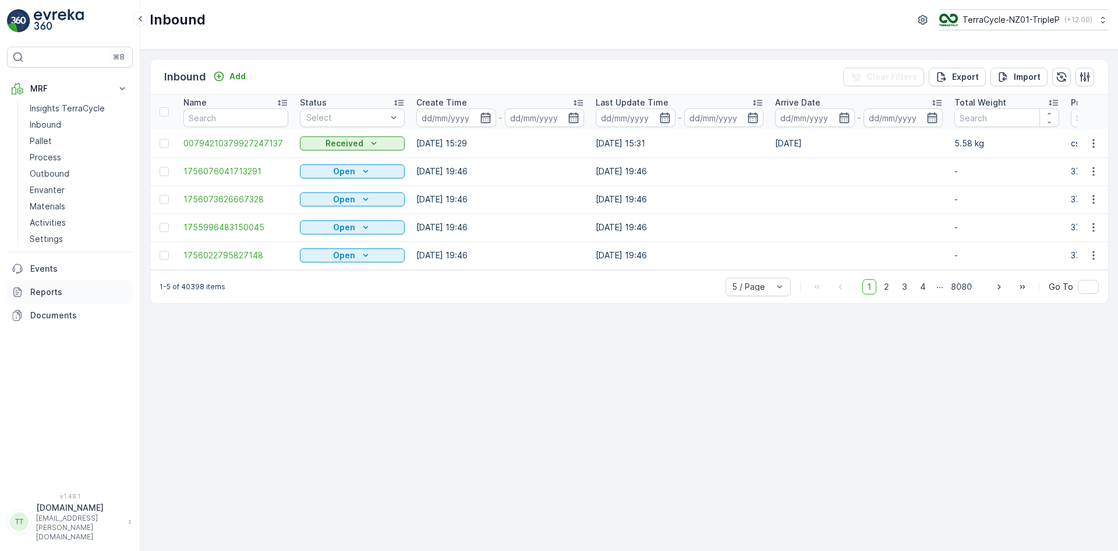
click at [63, 287] on p "Reports" at bounding box center [79, 292] width 98 height 12
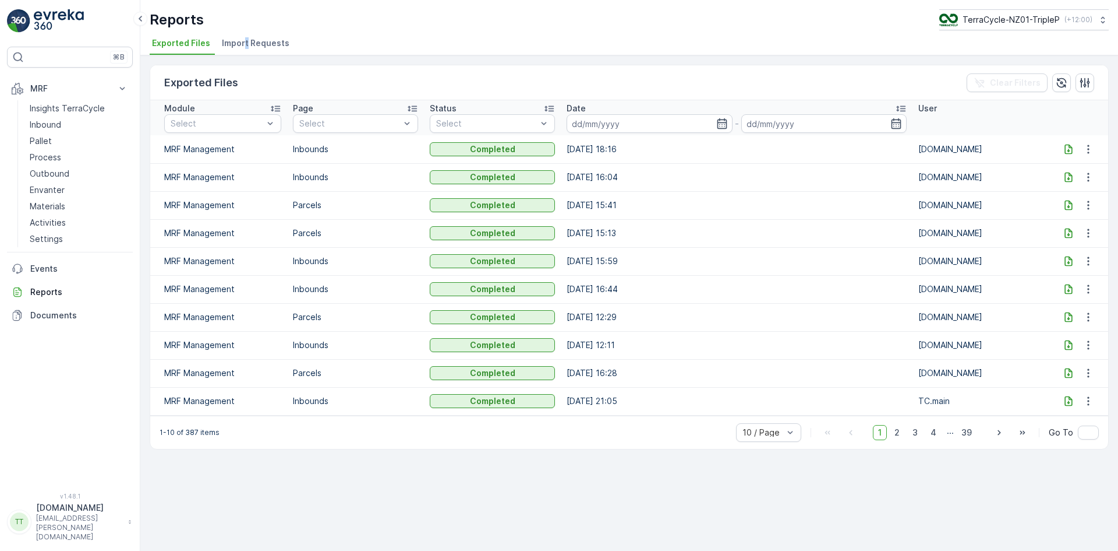
click at [245, 43] on span "Import Requests" at bounding box center [256, 43] width 68 height 12
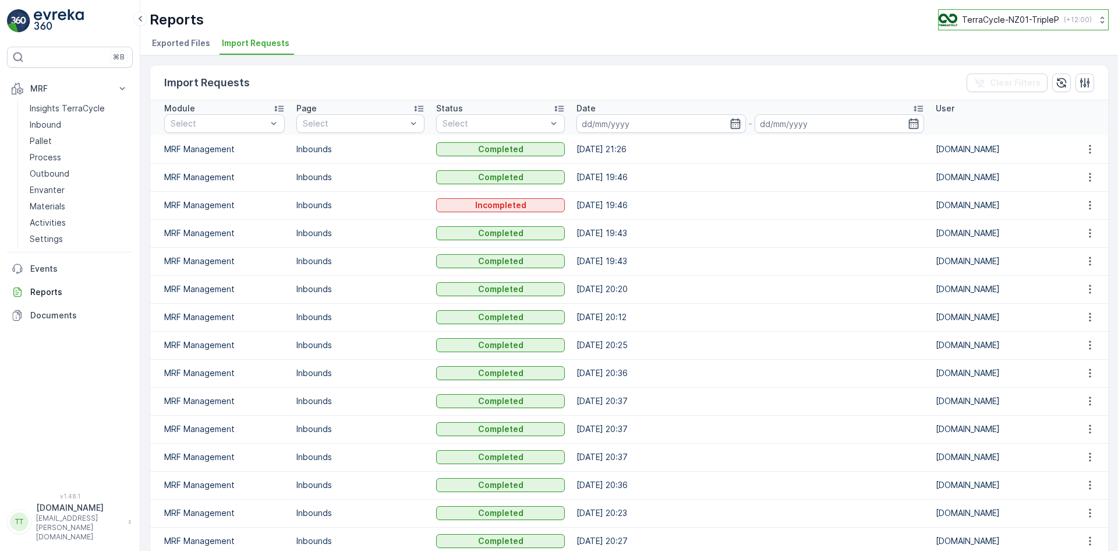
click at [987, 23] on p "TerraCycle-NZ01-TripleP" at bounding box center [1010, 20] width 97 height 12
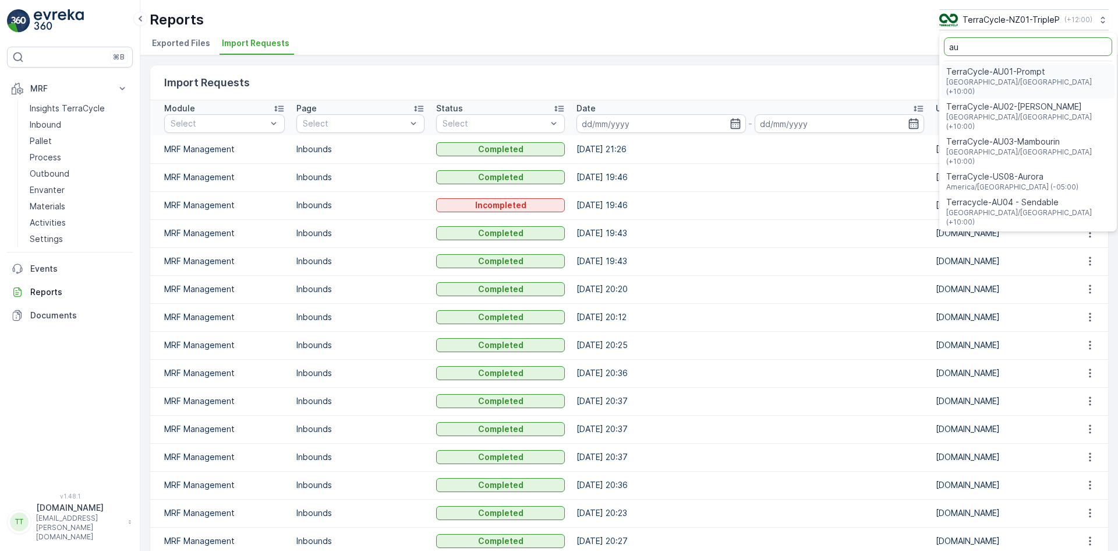
type input "au"
click at [996, 75] on span "TerraCycle-AU01-Prompt" at bounding box center [1029, 72] width 164 height 12
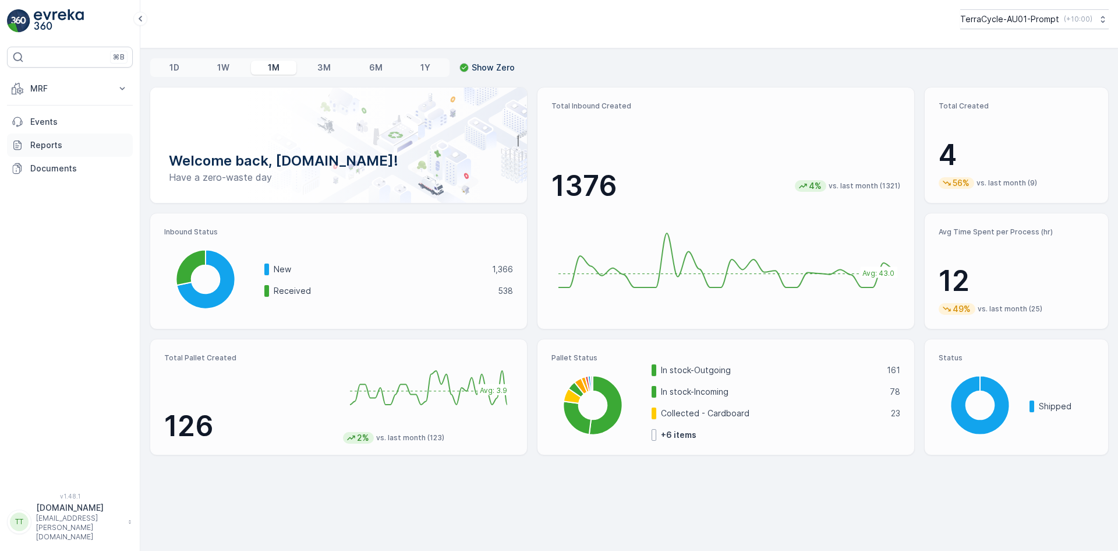
click at [59, 147] on p "Reports" at bounding box center [79, 145] width 98 height 12
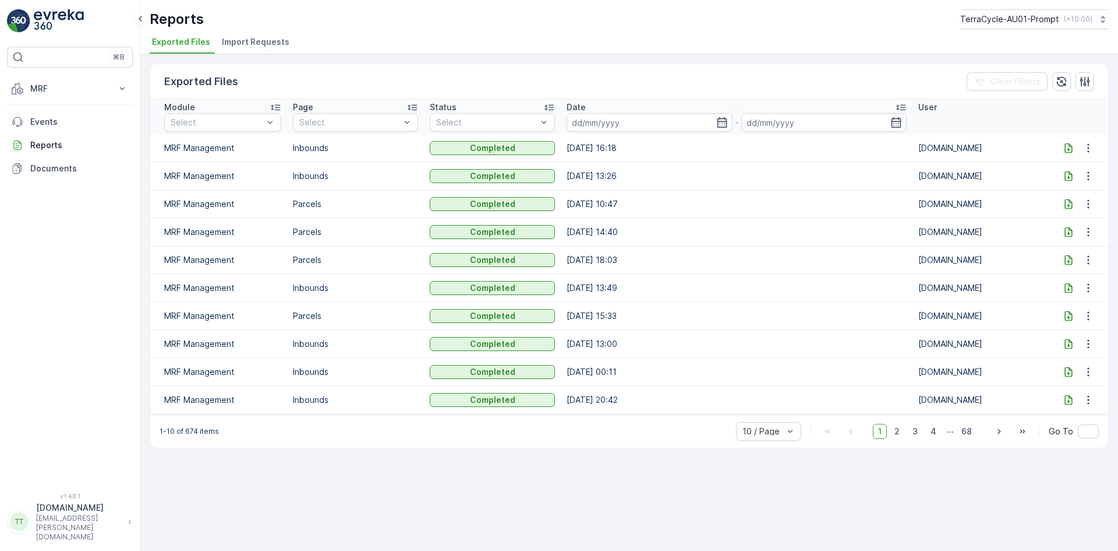
click at [274, 38] on span "Import Requests" at bounding box center [256, 42] width 68 height 12
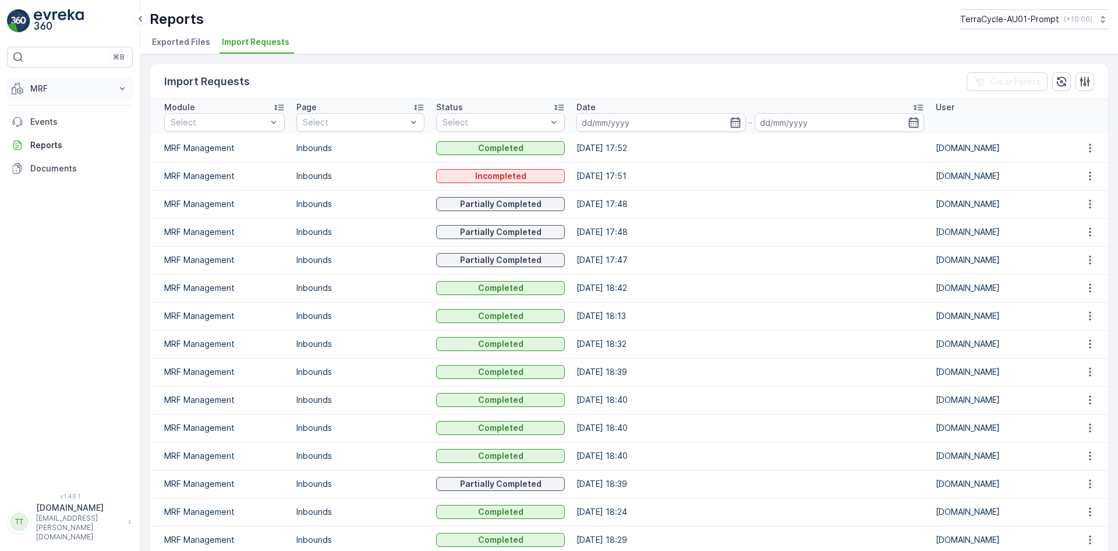
click at [41, 86] on p "MRF" at bounding box center [69, 89] width 79 height 12
click at [55, 126] on p "Inbound" at bounding box center [45, 125] width 31 height 12
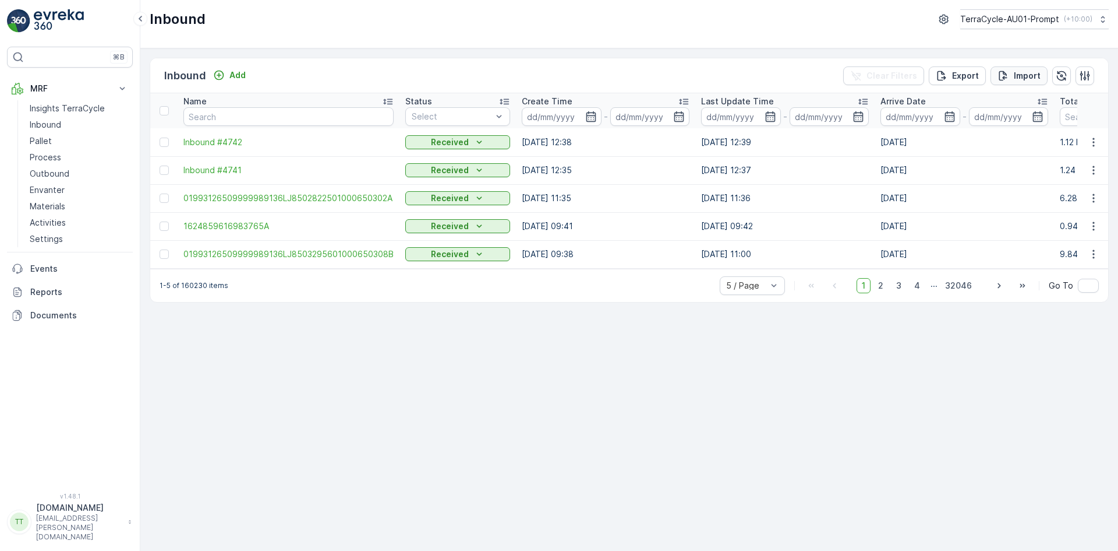
click at [1019, 73] on p "Import" at bounding box center [1027, 76] width 27 height 12
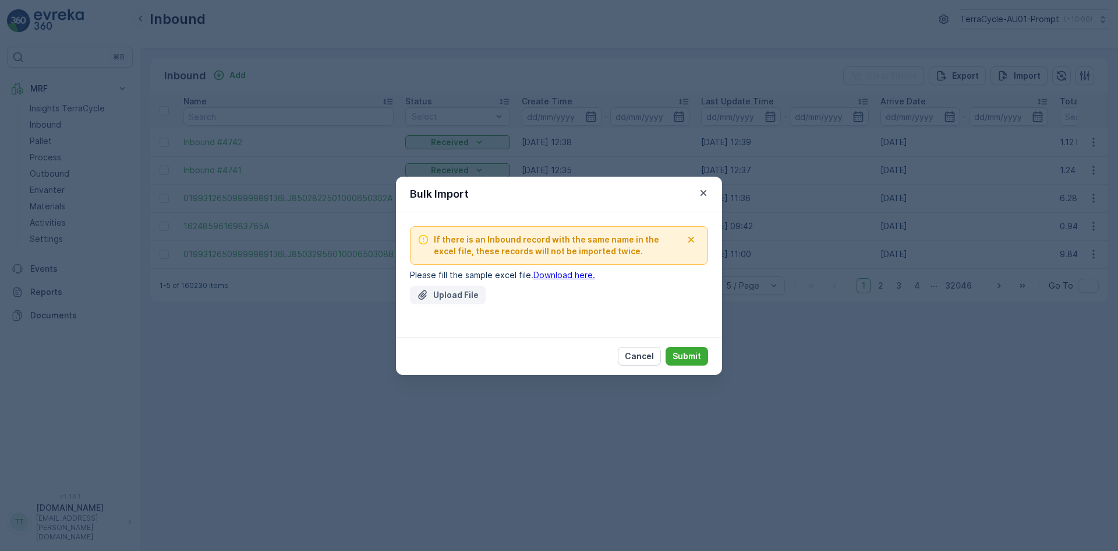
click at [432, 296] on div "Upload File" at bounding box center [448, 295] width 62 height 12
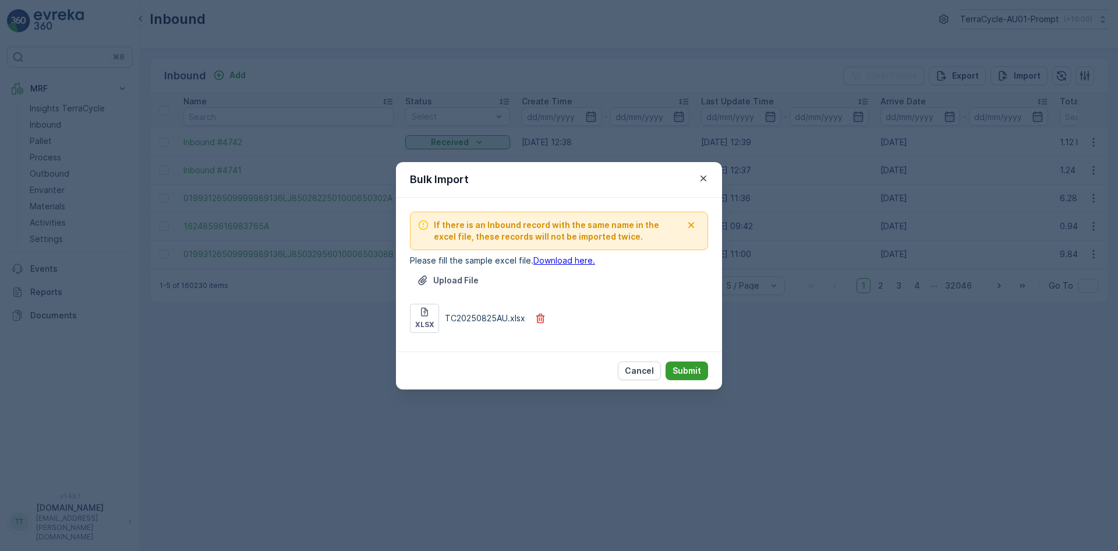
click at [683, 370] on p "Submit" at bounding box center [687, 371] width 29 height 12
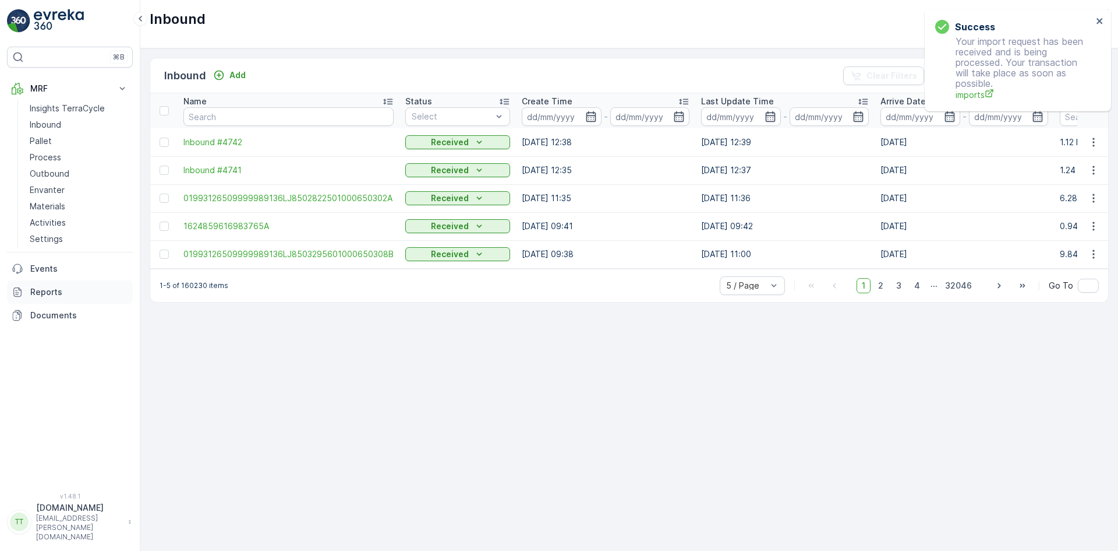
click at [62, 296] on p "Reports" at bounding box center [79, 292] width 98 height 12
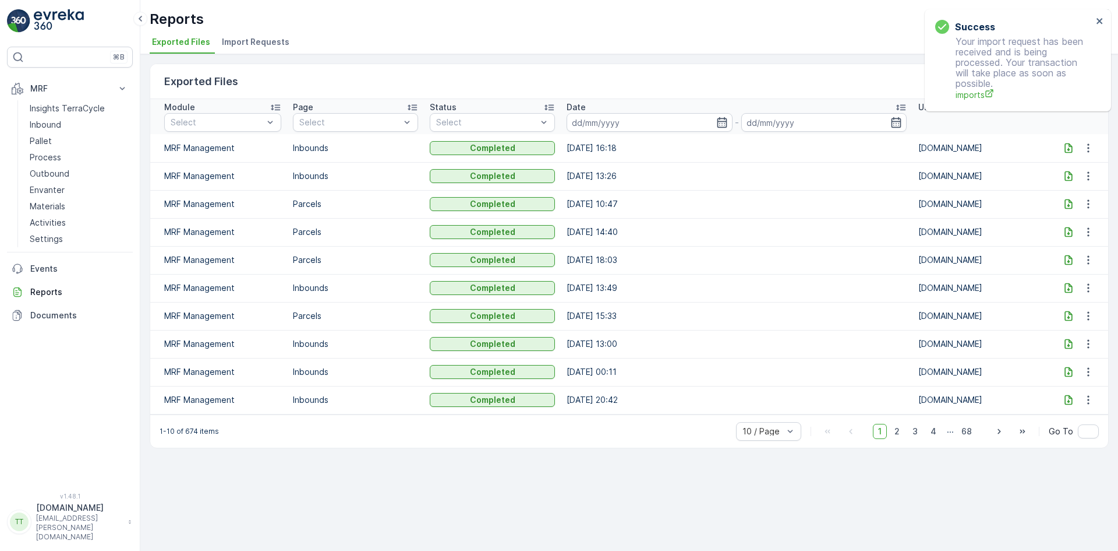
click at [272, 43] on span "Import Requests" at bounding box center [256, 42] width 68 height 12
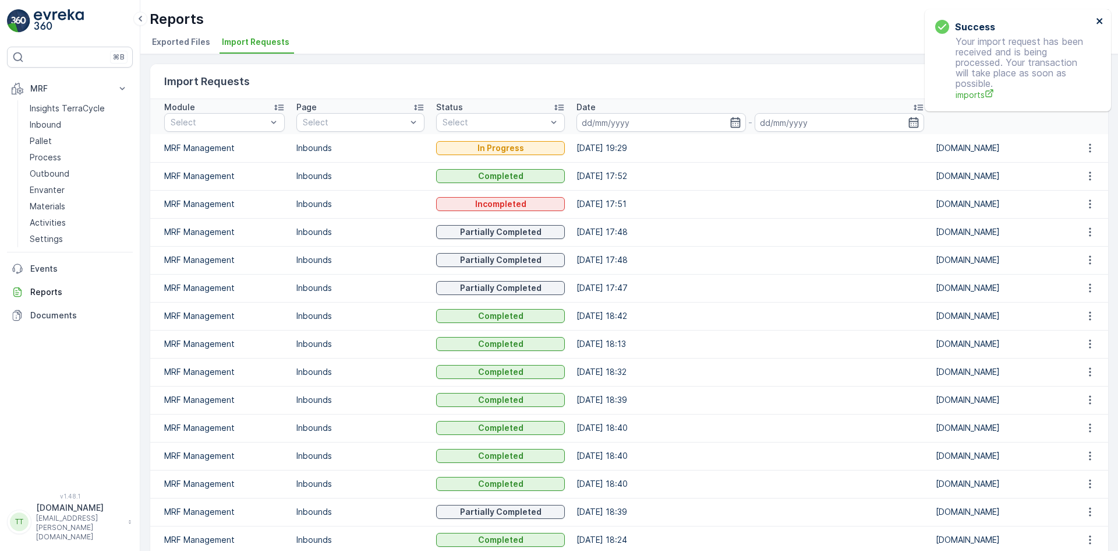
click at [1099, 20] on icon "close" at bounding box center [1100, 21] width 6 height 6
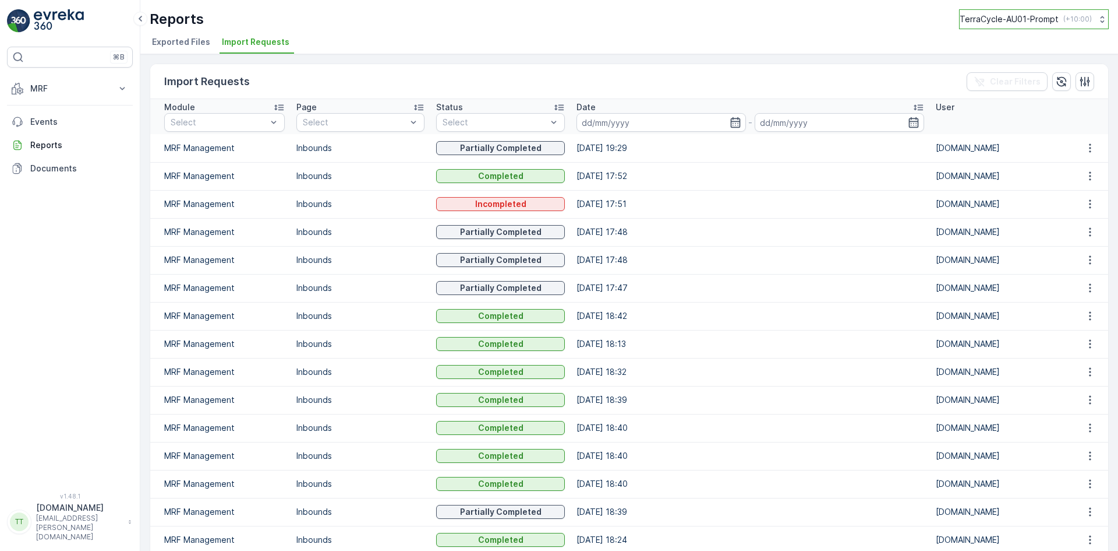
click at [1013, 23] on p "TerraCycle-AU01-Prompt" at bounding box center [1009, 19] width 99 height 12
type input "nz"
click at [1026, 69] on span "TerraCycle-NZ01-TripleP" at bounding box center [1016, 71] width 97 height 12
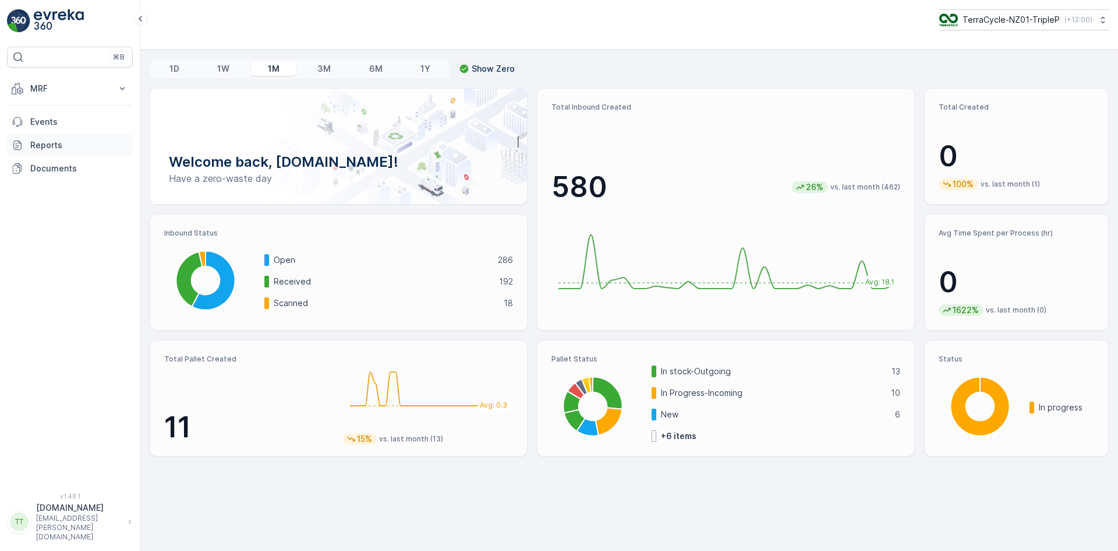
click at [59, 145] on p "Reports" at bounding box center [79, 145] width 98 height 12
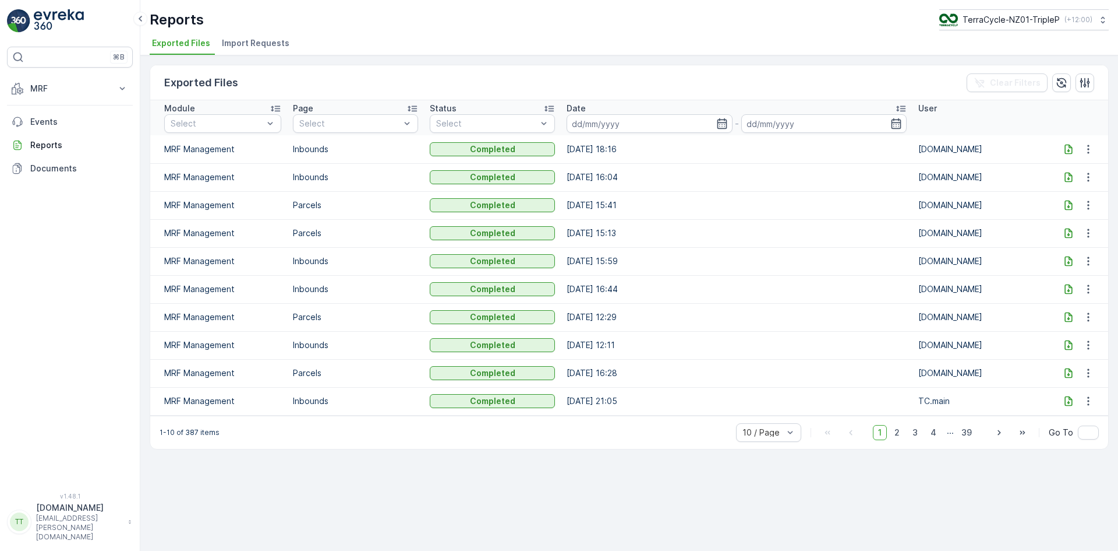
click at [246, 44] on span "Import Requests" at bounding box center [256, 43] width 68 height 12
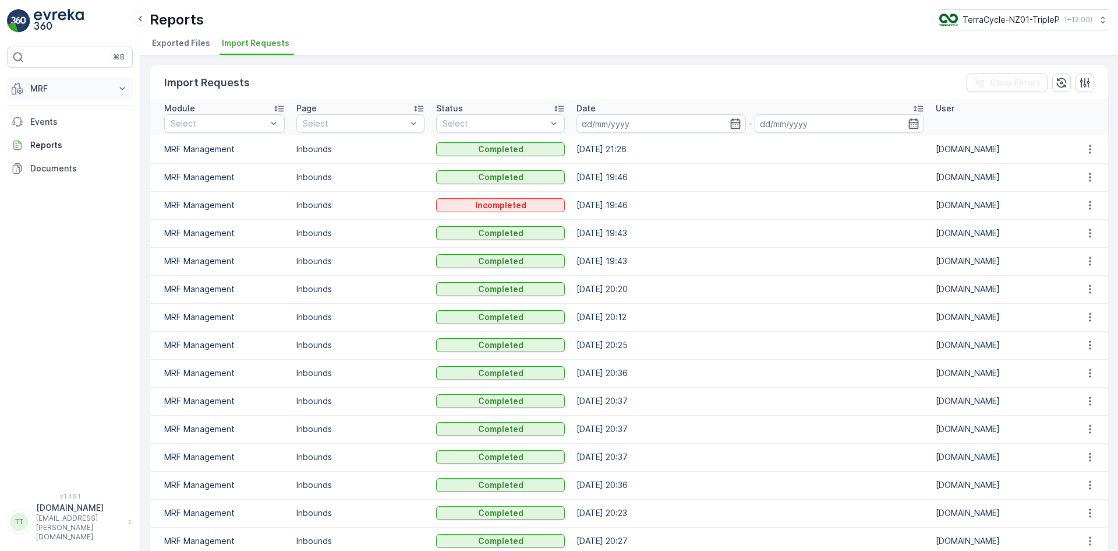
click at [37, 90] on p "MRF" at bounding box center [69, 89] width 79 height 12
click at [45, 123] on p "Inbound" at bounding box center [45, 125] width 31 height 12
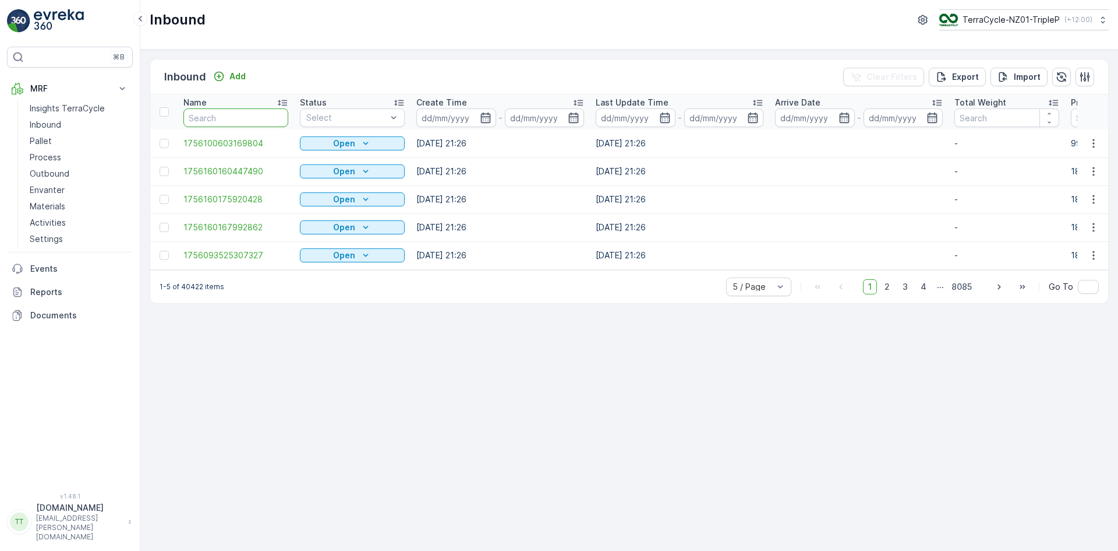
click at [209, 119] on input "text" at bounding box center [236, 117] width 105 height 19
paste input "00794210379972135038"
type input "00794210379972135038"
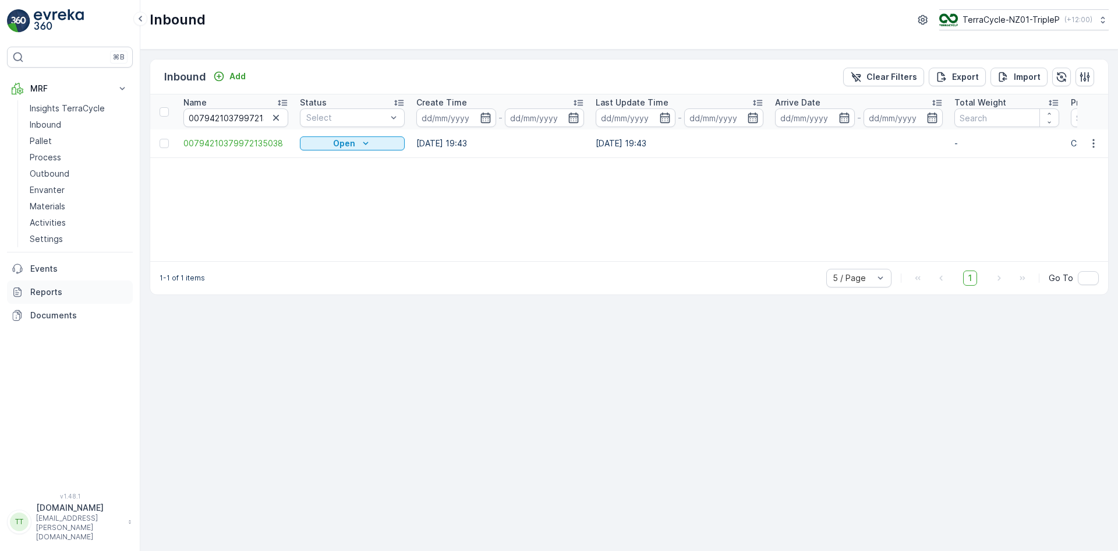
click at [59, 293] on p "Reports" at bounding box center [79, 292] width 98 height 12
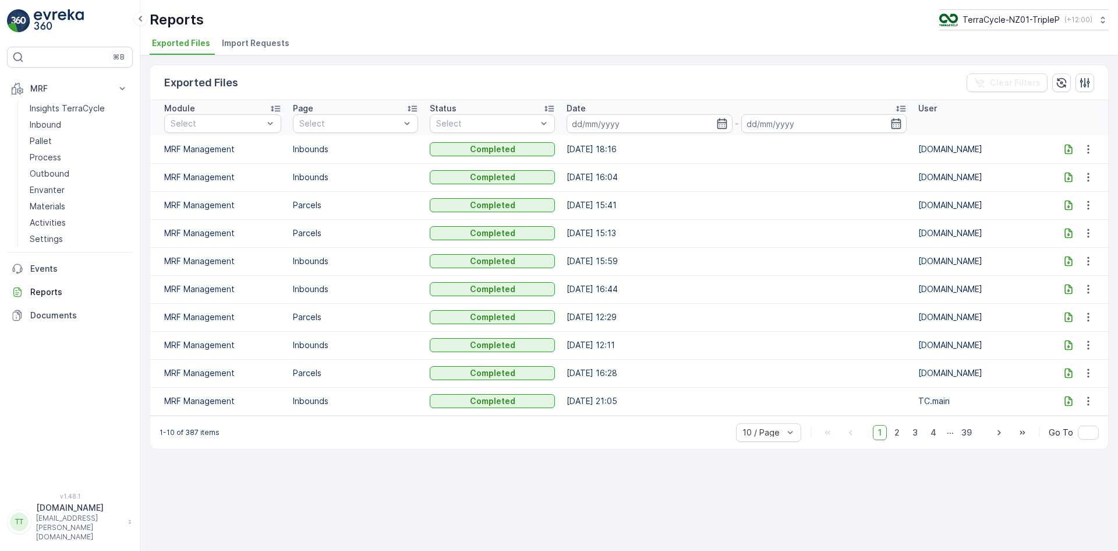
click at [261, 41] on span "Import Requests" at bounding box center [256, 43] width 68 height 12
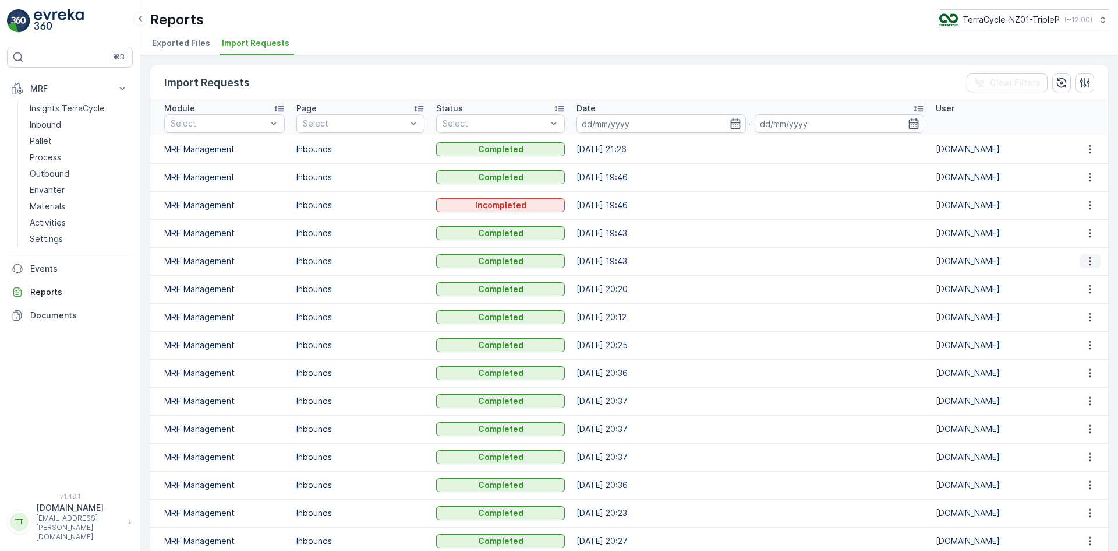
click at [1089, 261] on icon "button" at bounding box center [1090, 261] width 2 height 9
click at [1084, 277] on span "See More Details" at bounding box center [1080, 279] width 68 height 12
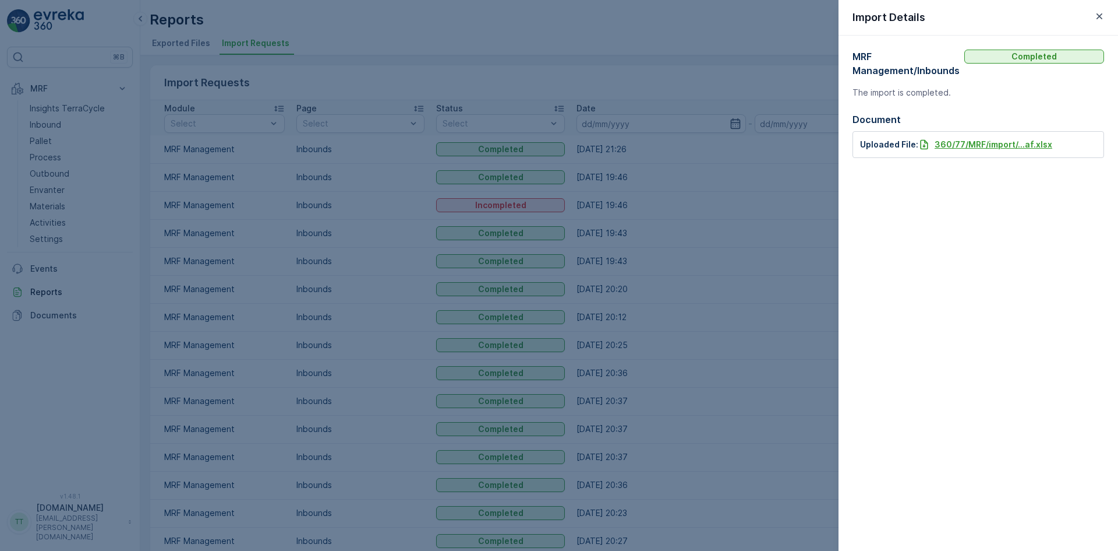
click at [980, 143] on p "360/77/MRF/import/...af.xlsx" at bounding box center [994, 145] width 118 height 12
click at [1100, 17] on icon "button" at bounding box center [1100, 16] width 6 height 6
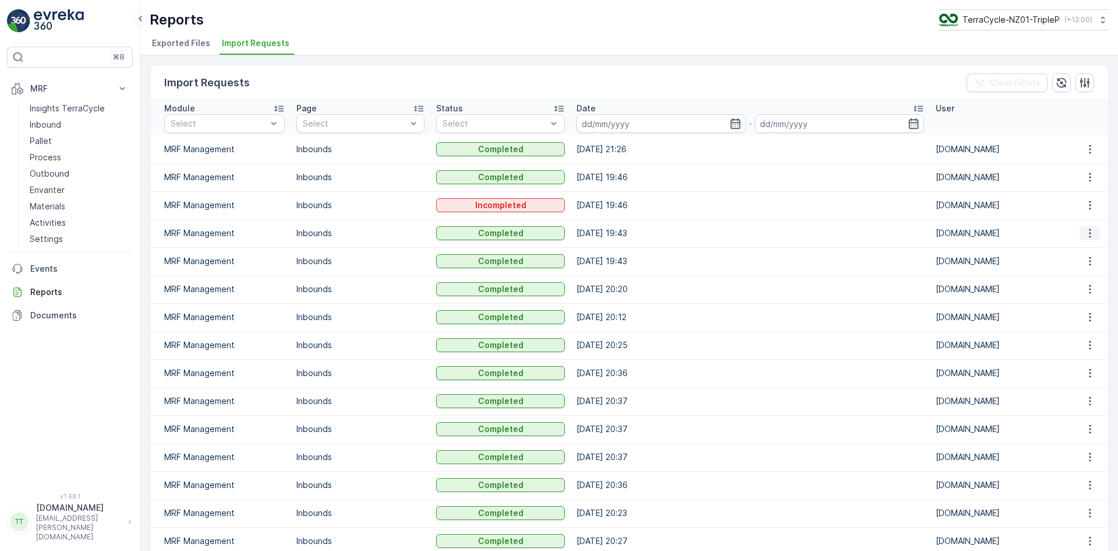
click at [1088, 235] on icon "button" at bounding box center [1091, 233] width 12 height 12
click at [1081, 248] on span "See More Details" at bounding box center [1080, 251] width 68 height 12
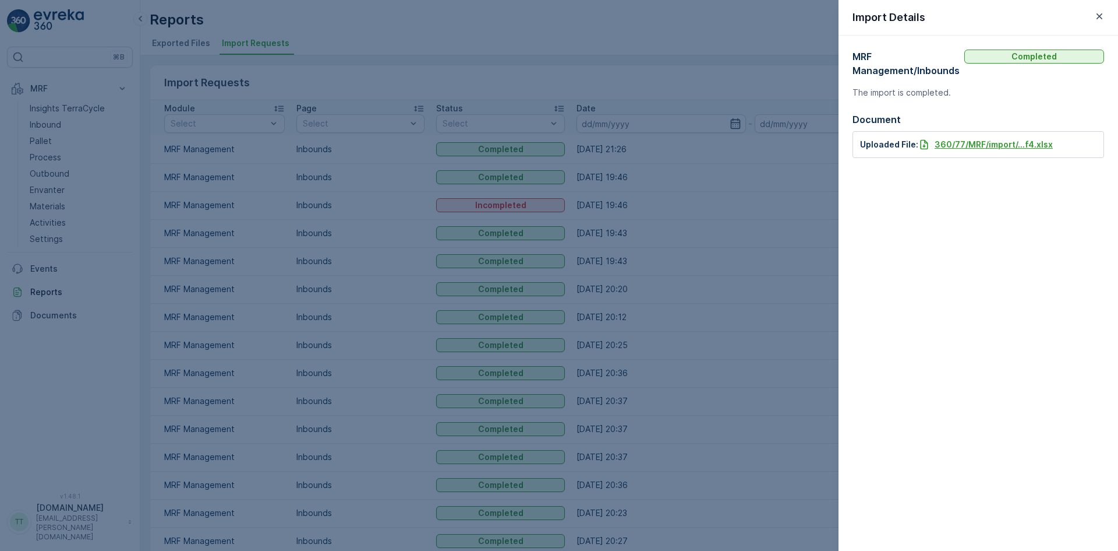
click at [962, 144] on p "360/77/MRF/import/...f4.xlsx" at bounding box center [994, 145] width 118 height 12
click at [1028, 237] on div "MRF Management / Inbounds Completed The import is completed. Document Uploaded …" at bounding box center [979, 293] width 280 height 515
click at [978, 146] on p "360/77/MRF/import/...f4.xlsx" at bounding box center [994, 145] width 118 height 12
click at [1102, 17] on icon "button" at bounding box center [1100, 16] width 12 height 12
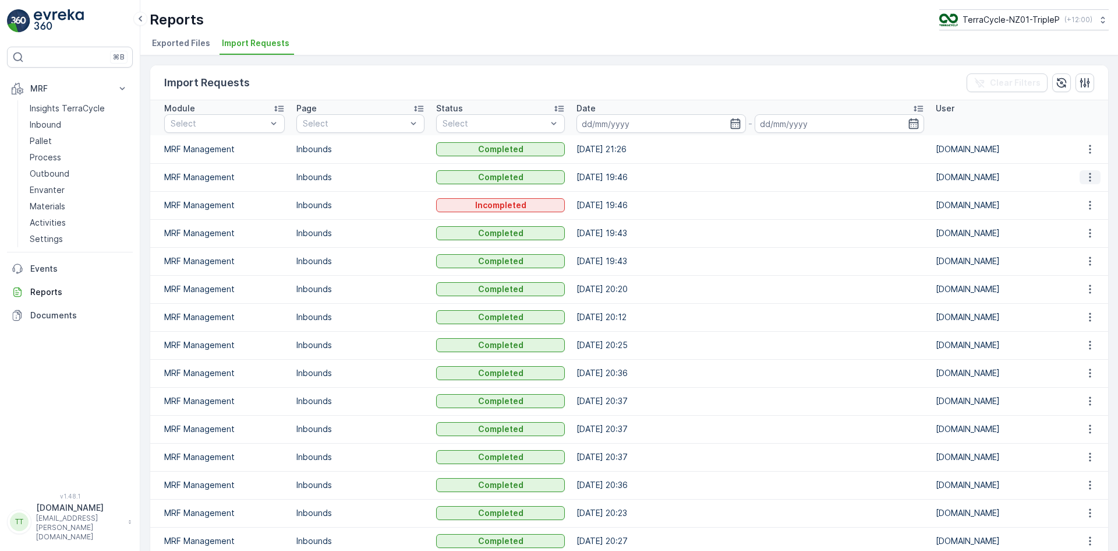
click at [1085, 178] on icon "button" at bounding box center [1091, 177] width 12 height 12
click at [1075, 195] on span "See More Details" at bounding box center [1080, 195] width 68 height 12
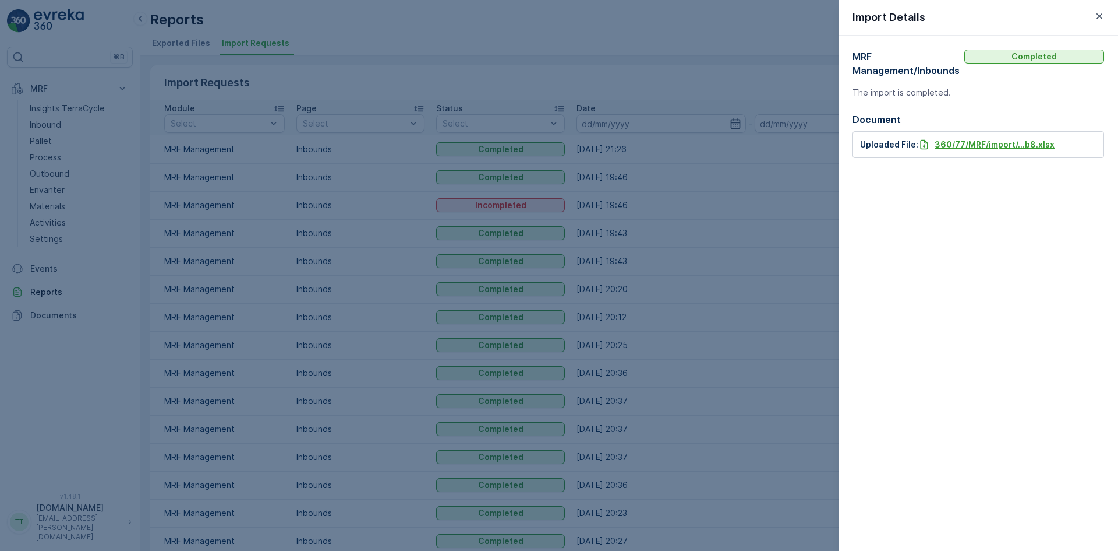
click at [982, 143] on p "360/77/MRF/import/...b8.xlsx" at bounding box center [995, 145] width 120 height 12
click at [1102, 13] on icon "button" at bounding box center [1100, 16] width 12 height 12
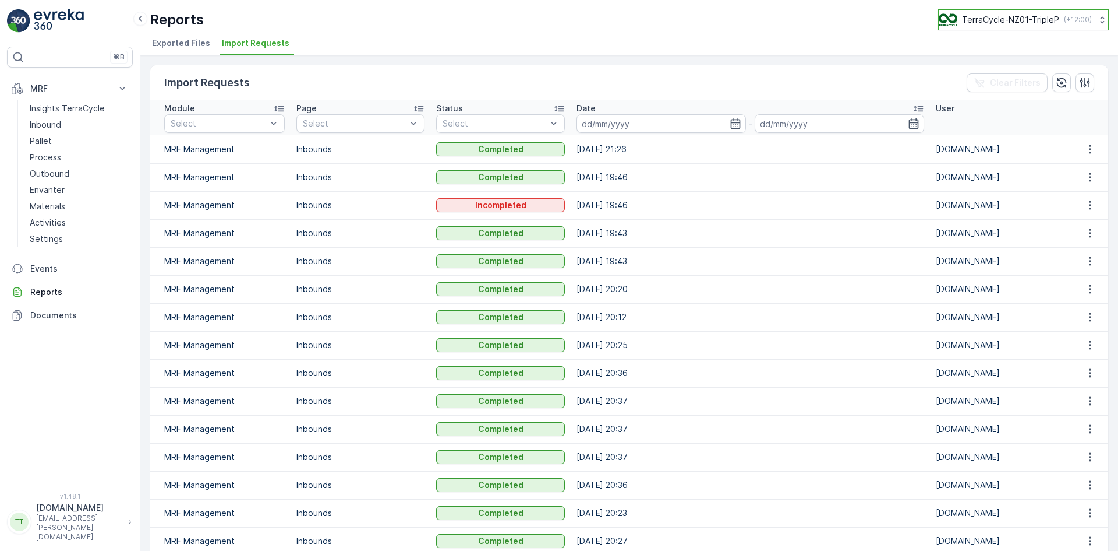
click at [1026, 20] on p "TerraCycle-NZ01-TripleP" at bounding box center [1010, 20] width 97 height 12
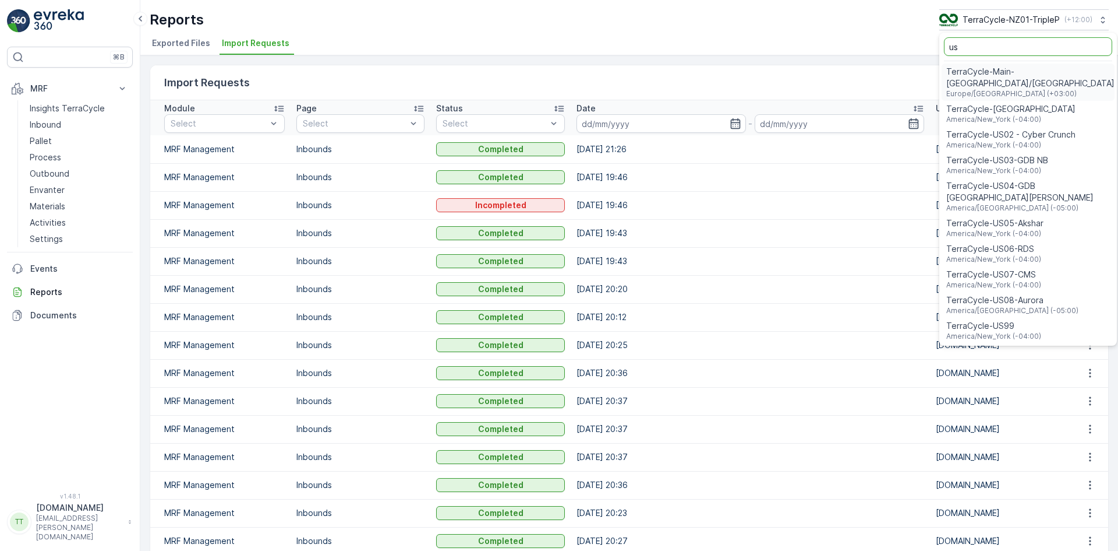
type input "us"
click at [1026, 306] on span "America/Chicago (-05:00)" at bounding box center [1013, 310] width 132 height 9
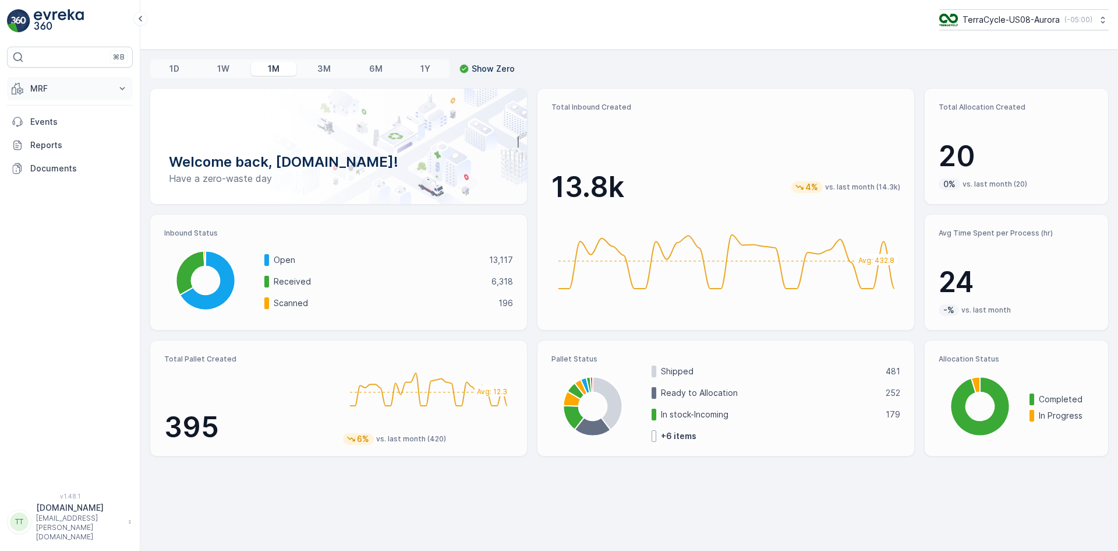
click at [43, 83] on p "MRF" at bounding box center [69, 89] width 79 height 12
click at [54, 127] on p "Inbound" at bounding box center [45, 125] width 31 height 12
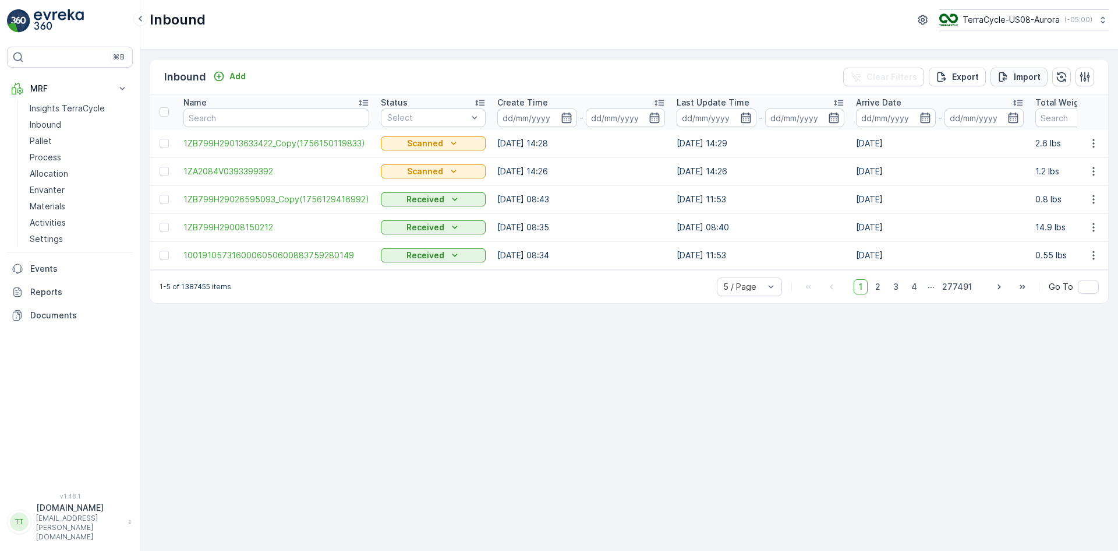
click at [1026, 76] on p "Import" at bounding box center [1027, 77] width 27 height 12
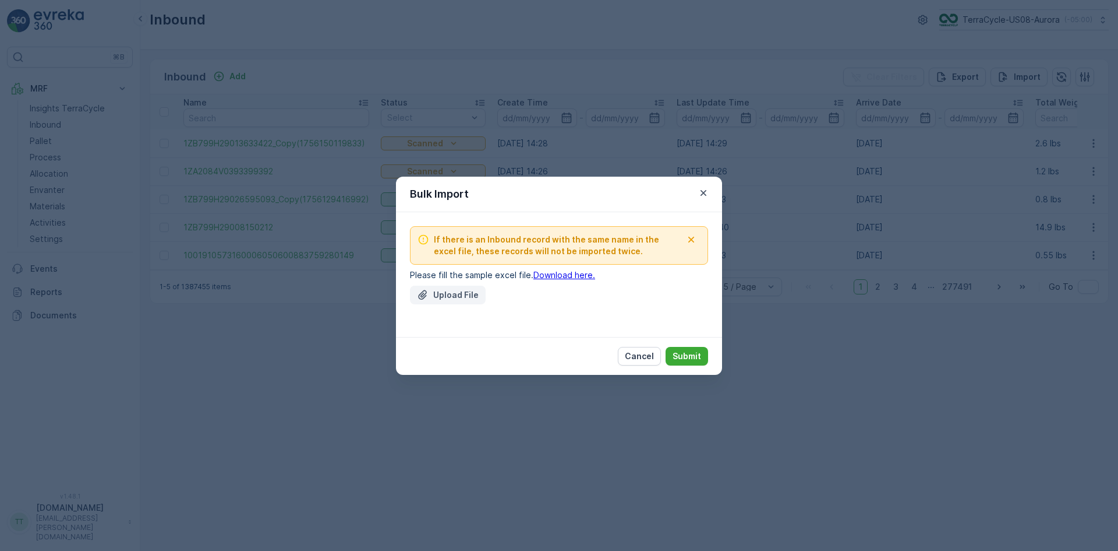
click at [449, 290] on p "Upload File" at bounding box center [455, 295] width 45 height 12
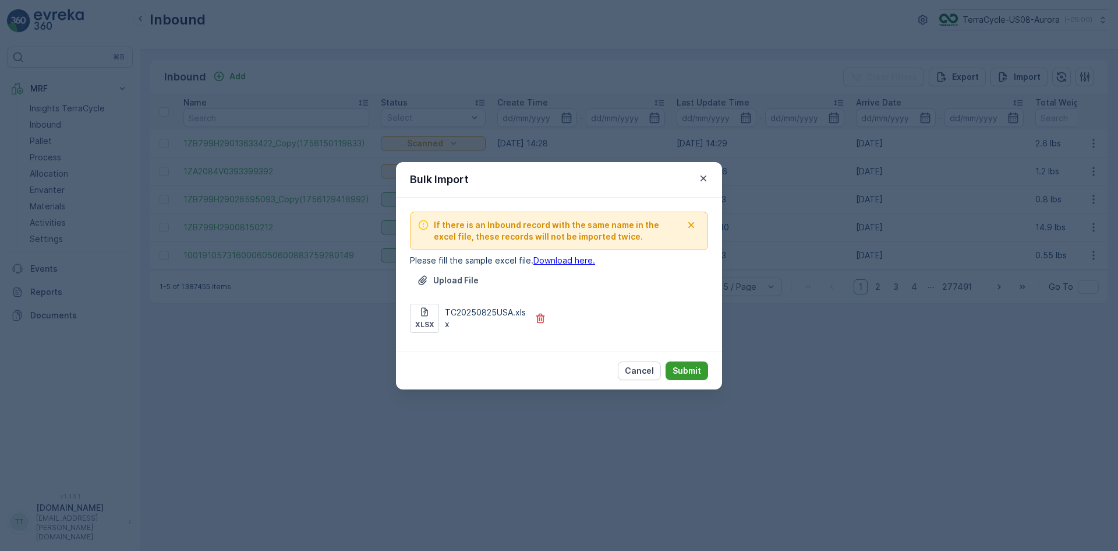
click at [694, 369] on p "Submit" at bounding box center [687, 371] width 29 height 12
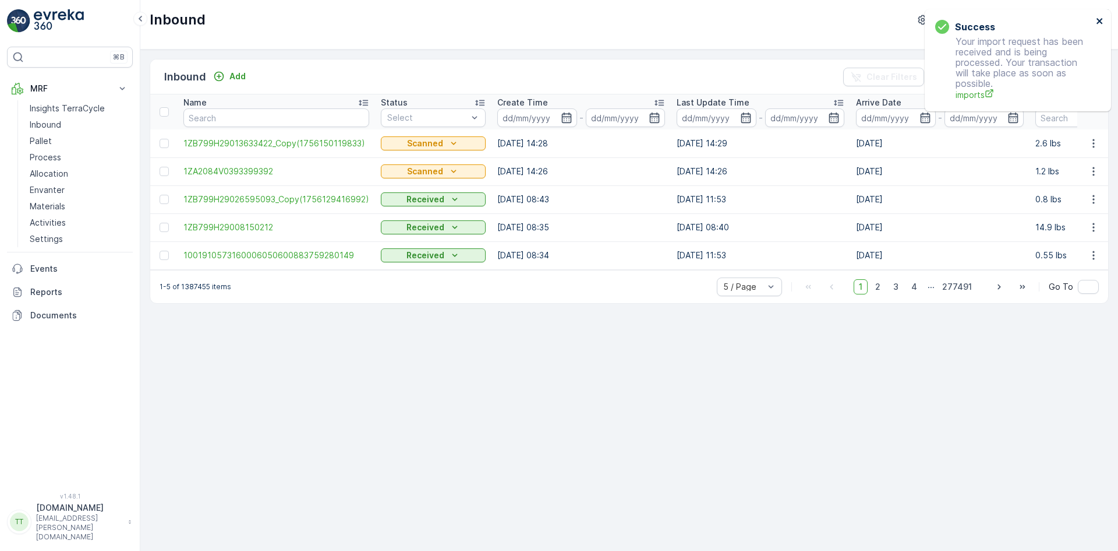
click at [1102, 22] on icon "close" at bounding box center [1100, 20] width 8 height 9
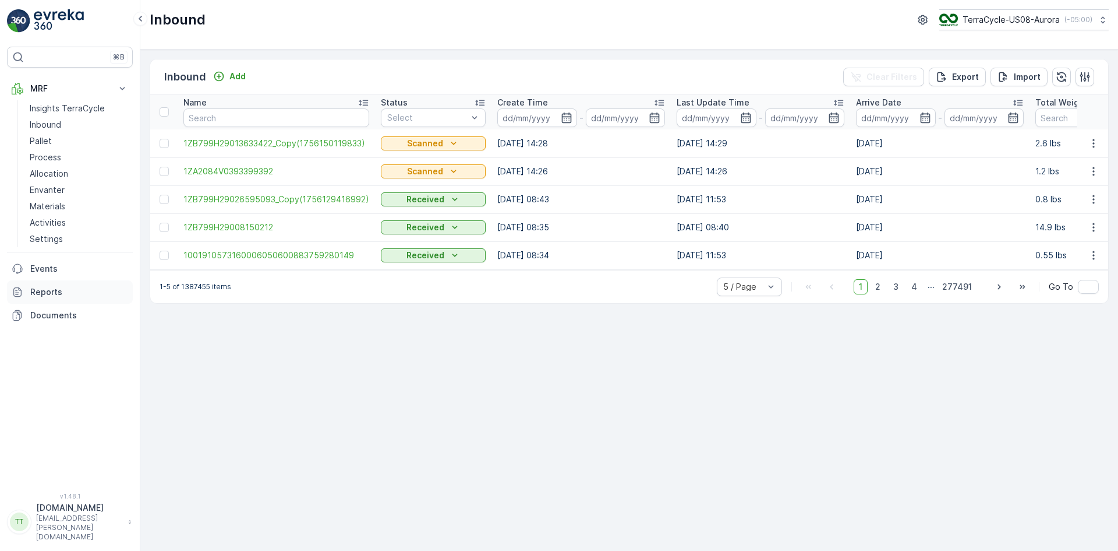
click at [76, 296] on p "Reports" at bounding box center [79, 292] width 98 height 12
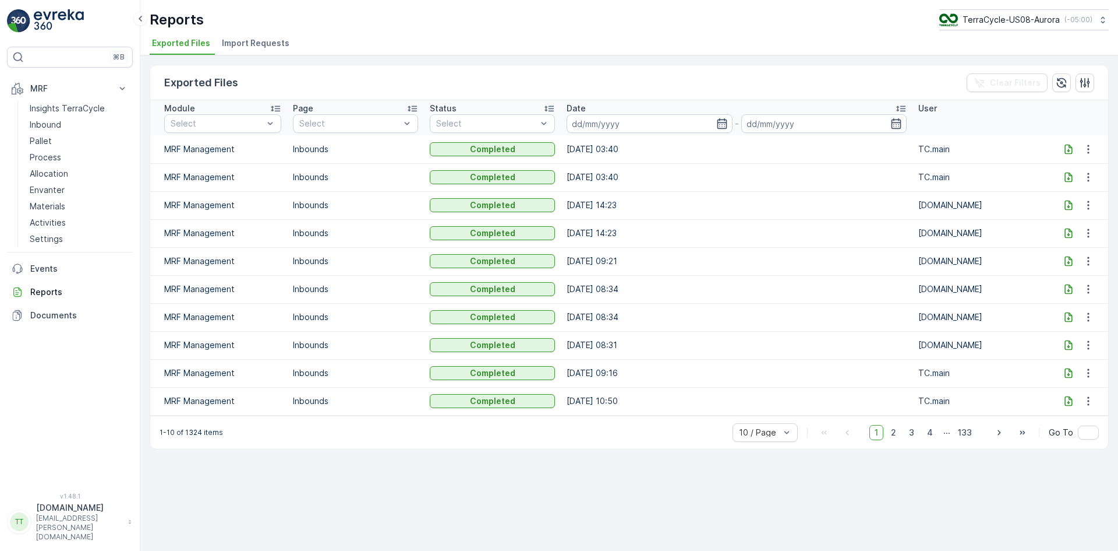
click at [258, 44] on span "Import Requests" at bounding box center [256, 43] width 68 height 12
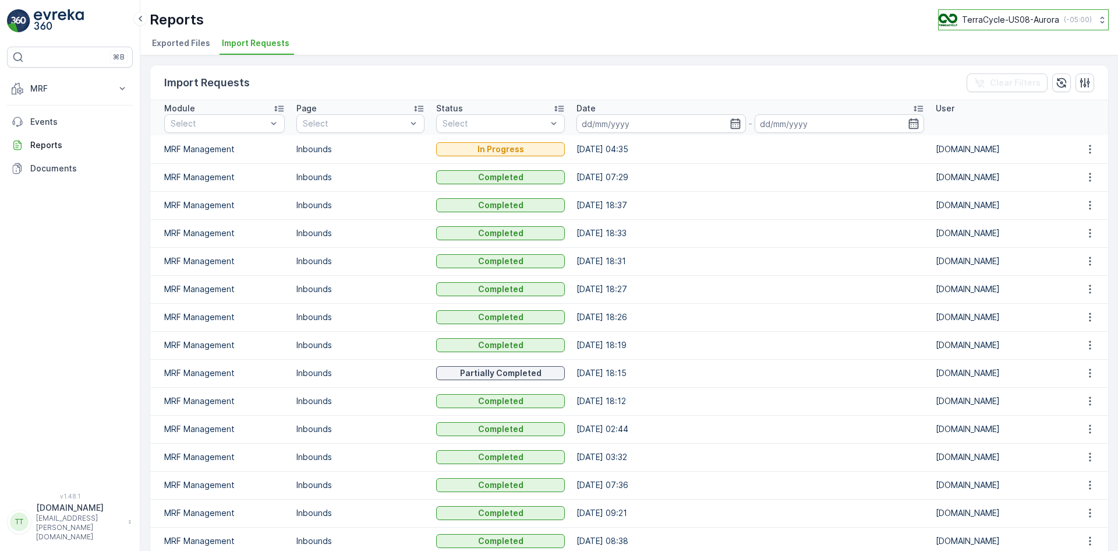
click at [1017, 20] on p "TerraCycle-US08-Aurora" at bounding box center [1010, 20] width 97 height 12
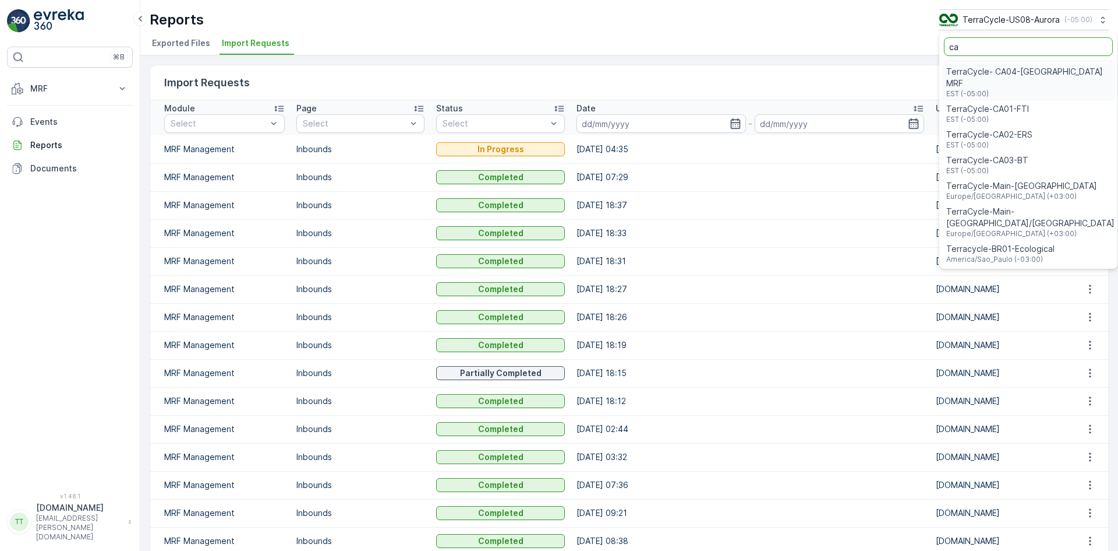
type input "ca"
click at [1007, 103] on span "TerraCycle-CA01-FTI" at bounding box center [988, 109] width 83 height 12
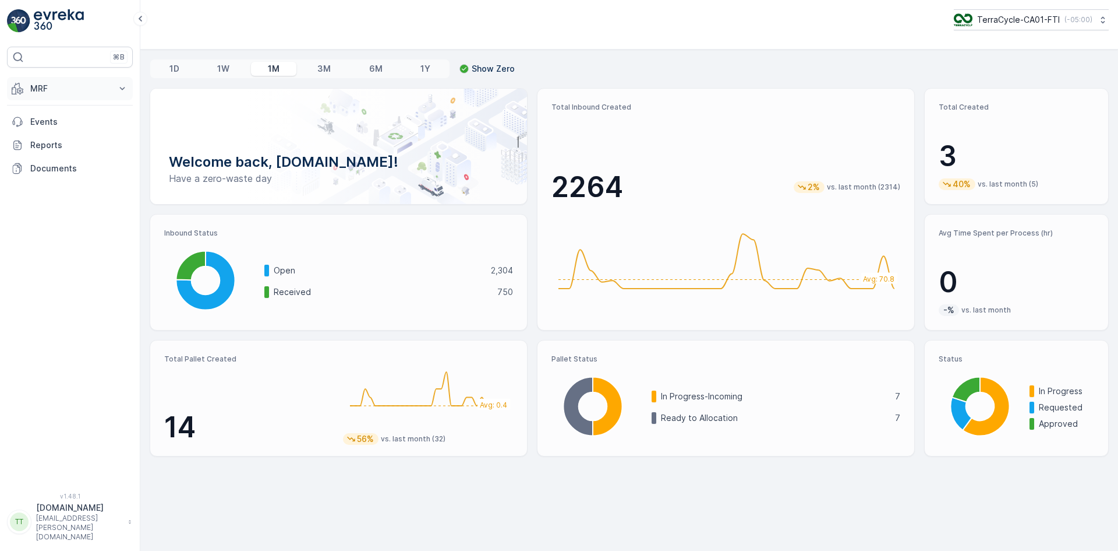
click at [47, 87] on p "MRF" at bounding box center [69, 89] width 79 height 12
click at [47, 126] on p "Inbound" at bounding box center [45, 125] width 31 height 12
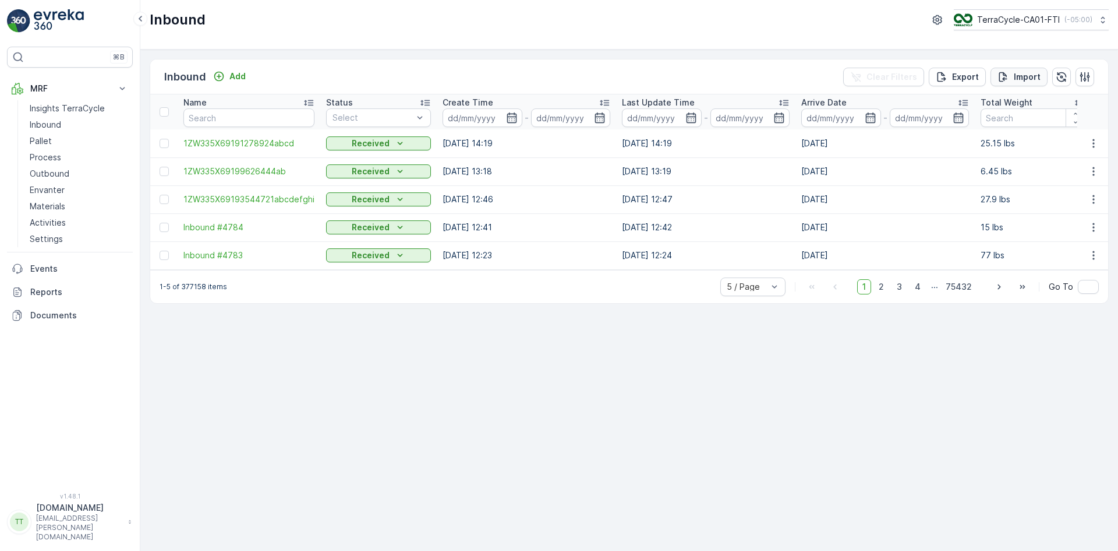
click at [1022, 72] on p "Import" at bounding box center [1027, 77] width 27 height 12
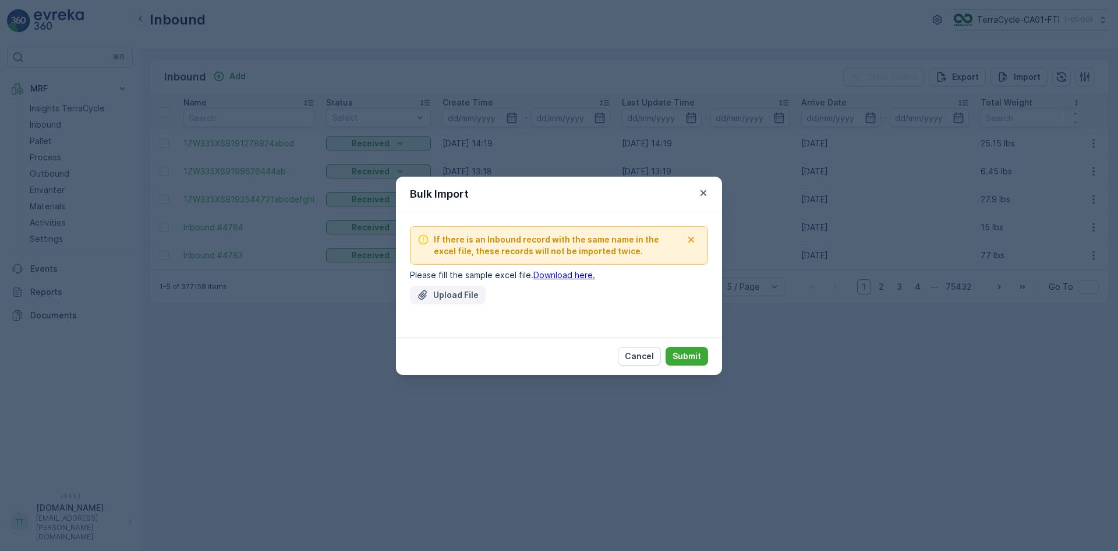
click at [440, 301] on button "Upload File" at bounding box center [448, 294] width 76 height 19
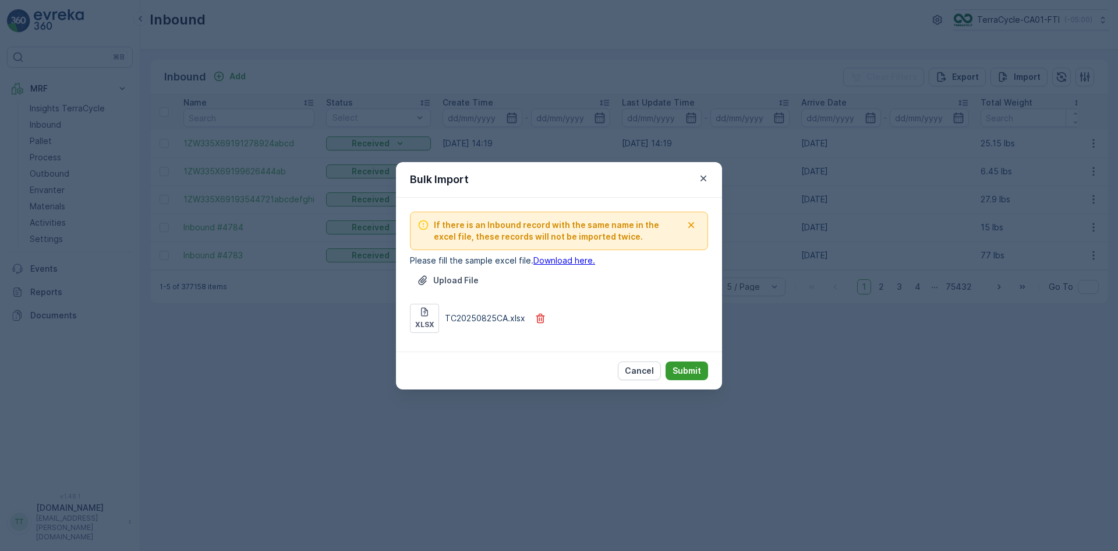
click at [690, 367] on p "Submit" at bounding box center [687, 371] width 29 height 12
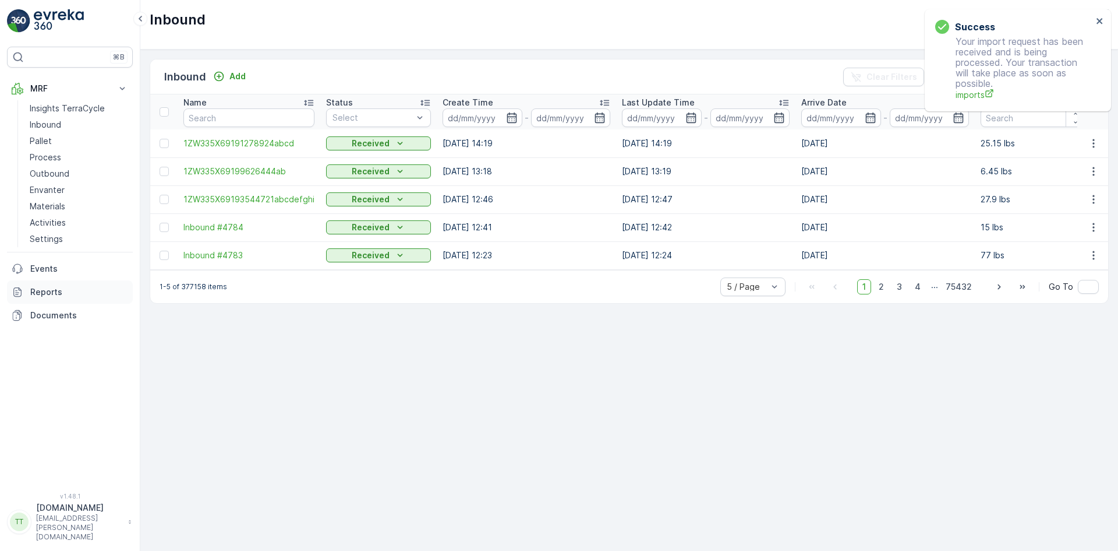
click at [63, 292] on p "Reports" at bounding box center [79, 292] width 98 height 12
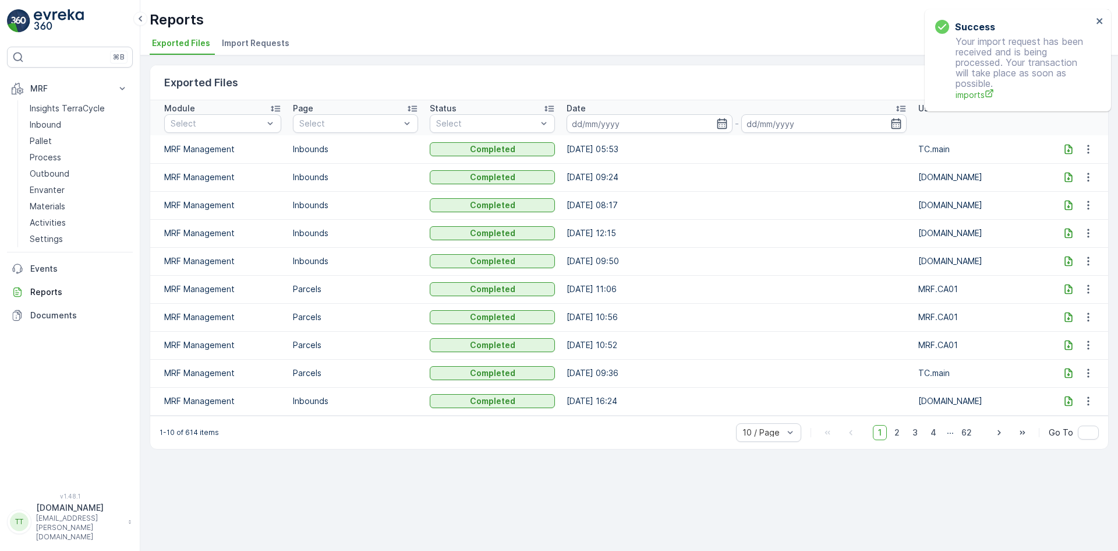
click at [260, 44] on span "Import Requests" at bounding box center [256, 43] width 68 height 12
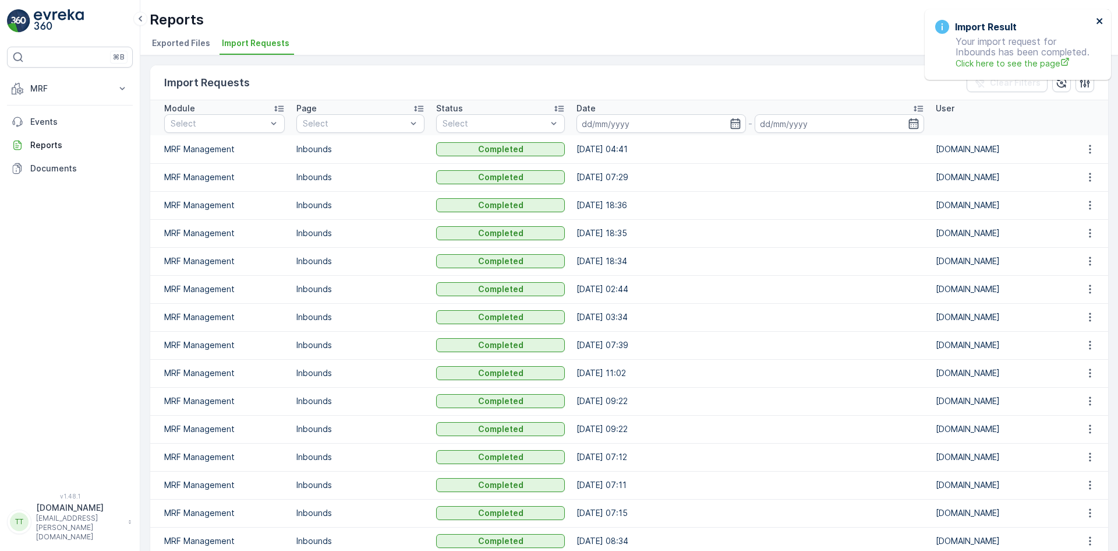
click at [1101, 17] on icon "close" at bounding box center [1100, 20] width 8 height 9
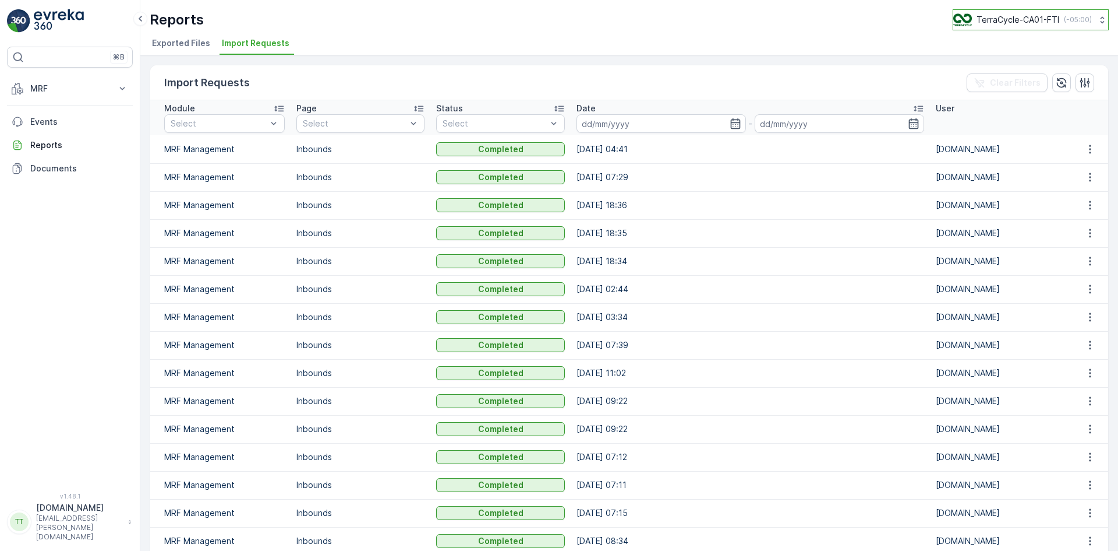
click at [1018, 21] on p "TerraCycle-CA01-FTI" at bounding box center [1018, 20] width 83 height 12
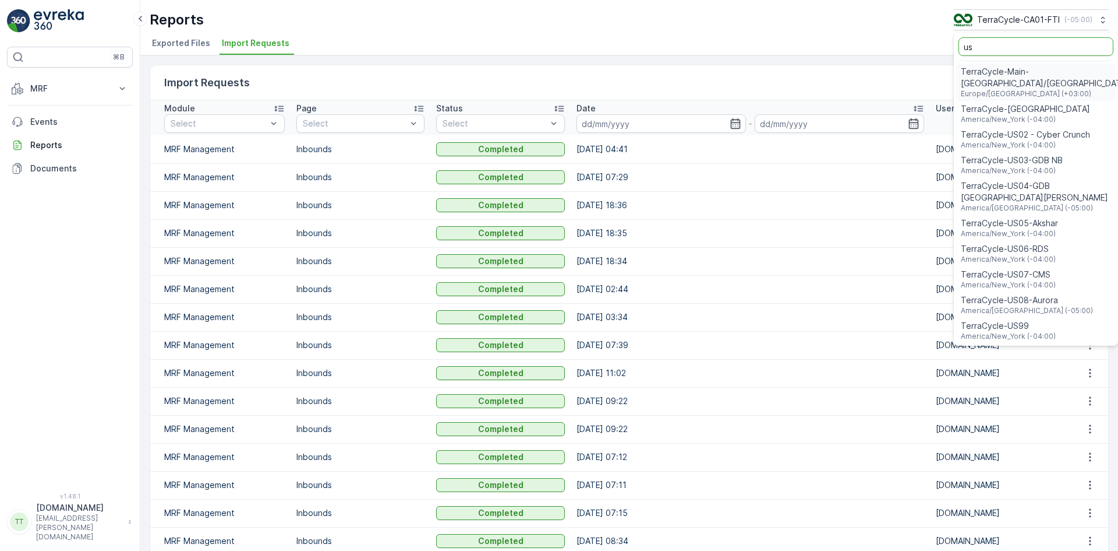
type input "us"
click at [1032, 294] on span "TerraCycle-US08-Aurora" at bounding box center [1027, 300] width 132 height 12
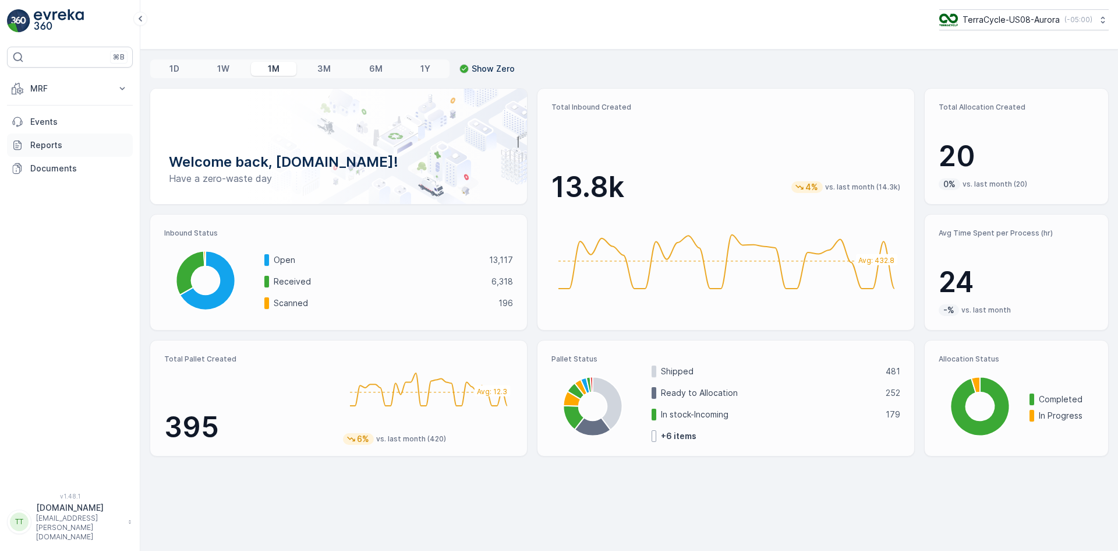
click at [43, 139] on link "Reports" at bounding box center [70, 144] width 126 height 23
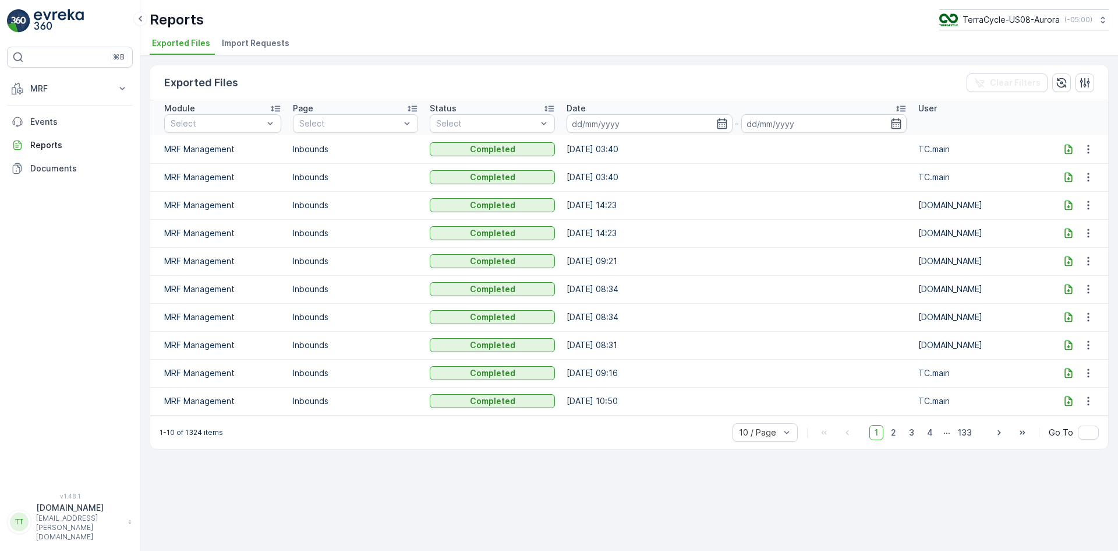
click at [256, 42] on span "Import Requests" at bounding box center [256, 43] width 68 height 12
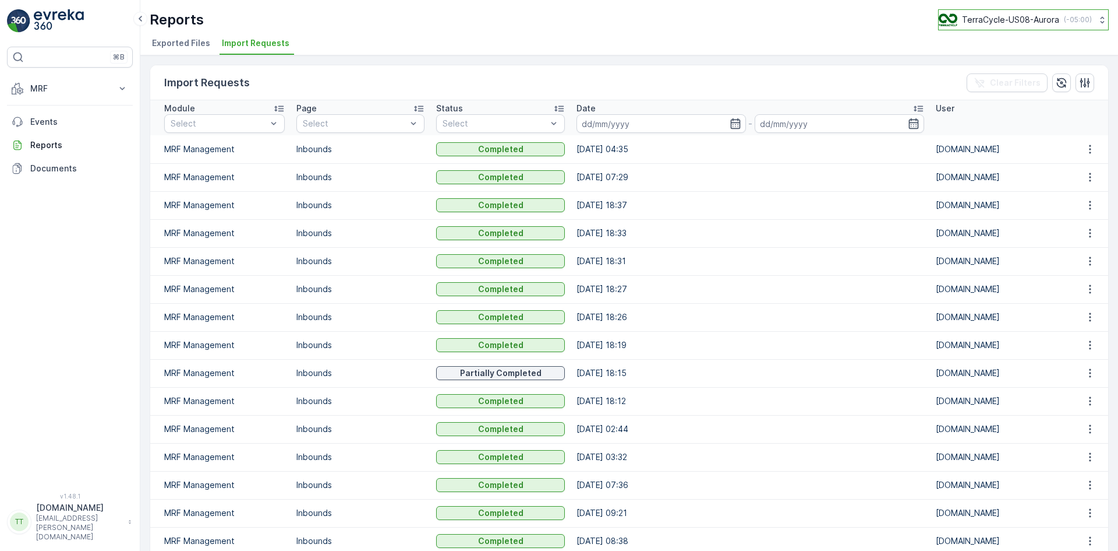
click at [1005, 19] on p "TerraCycle-US08-Aurora" at bounding box center [1010, 20] width 97 height 12
type input "fr"
click at [1001, 73] on span "TerraCycle- FR02 -MRF" at bounding box center [1012, 72] width 130 height 12
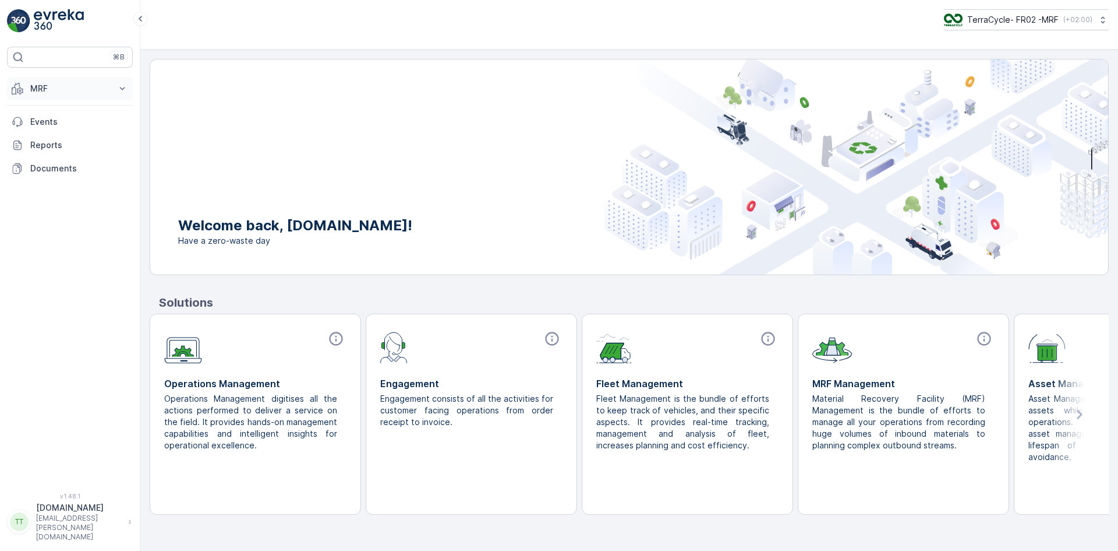
click at [41, 87] on p "MRF" at bounding box center [69, 89] width 79 height 12
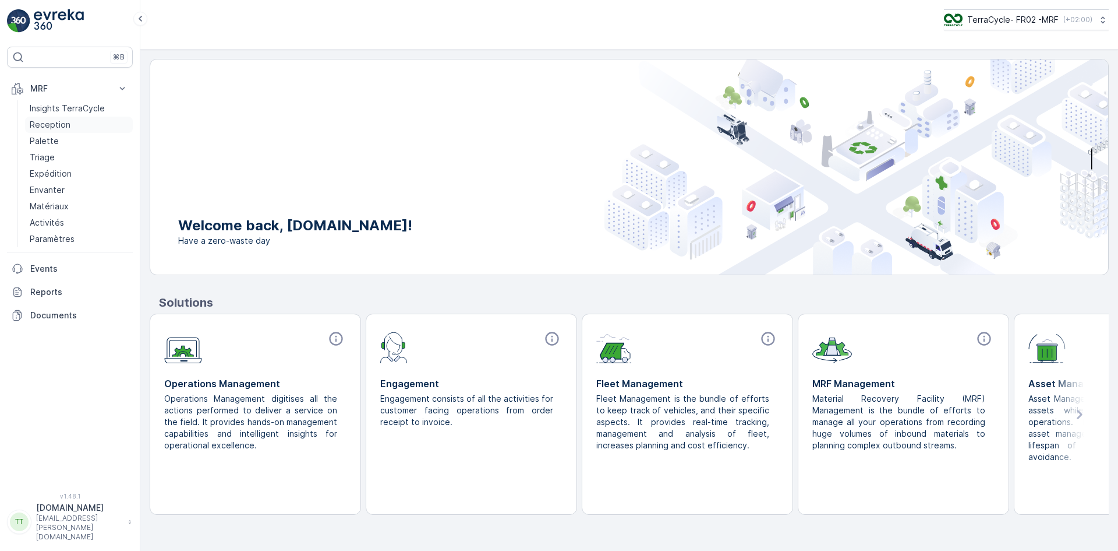
click at [64, 126] on p "Reception" at bounding box center [50, 125] width 41 height 12
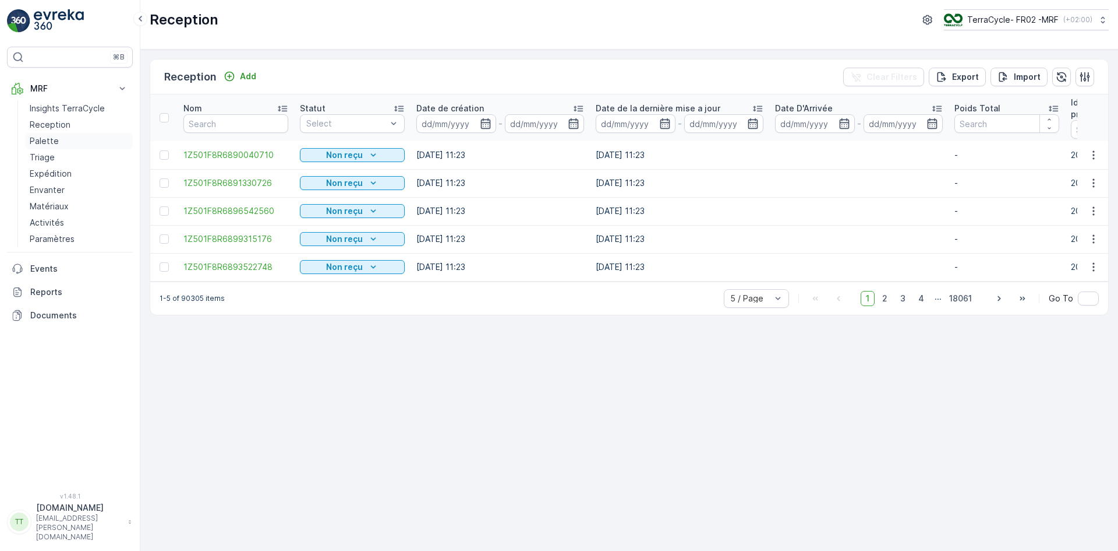
click at [47, 140] on p "Palette" at bounding box center [44, 141] width 29 height 12
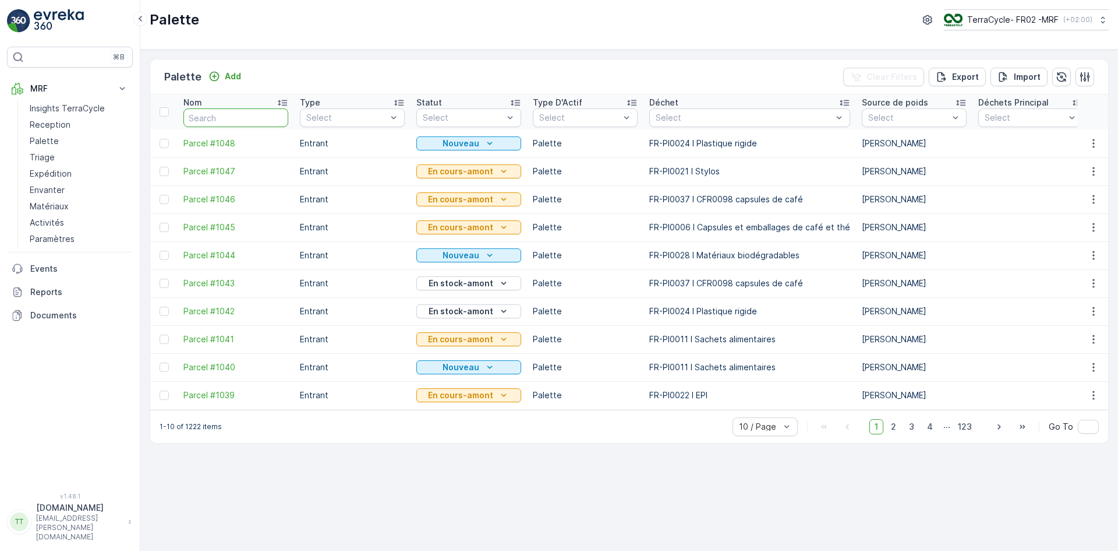
click at [228, 113] on input "text" at bounding box center [236, 117] width 105 height 19
paste input "FR_Palette_FR #756"
type input "FR_Palette_FR #756"
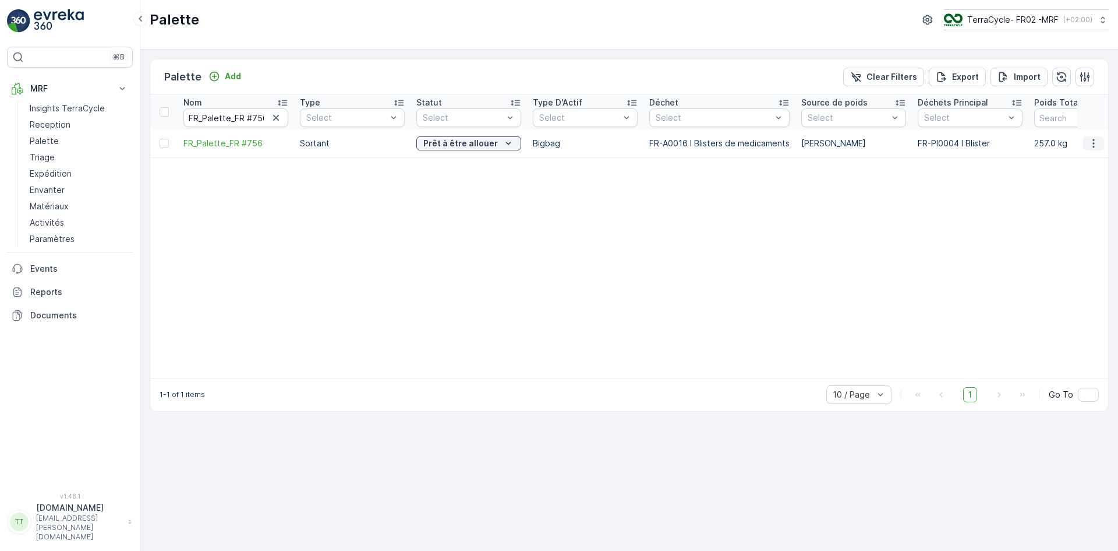
click at [1098, 144] on icon "button" at bounding box center [1094, 143] width 12 height 12
click at [1067, 175] on span "Edit Palette" at bounding box center [1069, 177] width 47 height 12
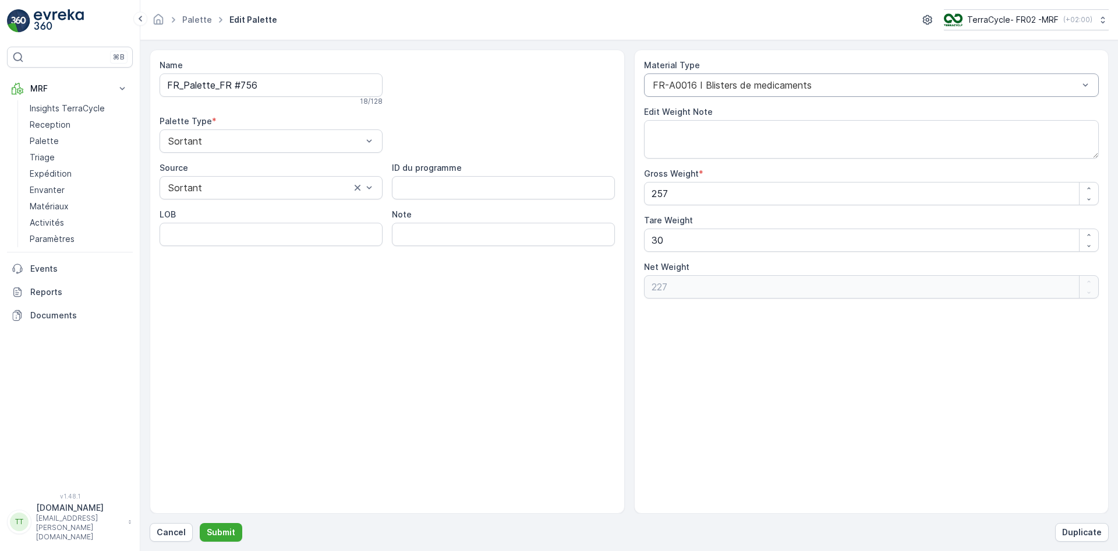
click at [731, 87] on div at bounding box center [866, 85] width 429 height 10
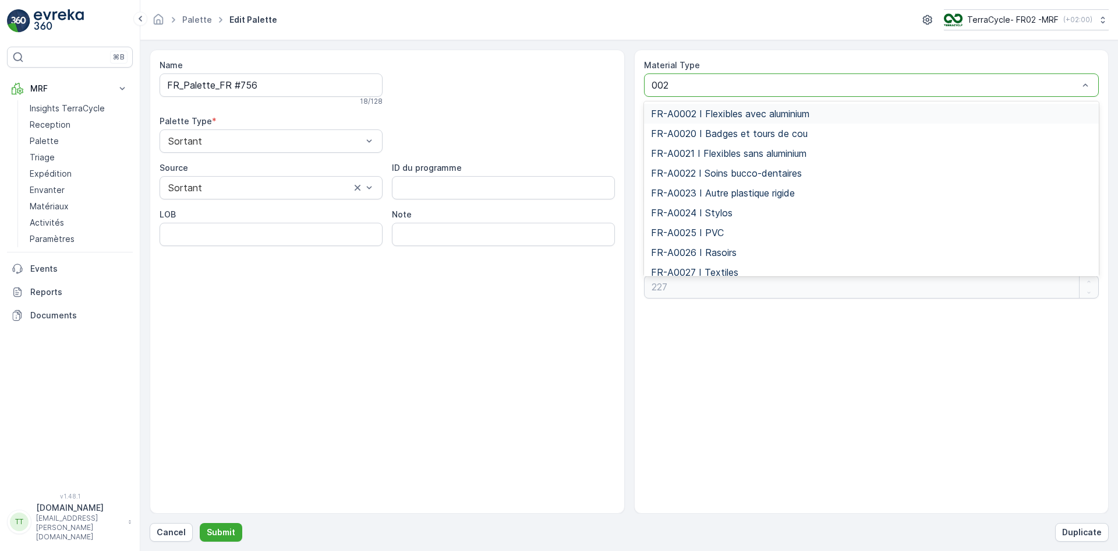
type input "0023"
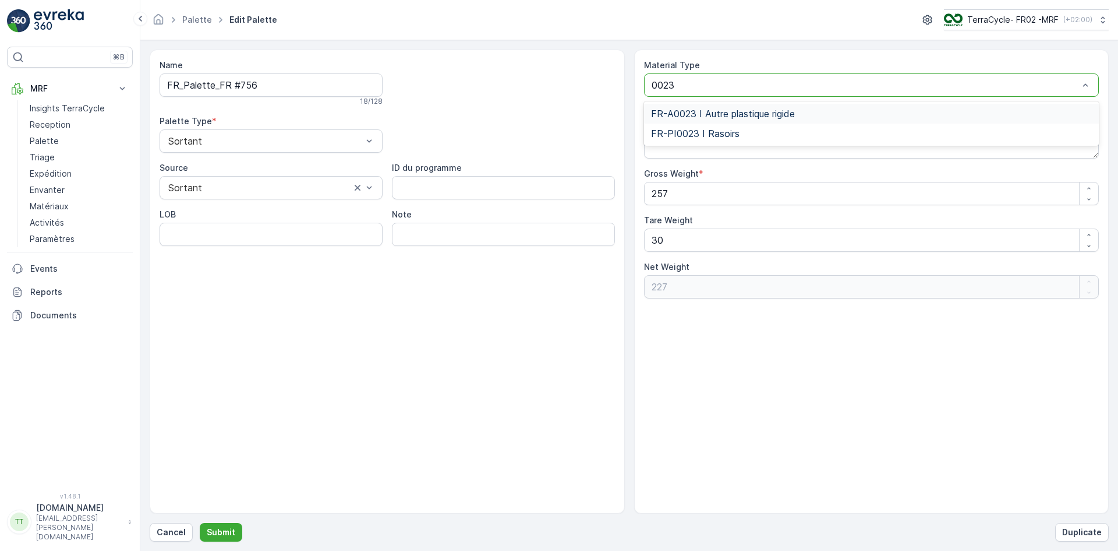
click at [733, 117] on span "FR-A0023 I Autre plastique rigide" at bounding box center [723, 113] width 144 height 10
click at [228, 531] on p "Submit" at bounding box center [221, 532] width 29 height 12
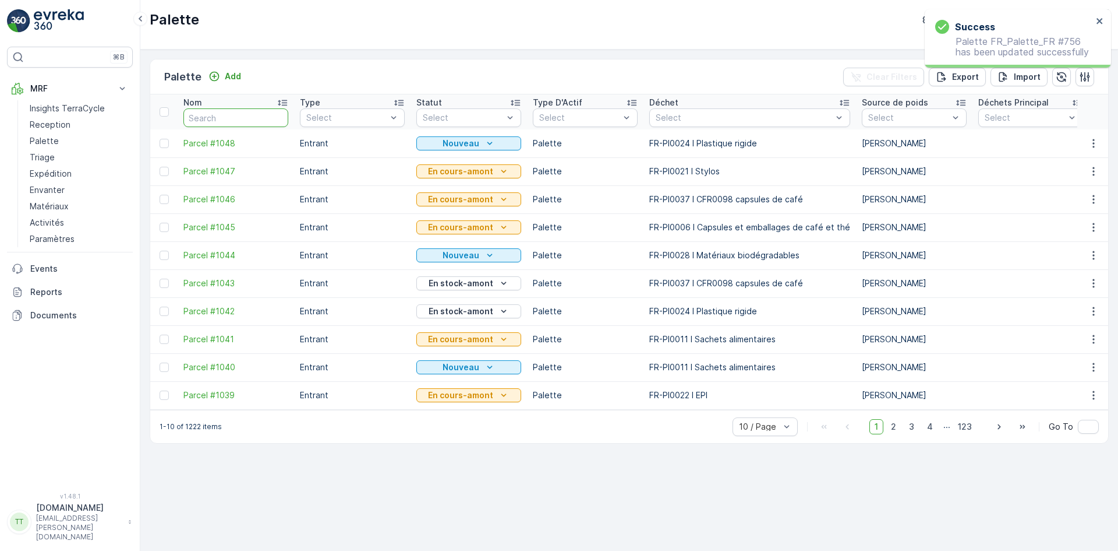
paste input "FR_Palette_FR #756"
type input "FR_Palette_FR #759"
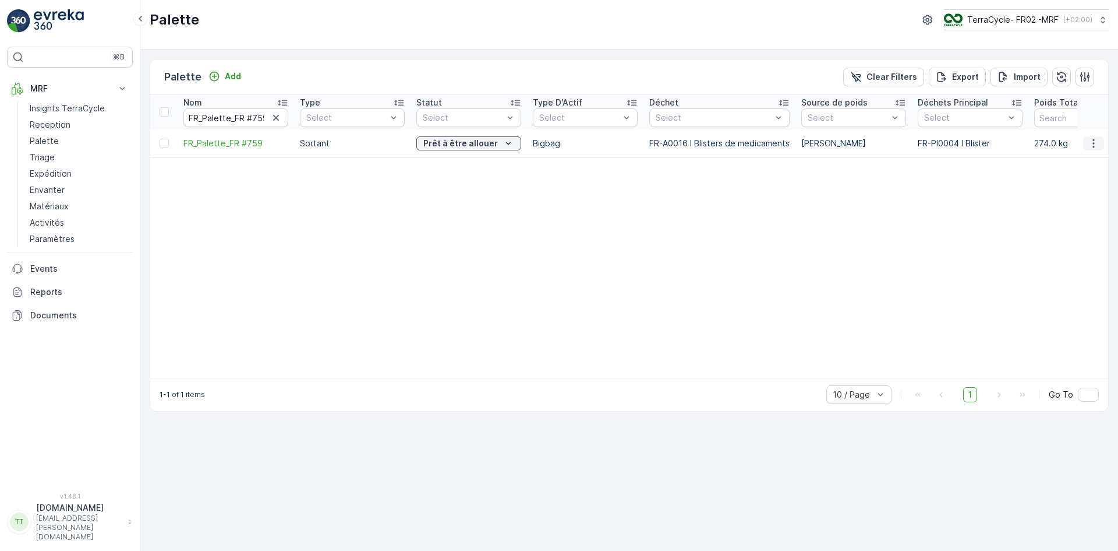
click at [1096, 143] on icon "button" at bounding box center [1094, 143] width 12 height 12
click at [1054, 173] on span "Edit Palette" at bounding box center [1069, 177] width 47 height 12
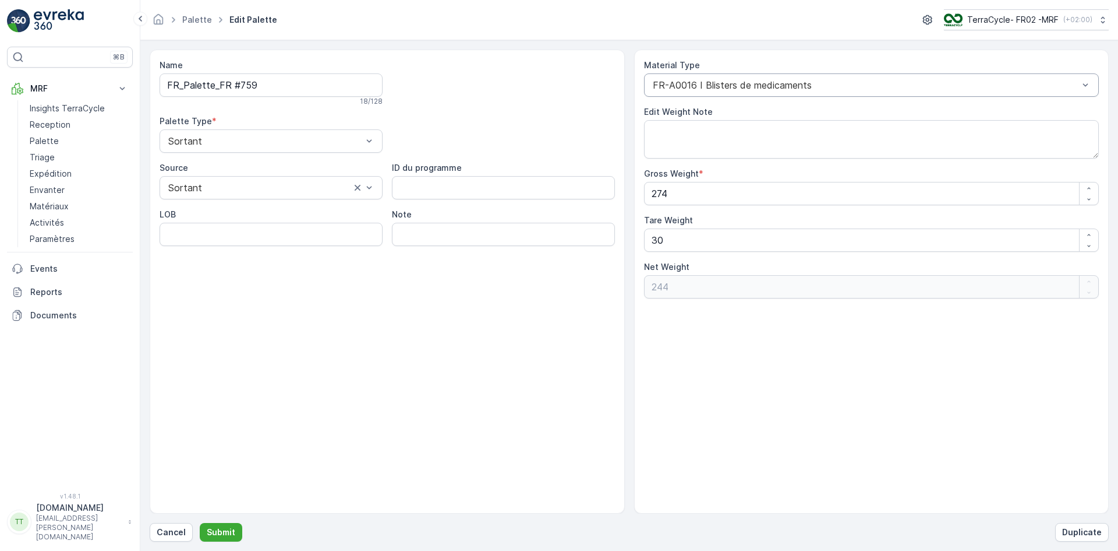
click at [828, 78] on div "FR-A0016 I Blisters de medicaments" at bounding box center [872, 84] width 456 height 23
type input "0023"
click at [782, 112] on span "FR-A0023 I Autre plastique rigide" at bounding box center [723, 113] width 144 height 10
click at [221, 529] on p "Submit" at bounding box center [221, 532] width 29 height 12
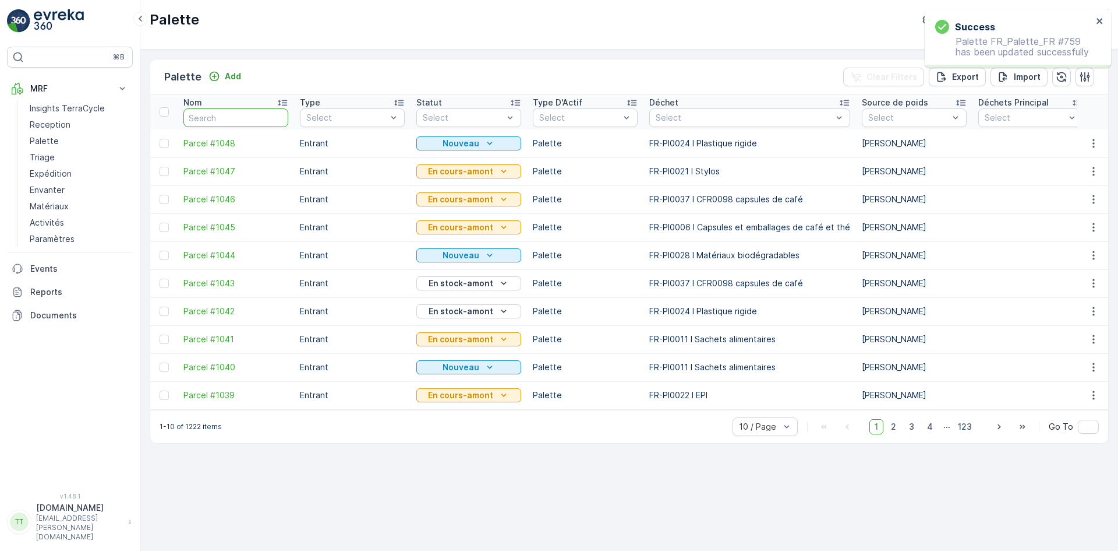
click at [206, 118] on input "text" at bounding box center [236, 117] width 105 height 19
paste input "FR_Palette_FR #756"
type input "FR_Palette_FR #756"
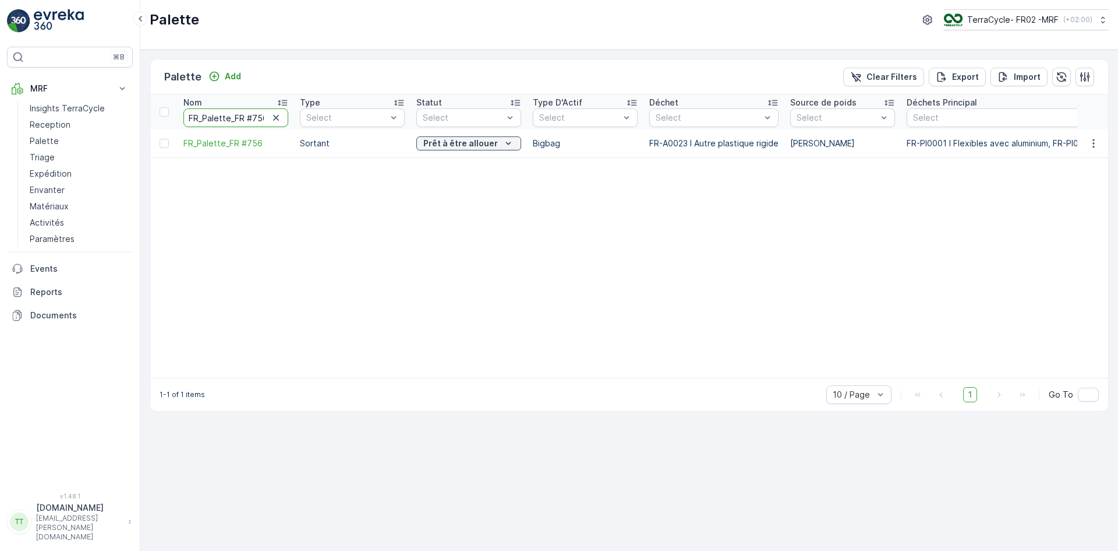
drag, startPoint x: 242, startPoint y: 119, endPoint x: 227, endPoint y: 122, distance: 16.0
click at [242, 118] on input "FR_Palette_FR #756" at bounding box center [236, 117] width 105 height 19
type input "FR_Palette_FR #755"
click at [1095, 145] on icon "button" at bounding box center [1094, 143] width 12 height 12
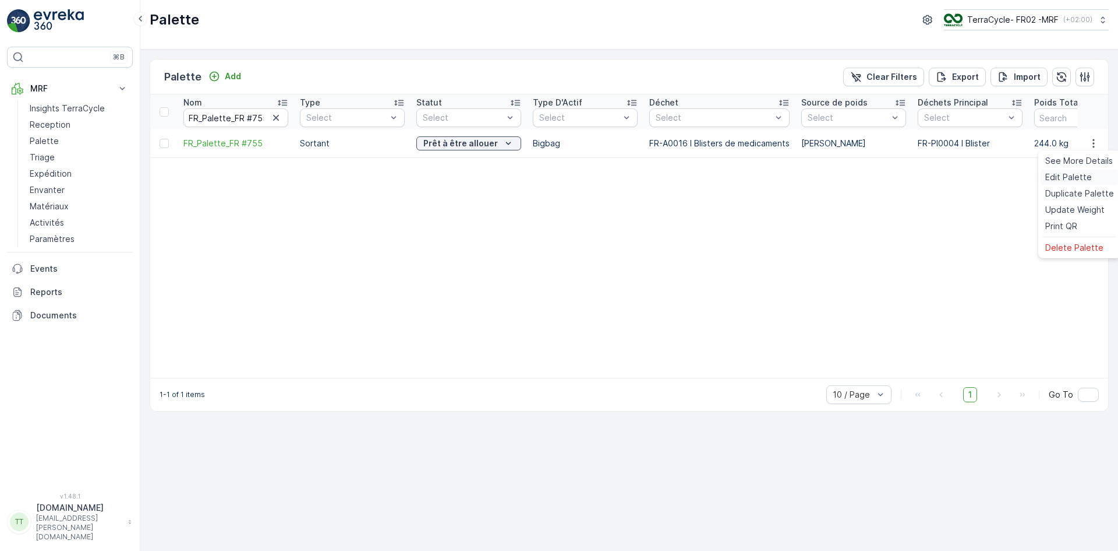
click at [1078, 177] on span "Edit Palette" at bounding box center [1069, 177] width 47 height 12
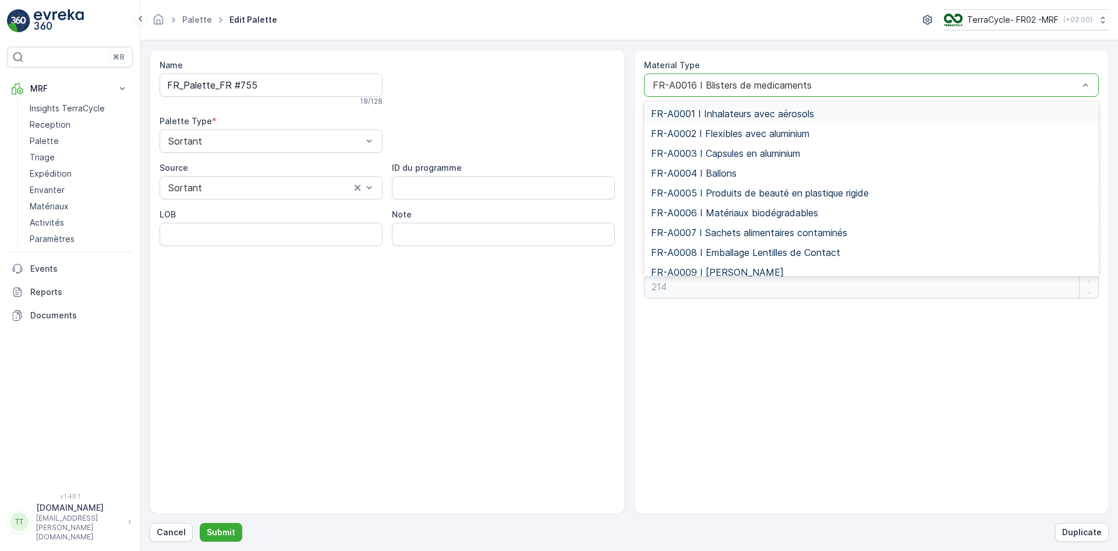
click at [737, 89] on div at bounding box center [866, 85] width 429 height 10
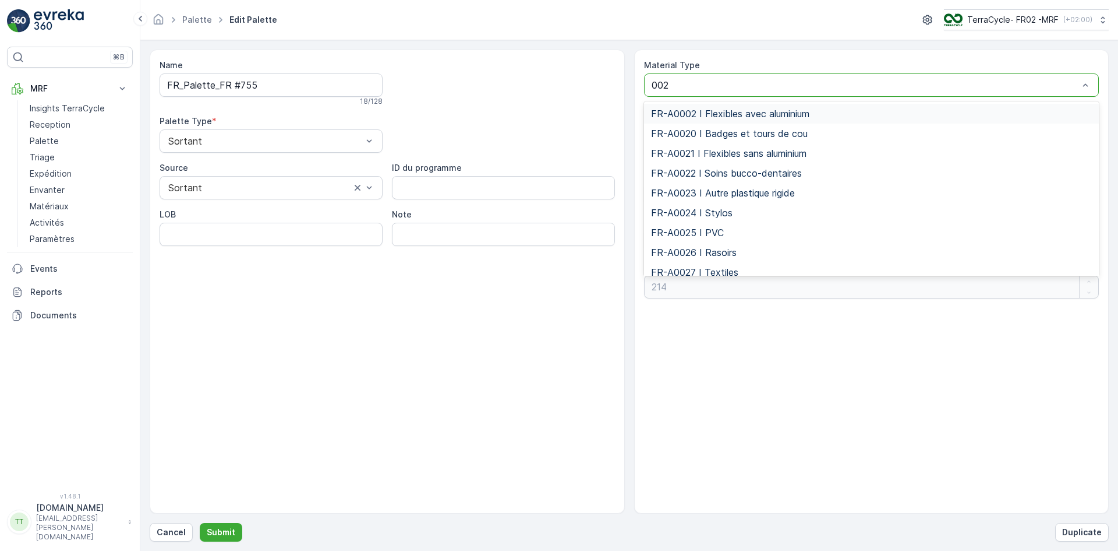
type input "0023"
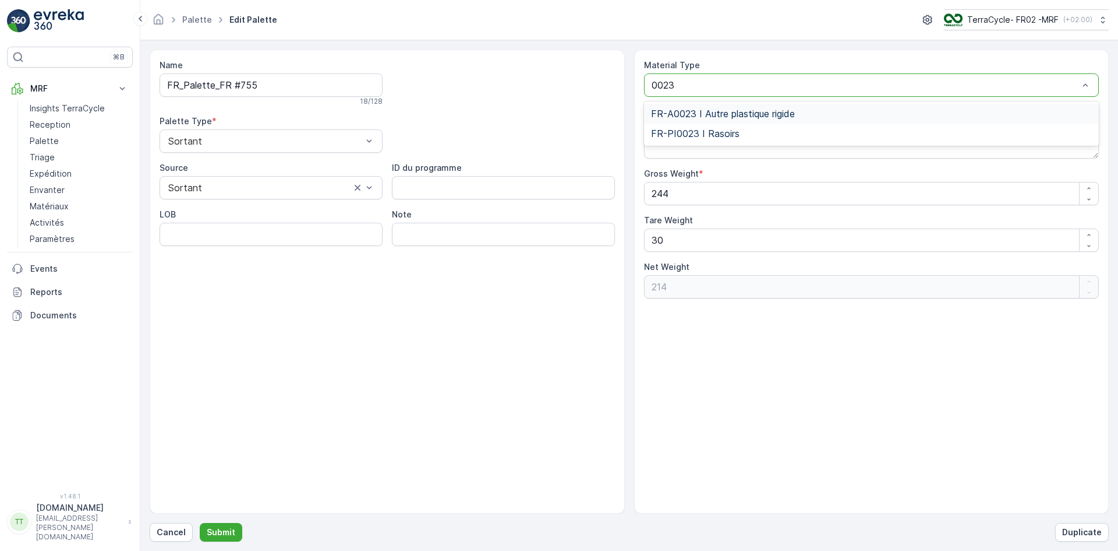
click at [784, 118] on span "FR-A0023 I Autre plastique rigide" at bounding box center [723, 113] width 144 height 10
click at [222, 531] on p "Submit" at bounding box center [221, 532] width 29 height 12
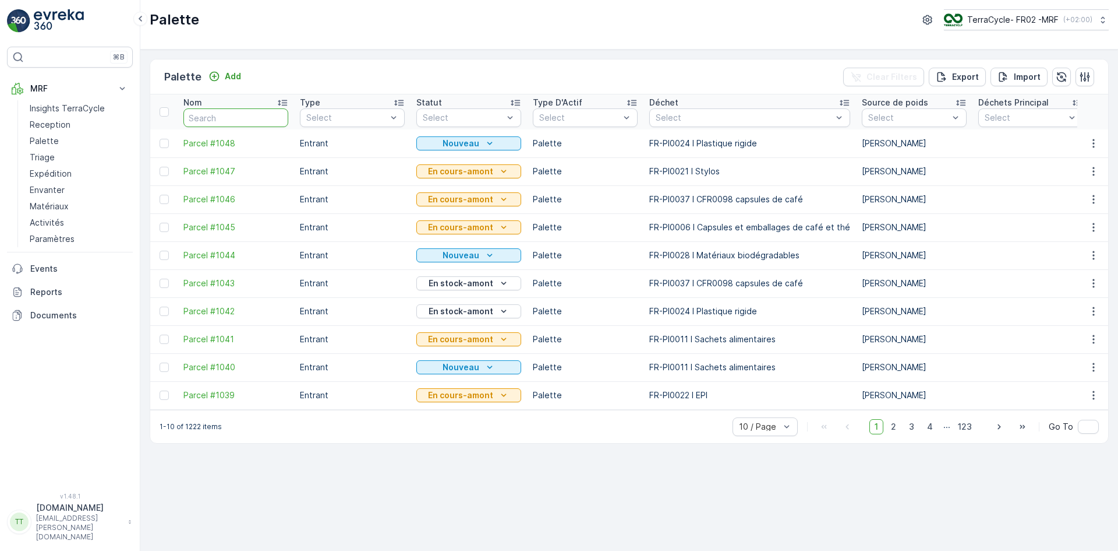
click at [216, 119] on input "text" at bounding box center [236, 117] width 105 height 19
paste input "FR_Palette_FR #756"
type input "FR_Palette_FR #758"
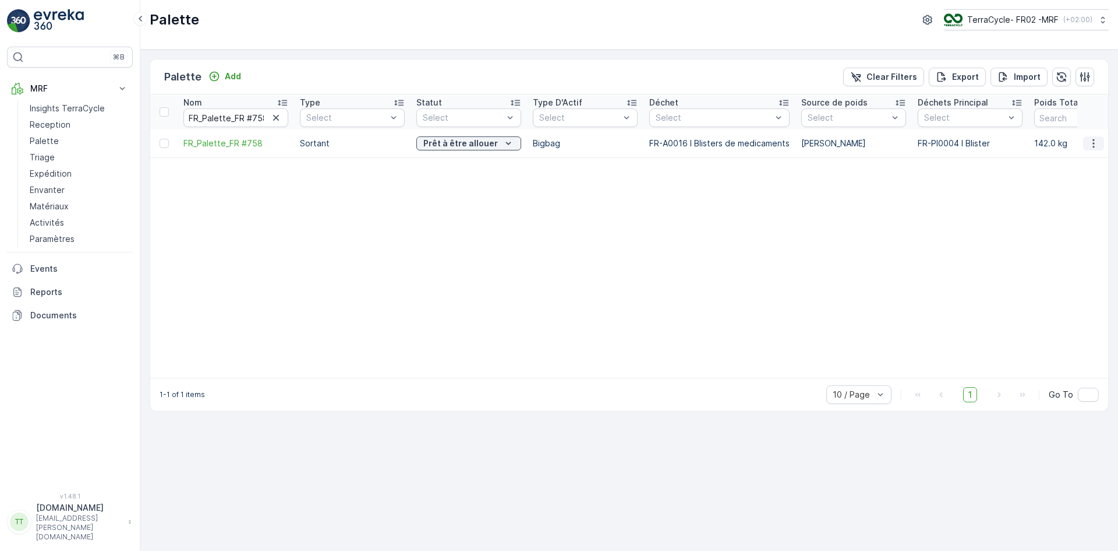
click at [1095, 146] on icon "button" at bounding box center [1094, 143] width 12 height 12
click at [1063, 180] on span "Edit Palette" at bounding box center [1069, 177] width 47 height 12
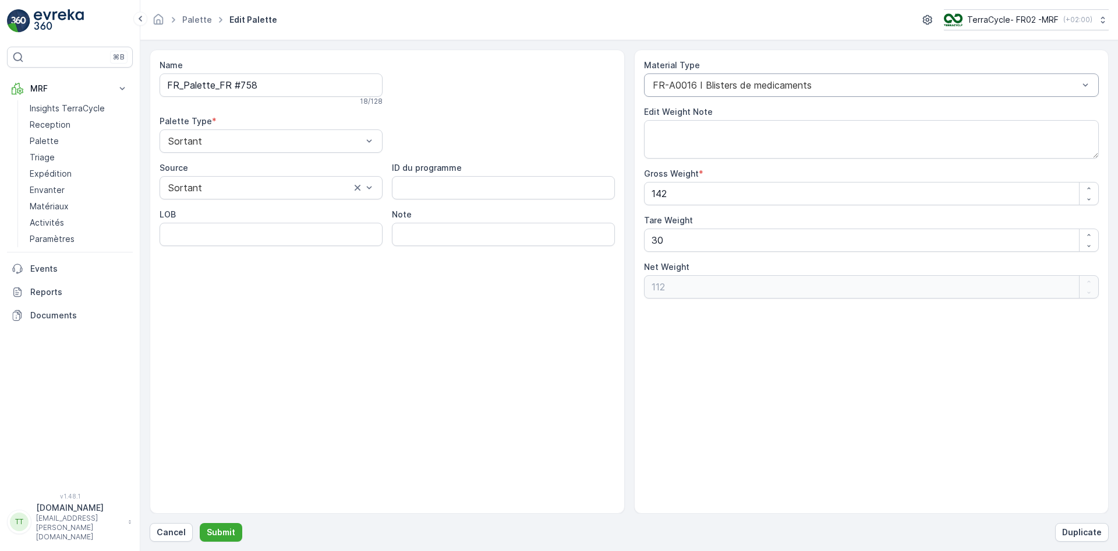
click at [727, 86] on div at bounding box center [866, 85] width 429 height 10
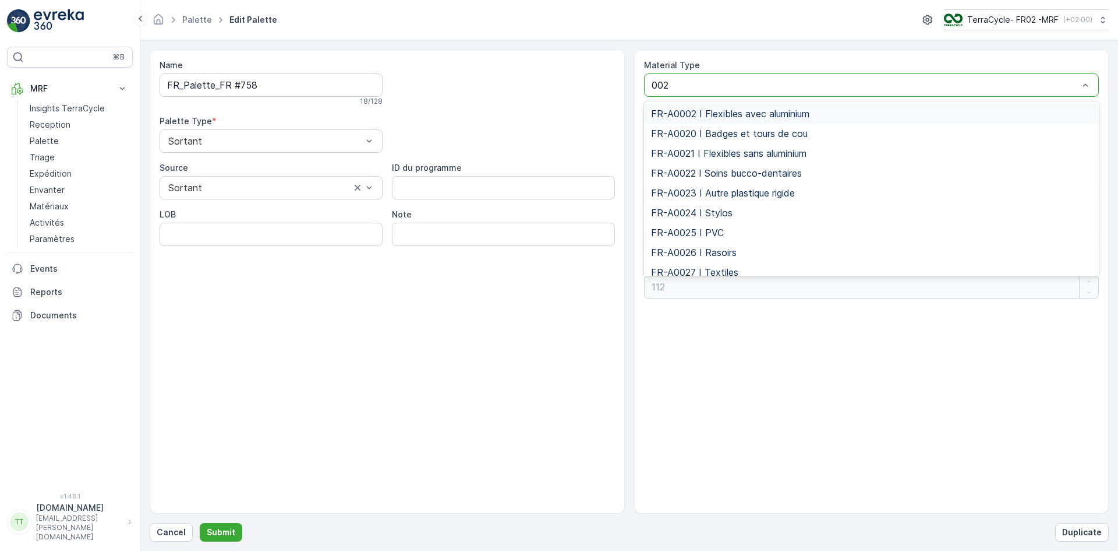
type input "0023"
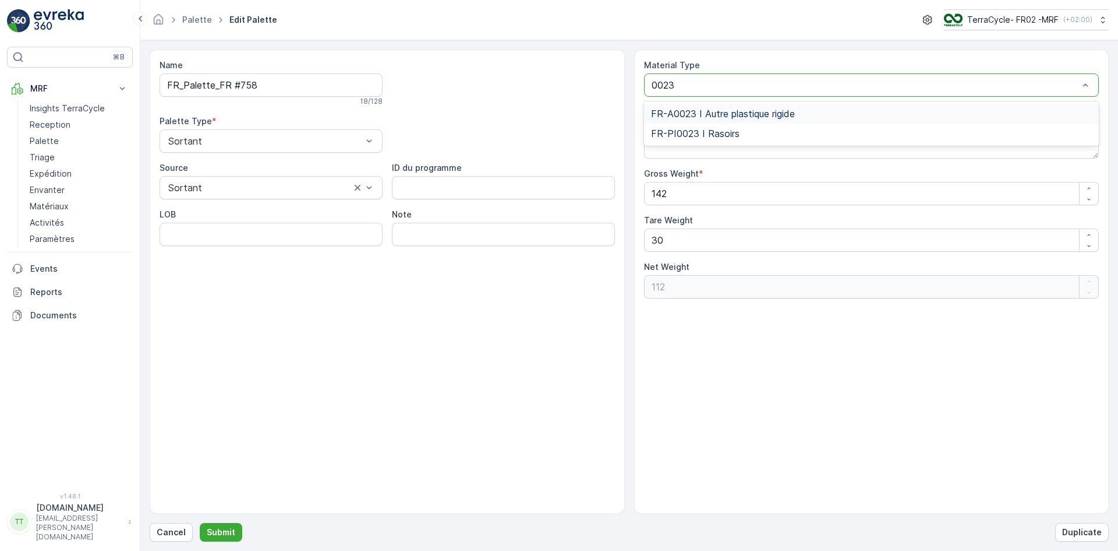
click at [727, 112] on span "FR-A0023 I Autre plastique rigide" at bounding box center [723, 113] width 144 height 10
click at [219, 531] on p "Submit" at bounding box center [221, 532] width 29 height 12
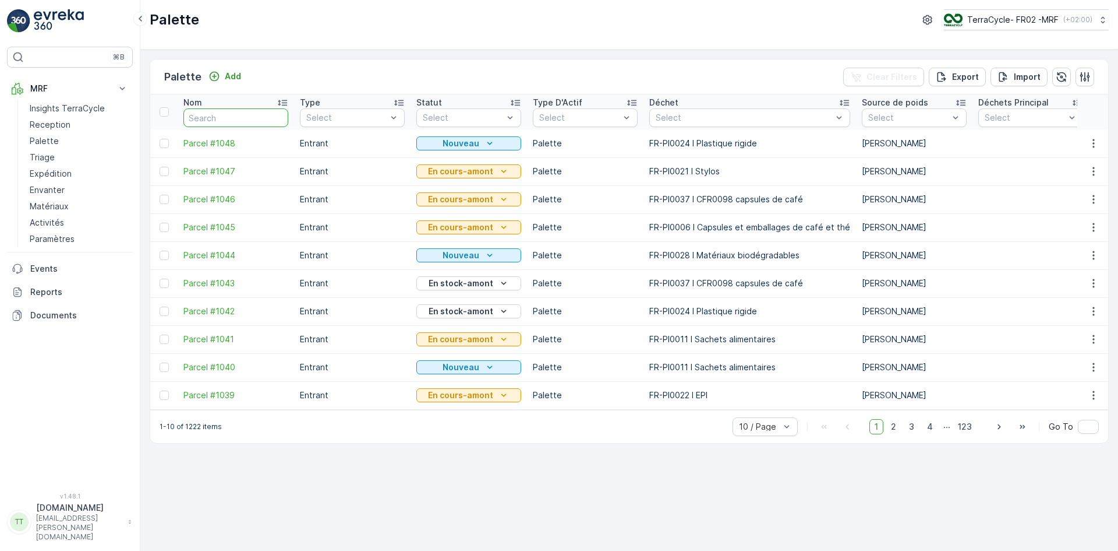
click at [224, 117] on input "text" at bounding box center [236, 117] width 105 height 19
paste input "FR_Palette_FR #756"
type input "FR_Palette_FR #7578"
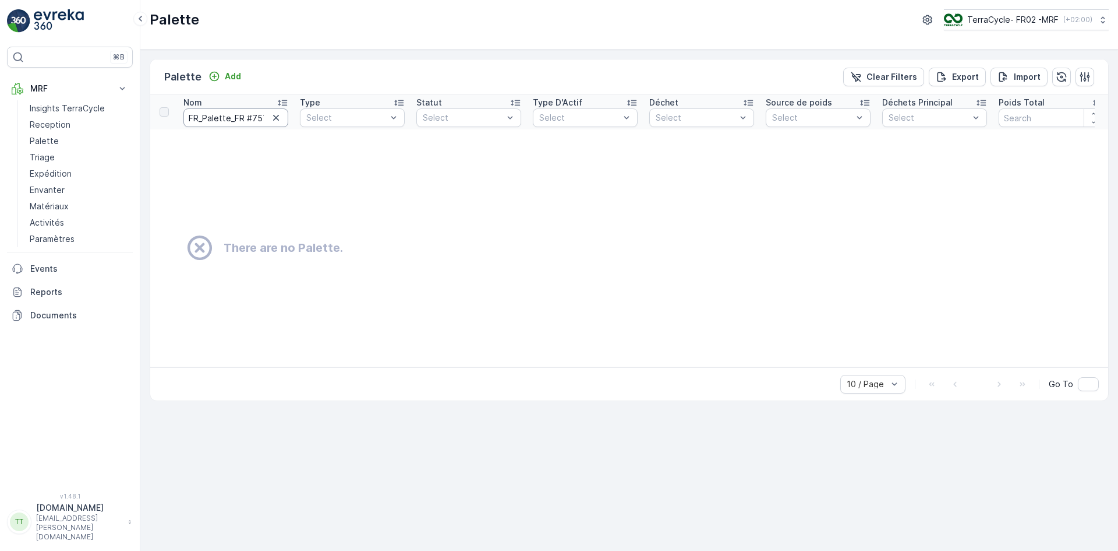
click at [259, 115] on input "FR_Palette_FR #7578" at bounding box center [236, 117] width 105 height 19
type input "FR_Palette_FR #757"
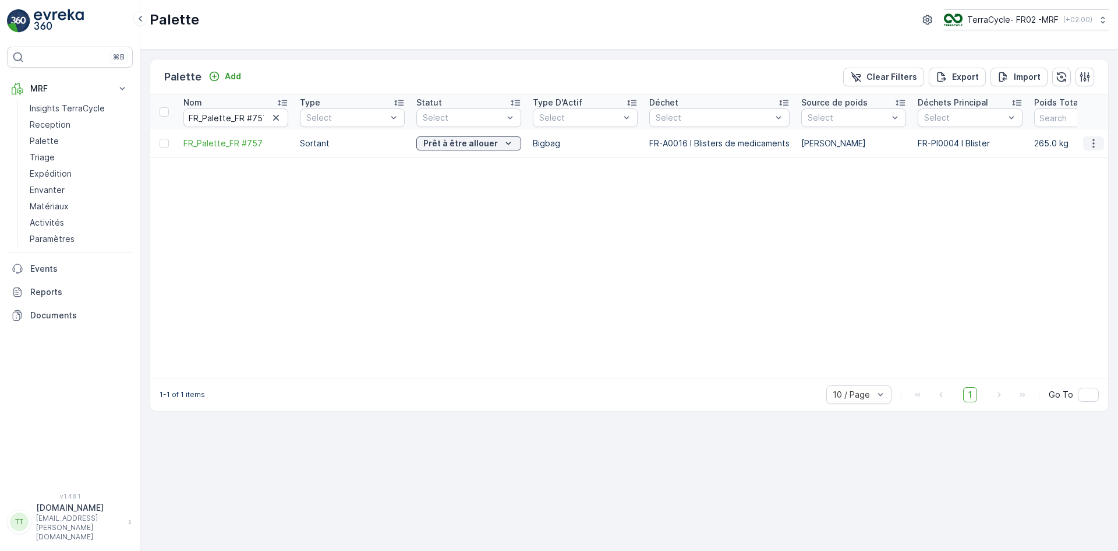
click at [1093, 142] on icon "button" at bounding box center [1094, 143] width 12 height 12
click at [1067, 174] on span "Edit Palette" at bounding box center [1069, 177] width 47 height 12
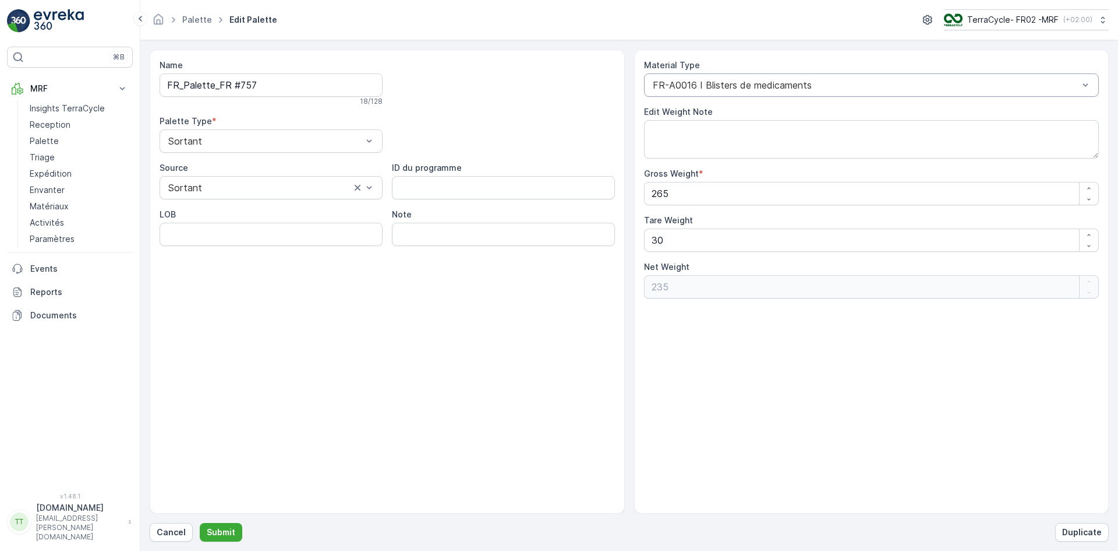
click at [707, 86] on div at bounding box center [866, 85] width 429 height 10
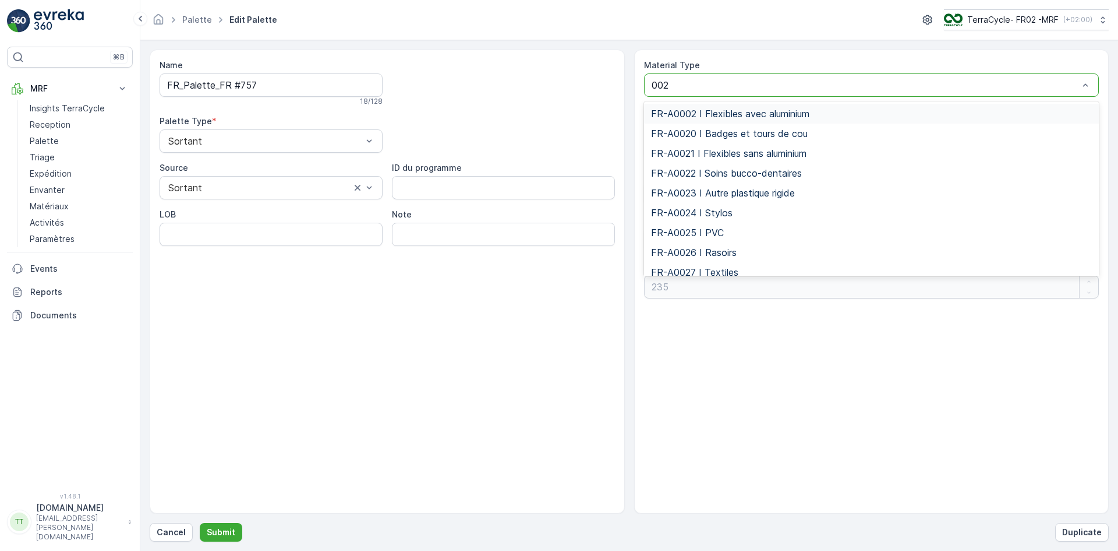
type input "0023"
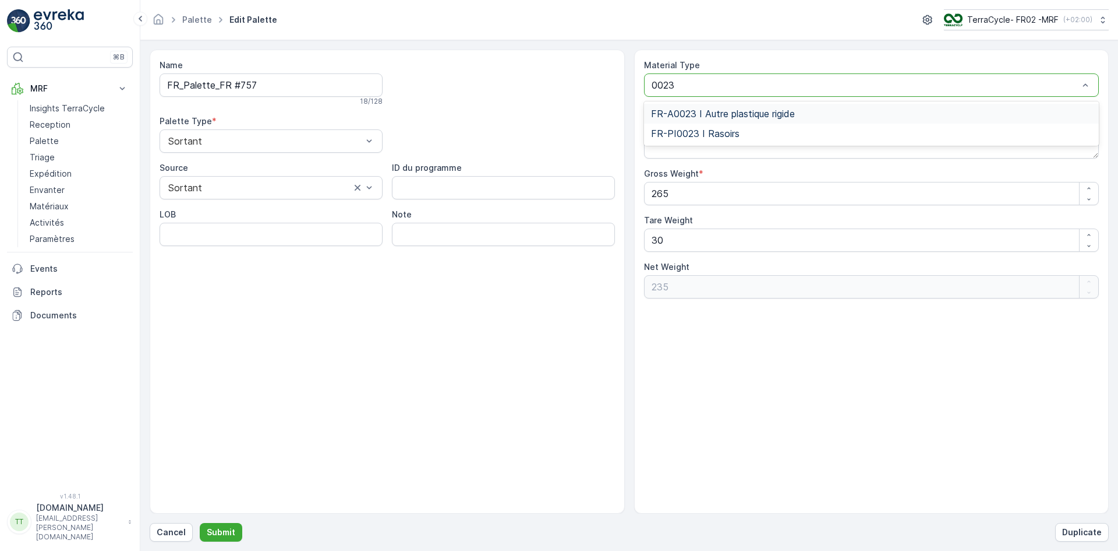
click at [772, 111] on span "FR-A0023 I Autre plastique rigide" at bounding box center [723, 113] width 144 height 10
click at [227, 528] on p "Submit" at bounding box center [221, 532] width 29 height 12
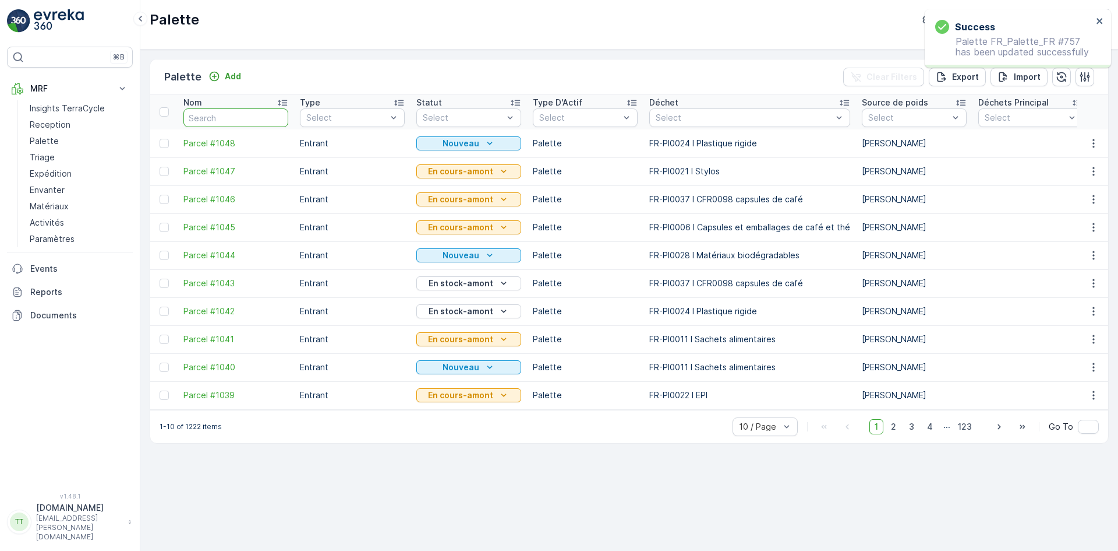
click at [202, 119] on input "text" at bounding box center [236, 117] width 105 height 19
paste input "FR_Palette_FR #756"
type input "FR_Palette_FR #756"
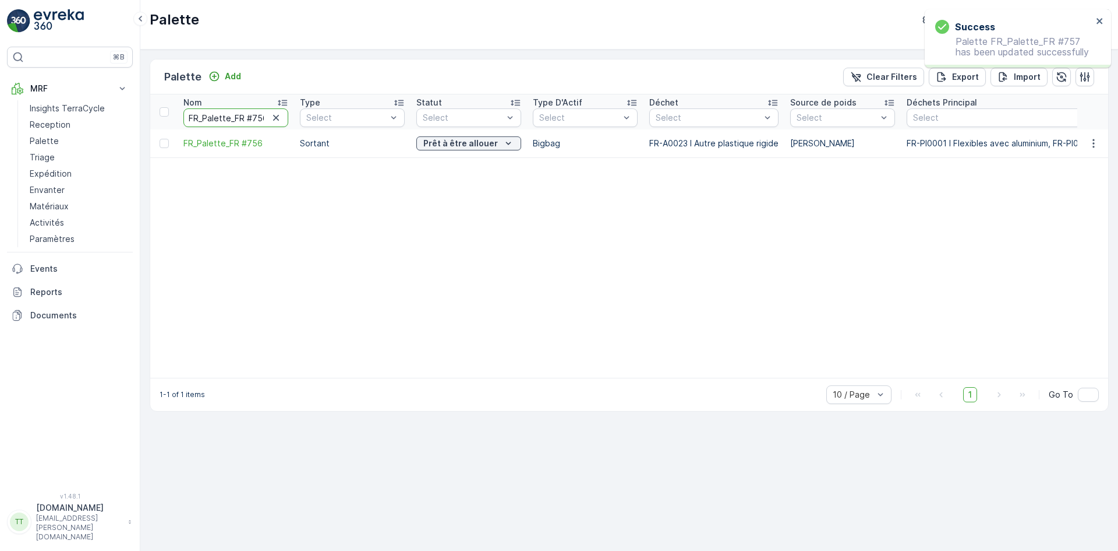
scroll to position [0, 1]
drag, startPoint x: 262, startPoint y: 117, endPoint x: 274, endPoint y: 114, distance: 13.3
click at [274, 115] on div "FR_Palette_FR #756" at bounding box center [236, 117] width 105 height 19
type input "FR_Palette_FR #75"
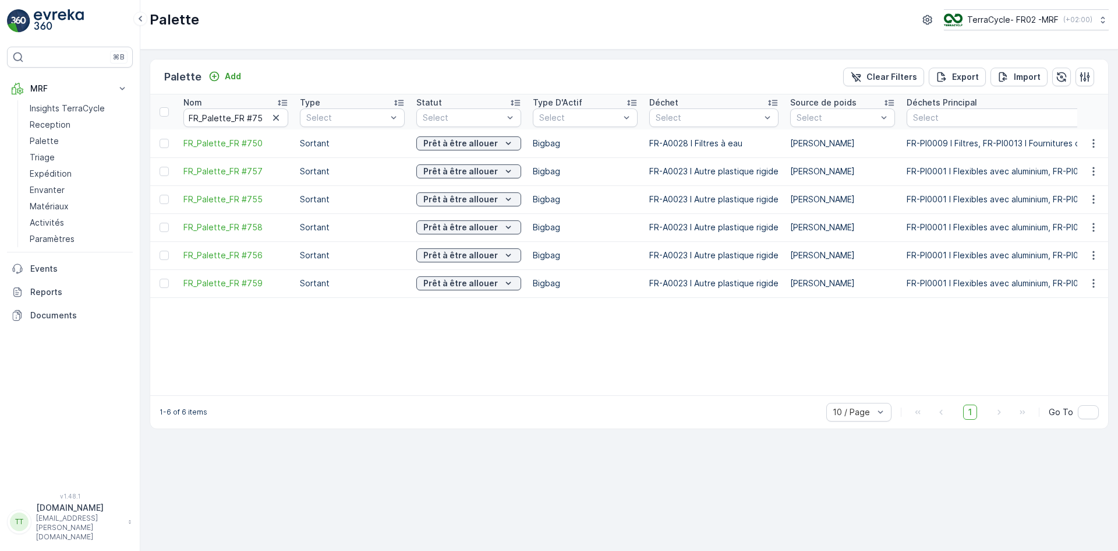
click at [284, 101] on icon at bounding box center [283, 103] width 12 height 12
click at [57, 203] on p "Matériaux" at bounding box center [49, 206] width 39 height 12
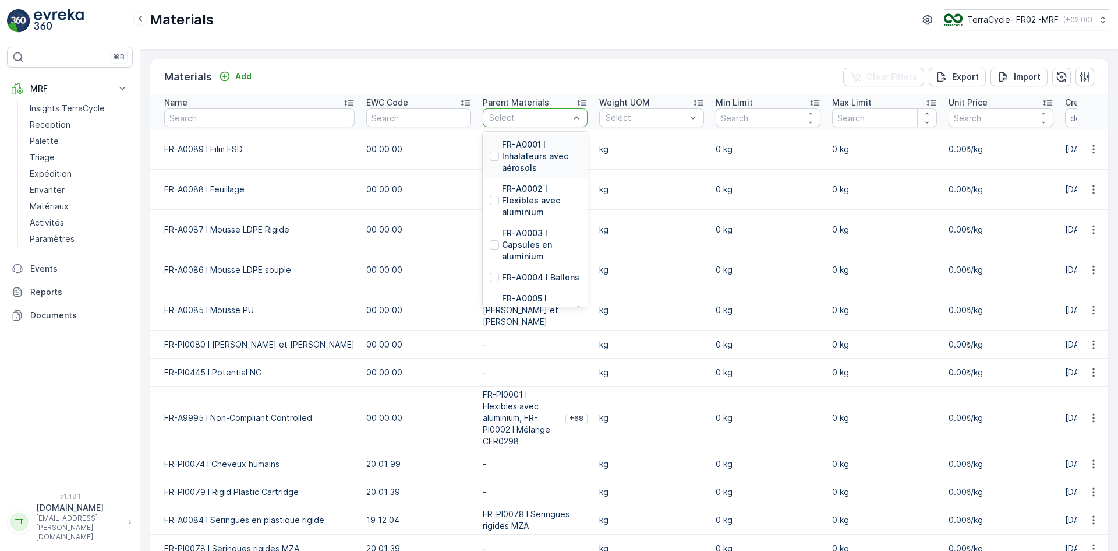
click at [488, 114] on div at bounding box center [529, 117] width 83 height 9
type input "0020"
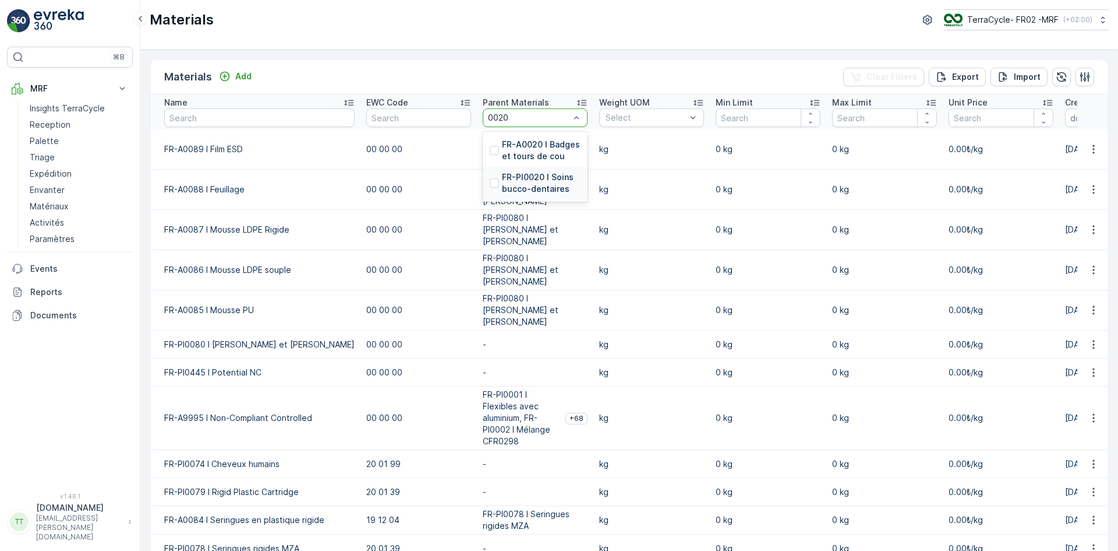
click at [502, 182] on p "FR-PI0020 I Soins bucco-dentaires" at bounding box center [541, 182] width 79 height 23
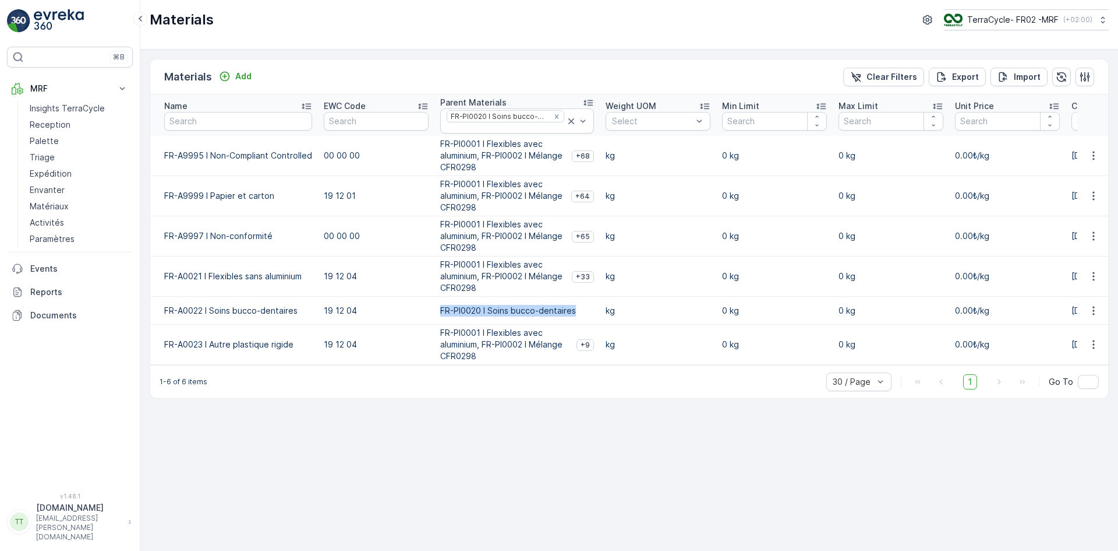
drag, startPoint x: 436, startPoint y: 309, endPoint x: 574, endPoint y: 308, distance: 138.7
click at [574, 308] on td "FR-PI0020 I Soins bucco-dentaires" at bounding box center [517, 311] width 165 height 28
copy p "FR-PI0020 I Soins bucco-dentaires"
click at [553, 117] on icon "Remove FR-PI0020 I Soins bucco-dentaires" at bounding box center [557, 116] width 8 height 8
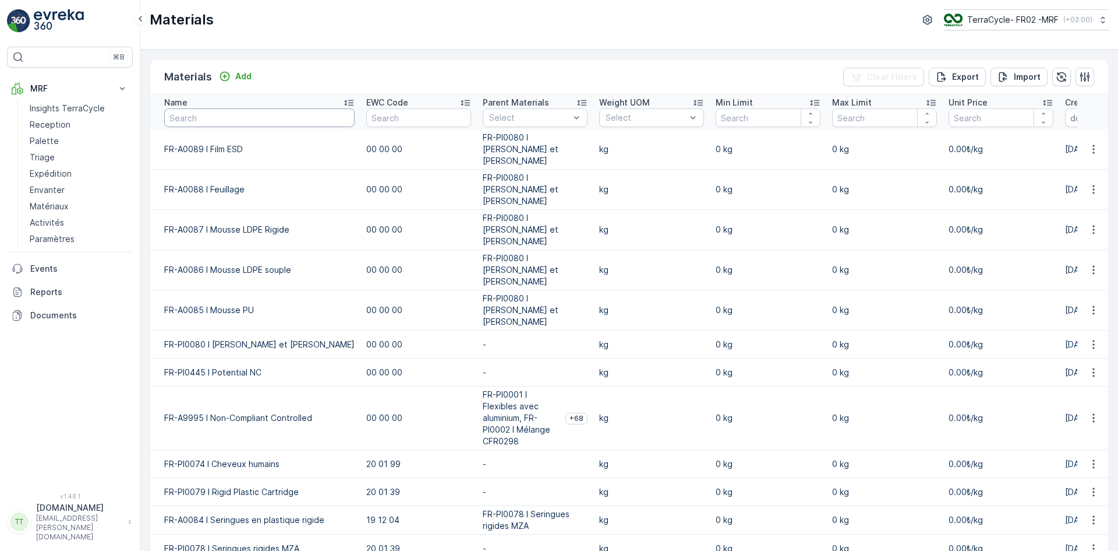
click at [214, 117] on input "text" at bounding box center [259, 117] width 190 height 19
type input "00232"
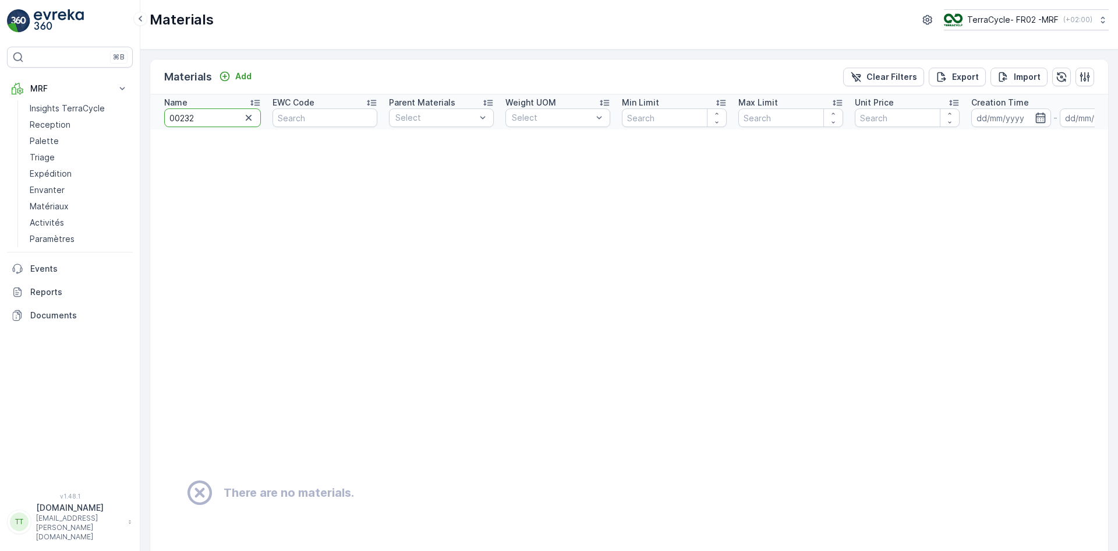
click at [210, 118] on input "00232" at bounding box center [212, 117] width 97 height 19
type input "0023"
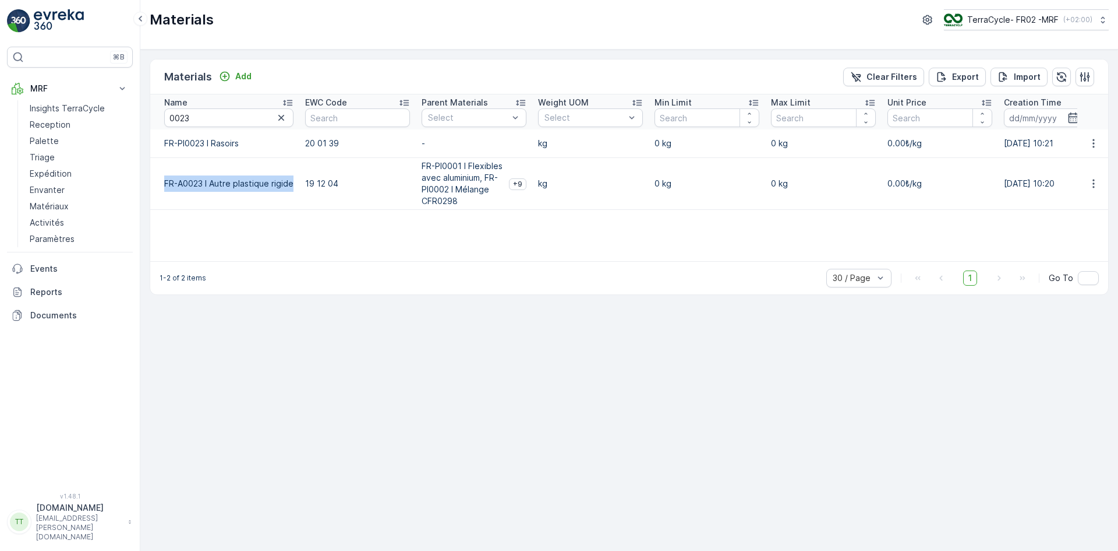
drag, startPoint x: 163, startPoint y: 183, endPoint x: 294, endPoint y: 182, distance: 131.7
click at [294, 182] on td "FR-A0023 I Autre plastique rigide" at bounding box center [224, 183] width 149 height 52
copy td "FR-A0023 I Autre plastique rigide"
click at [979, 19] on p "TerraCycle- FR02 -MRF" at bounding box center [1012, 20] width 91 height 12
type input "nl"
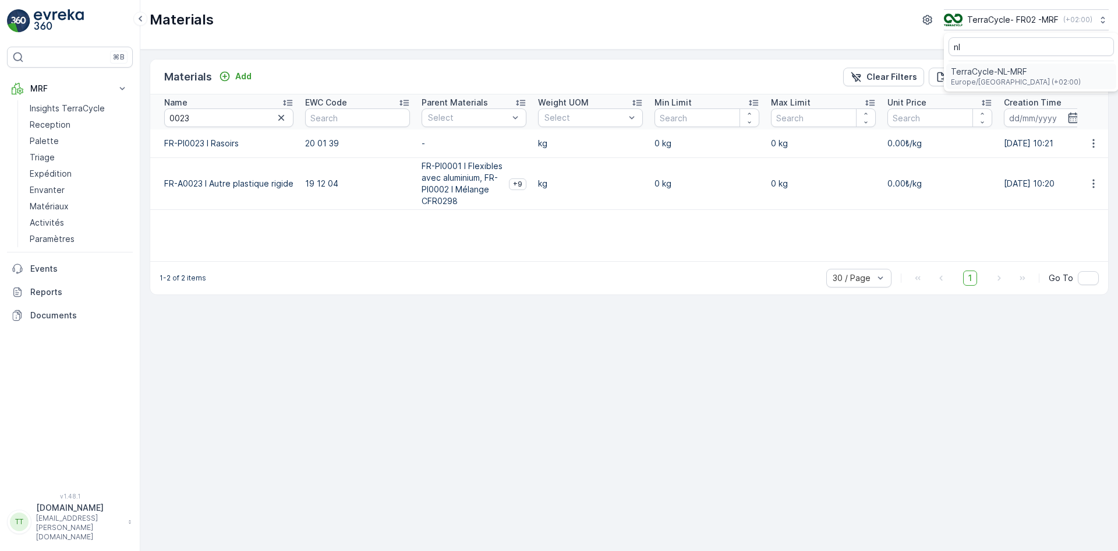
click at [984, 79] on span "Europe/Amsterdam (+02:00)" at bounding box center [1016, 81] width 130 height 9
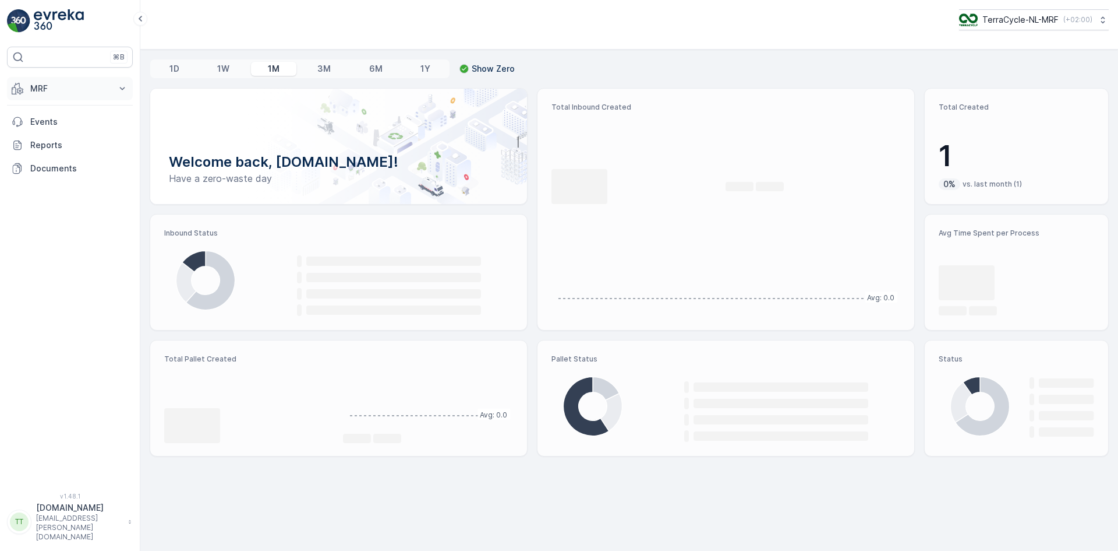
click at [52, 84] on p "MRF" at bounding box center [69, 89] width 79 height 12
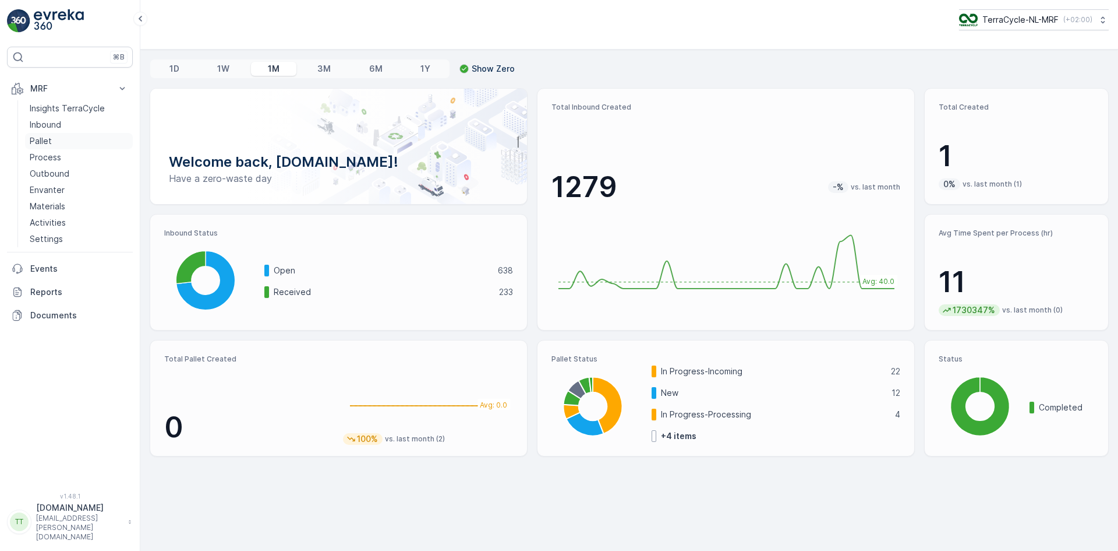
click at [50, 139] on p "Pallet" at bounding box center [41, 141] width 22 height 12
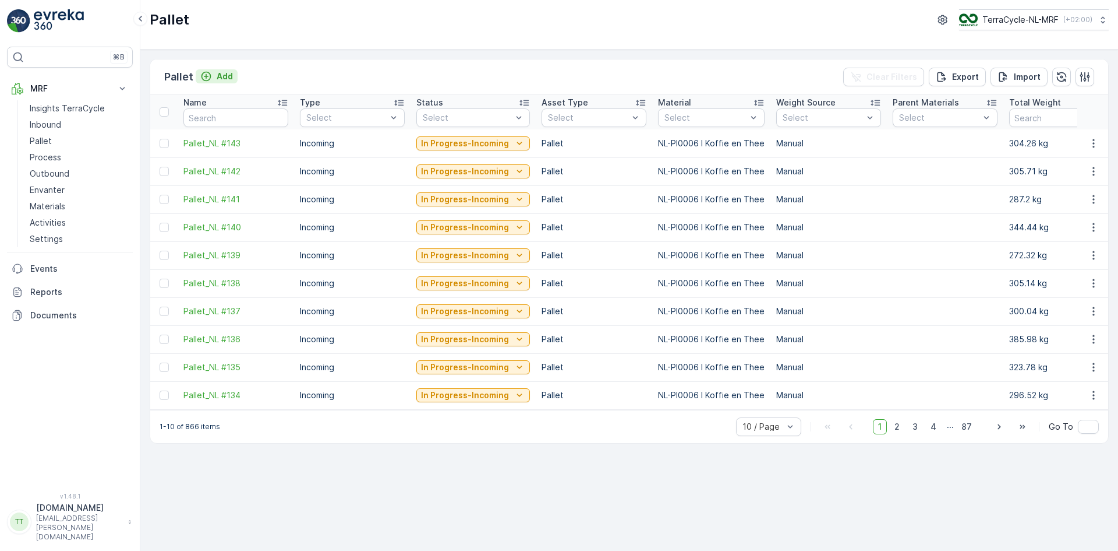
click at [227, 76] on p "Add" at bounding box center [225, 76] width 16 height 12
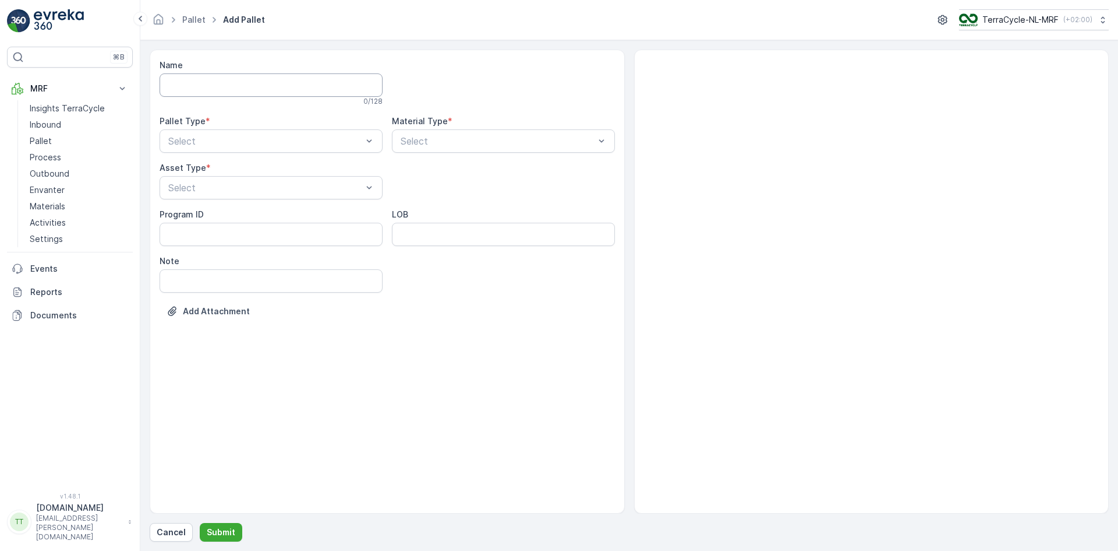
click at [248, 86] on input "Name" at bounding box center [271, 84] width 223 height 23
click at [243, 137] on div "Select" at bounding box center [265, 143] width 196 height 14
click at [197, 168] on span "Incoming" at bounding box center [186, 172] width 39 height 10
click at [227, 87] on input "test" at bounding box center [271, 84] width 223 height 23
type input "testttttttttt"
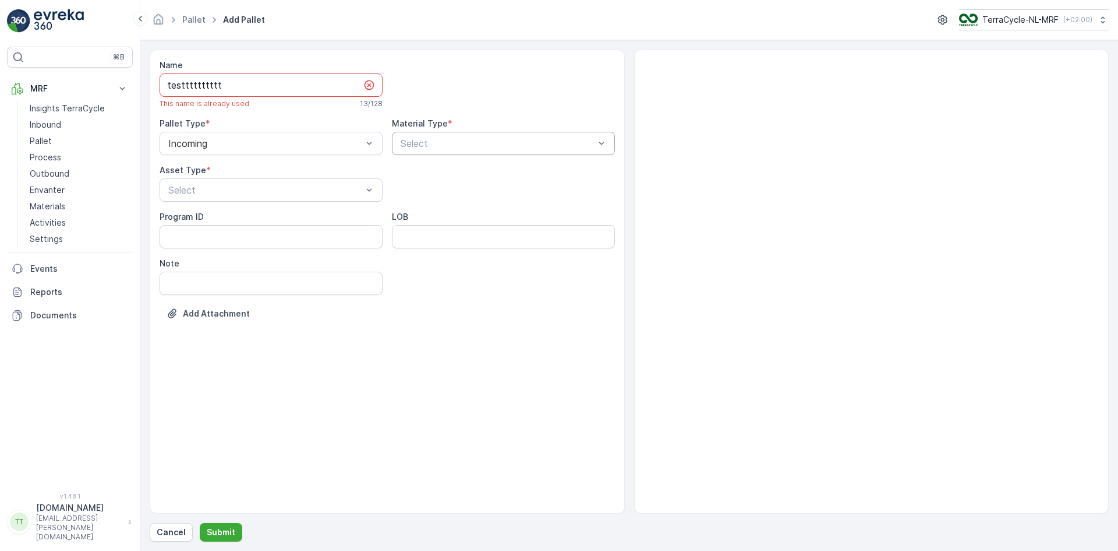
click at [454, 140] on div at bounding box center [498, 143] width 196 height 10
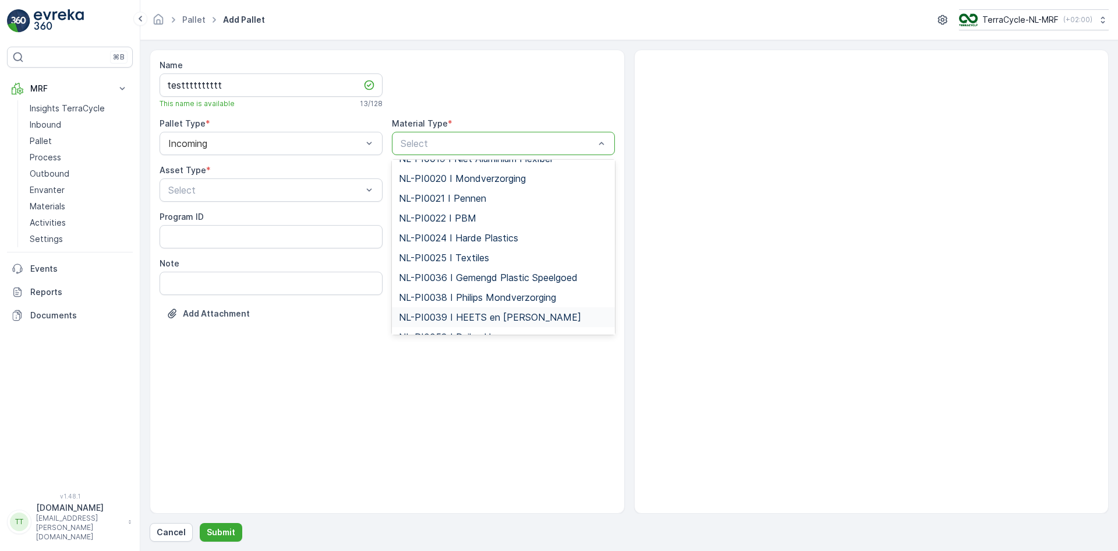
scroll to position [2291, 0]
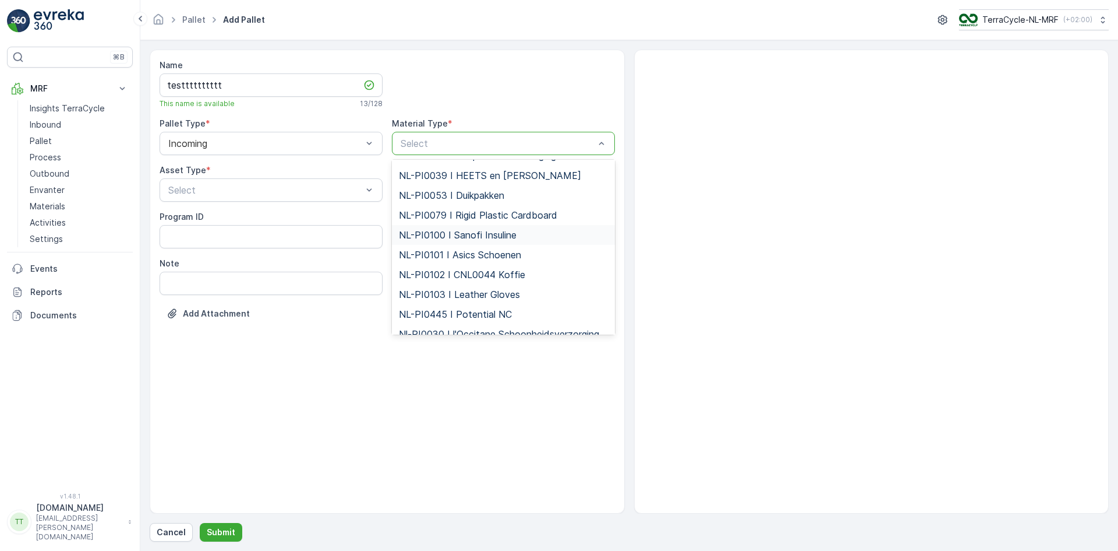
click at [468, 230] on span "NL-PI0100 I Sanofi Insuline" at bounding box center [458, 235] width 118 height 10
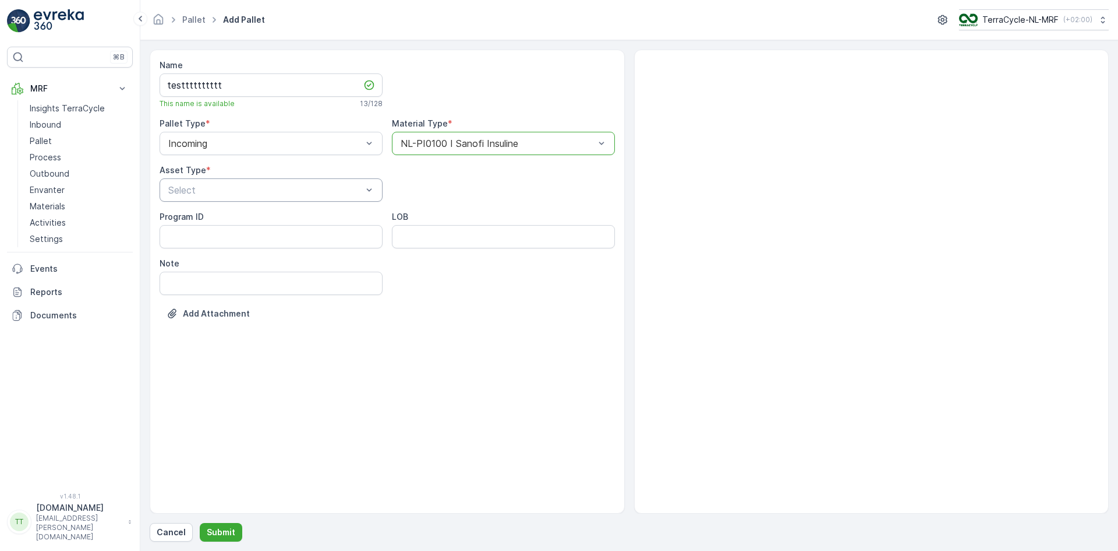
click at [208, 184] on div "Select" at bounding box center [265, 190] width 196 height 14
click at [188, 278] on span "Pallet" at bounding box center [179, 278] width 24 height 10
click at [227, 529] on p "Submit" at bounding box center [221, 532] width 29 height 12
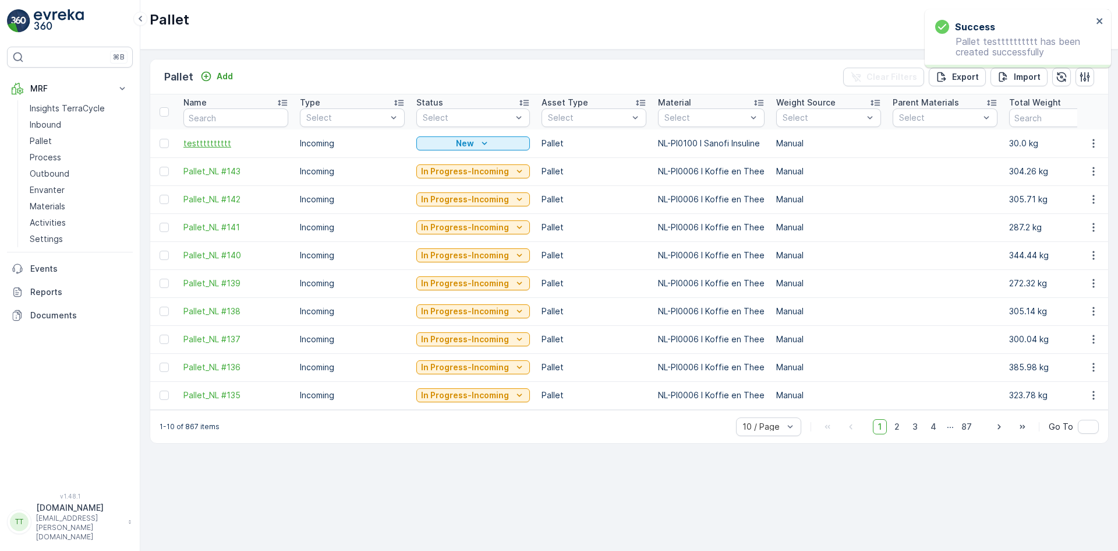
click at [213, 139] on span "testttttttttt" at bounding box center [236, 143] width 105 height 12
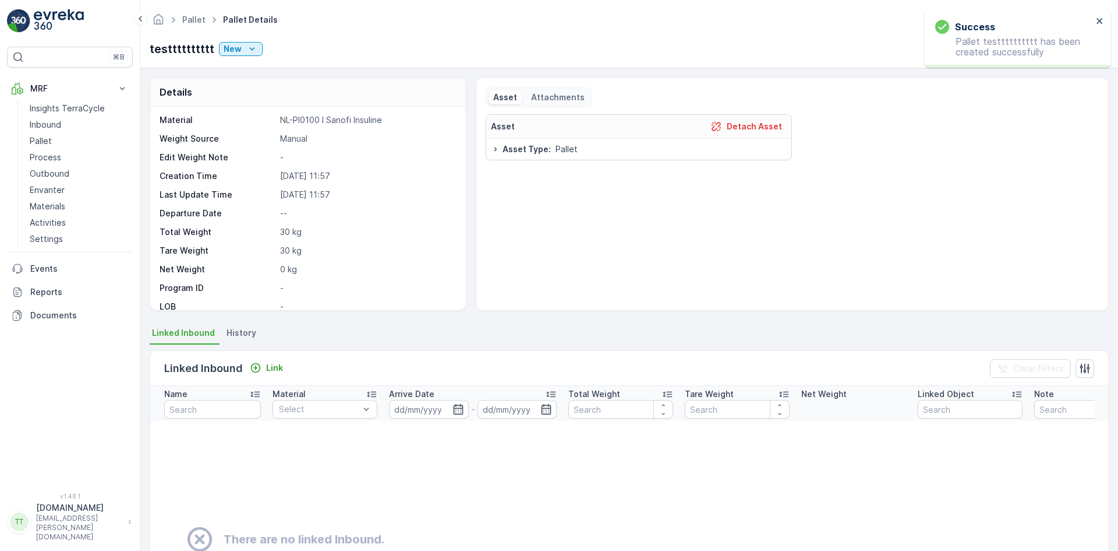
scroll to position [58, 0]
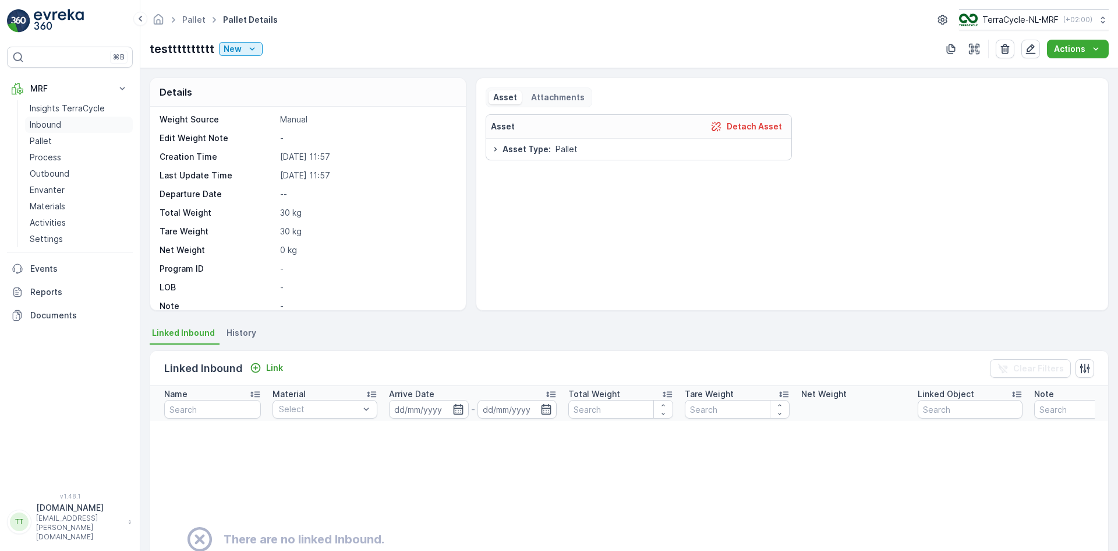
drag, startPoint x: 53, startPoint y: 139, endPoint x: 83, endPoint y: 121, distance: 35.1
click at [53, 139] on link "Pallet" at bounding box center [79, 141] width 108 height 16
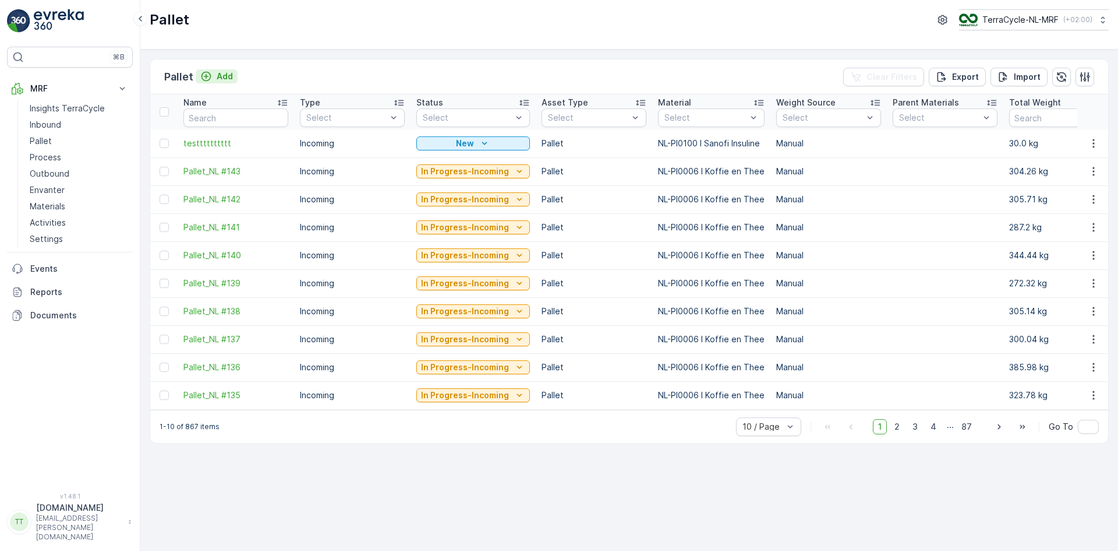
click at [220, 72] on p "Add" at bounding box center [225, 76] width 16 height 12
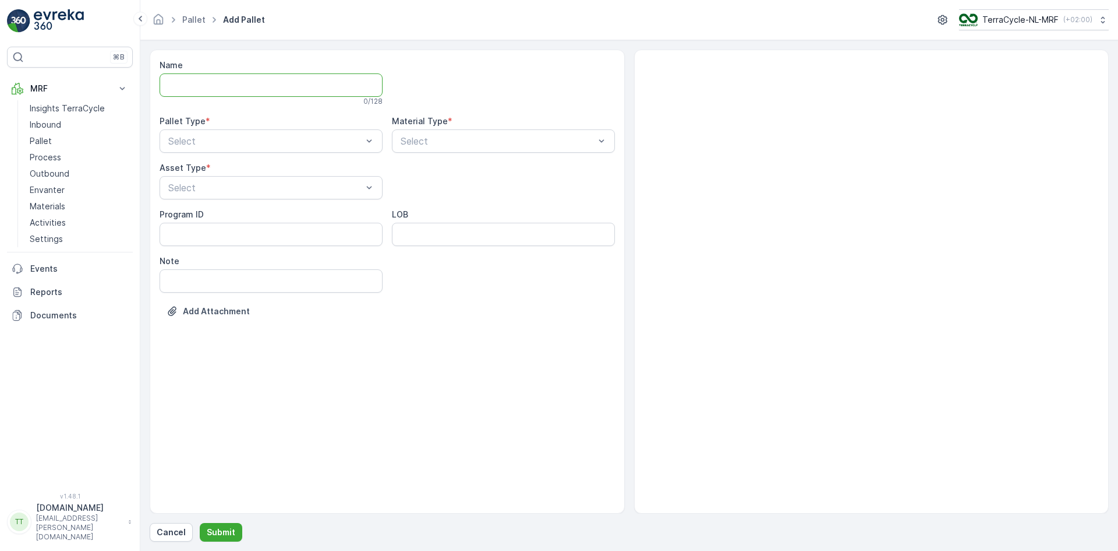
click at [235, 78] on input "Name" at bounding box center [271, 84] width 223 height 23
type input "tessstttttttt"
click at [220, 136] on div "Select" at bounding box center [271, 143] width 223 height 23
drag, startPoint x: 213, startPoint y: 177, endPoint x: 219, endPoint y: 175, distance: 6.3
click at [213, 176] on div "Incoming" at bounding box center [271, 172] width 223 height 20
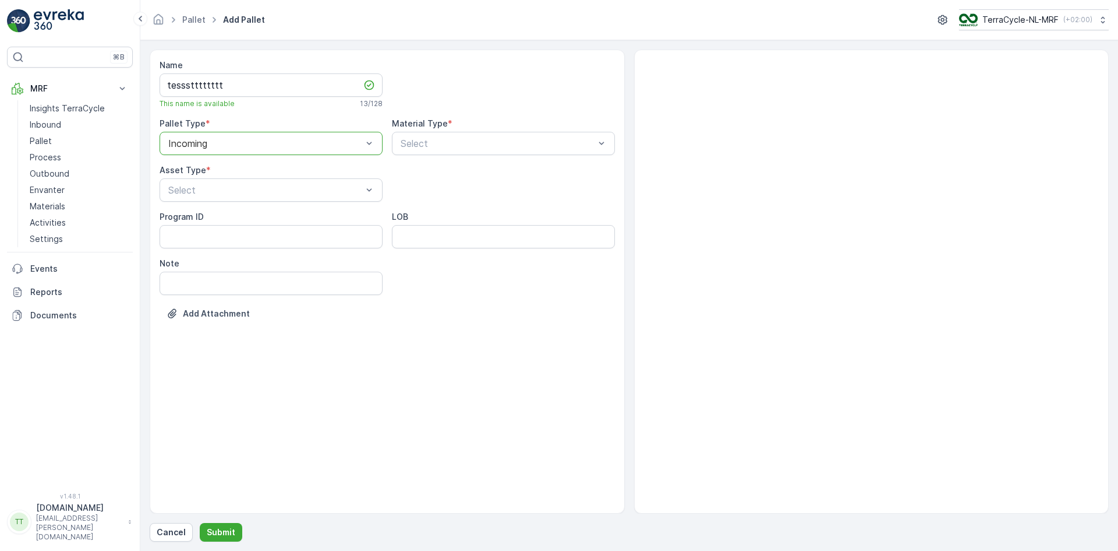
click at [214, 145] on div at bounding box center [265, 143] width 196 height 10
click at [214, 189] on div "Outgoing" at bounding box center [271, 191] width 209 height 10
click at [421, 141] on div at bounding box center [498, 143] width 196 height 10
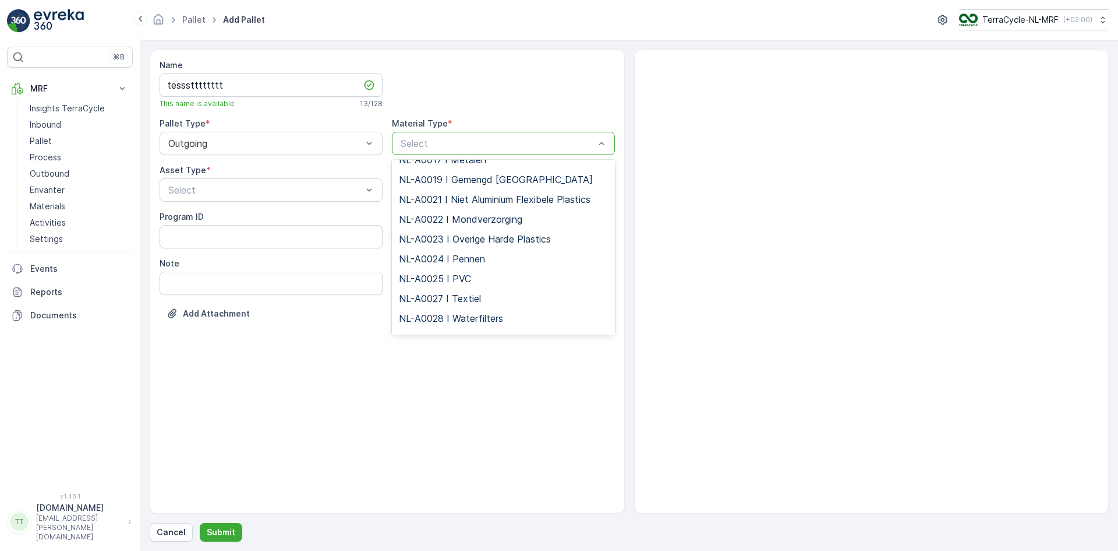
scroll to position [1282, 0]
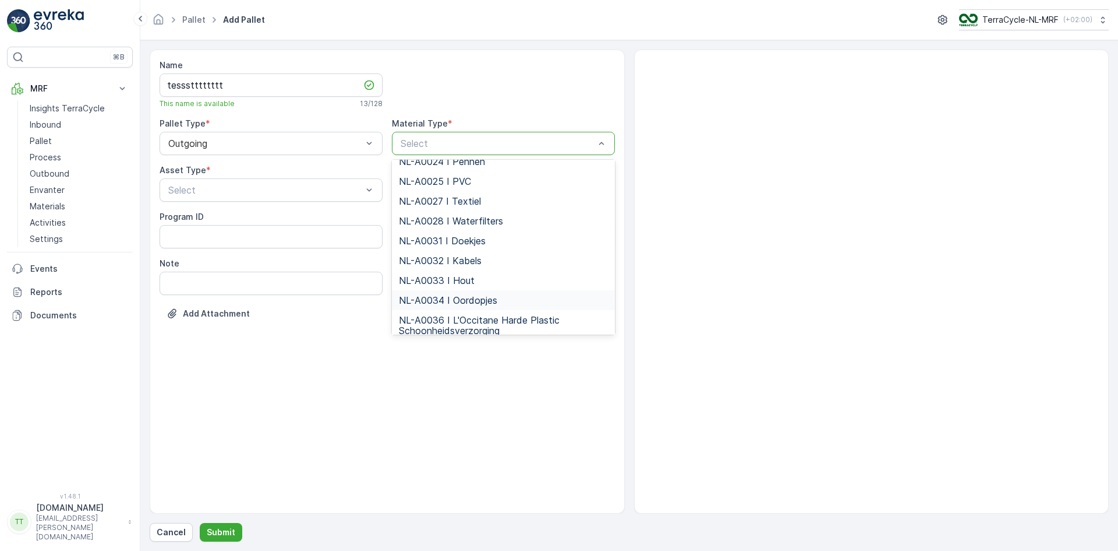
click at [457, 295] on span "NL-A0034 I Oordopjes" at bounding box center [448, 300] width 98 height 10
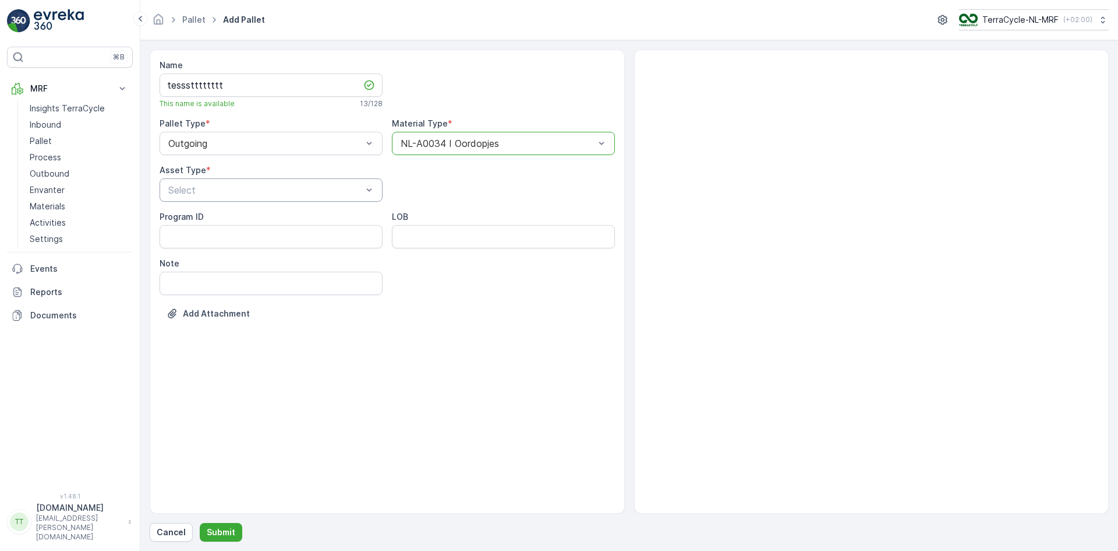
click at [170, 192] on input "text" at bounding box center [168, 190] width 3 height 10
click at [191, 255] on span "Bigbag" at bounding box center [182, 258] width 30 height 10
click at [224, 527] on p "Submit" at bounding box center [221, 532] width 29 height 12
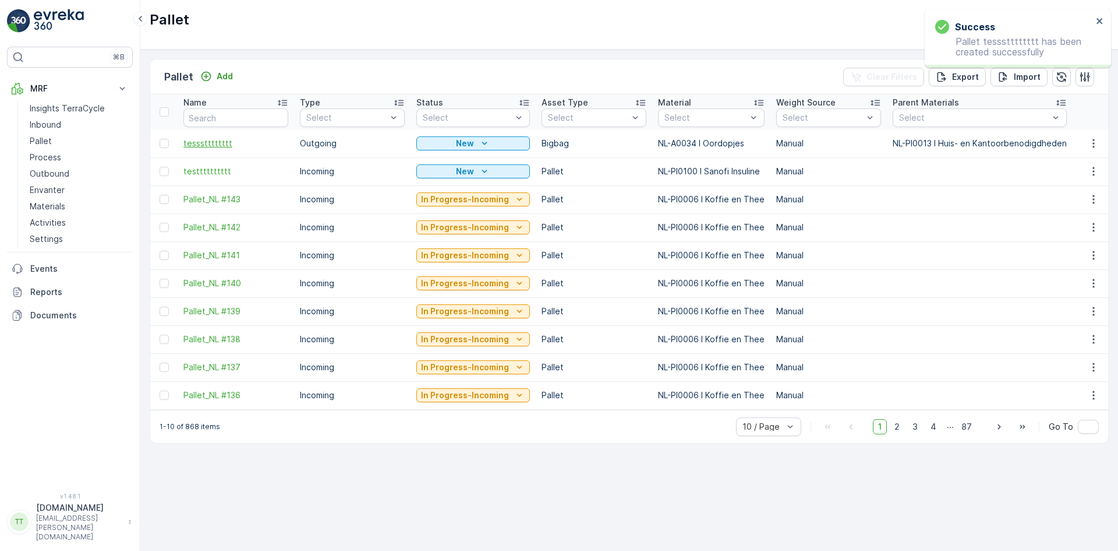
click at [223, 142] on span "tessstttttttt" at bounding box center [236, 143] width 105 height 12
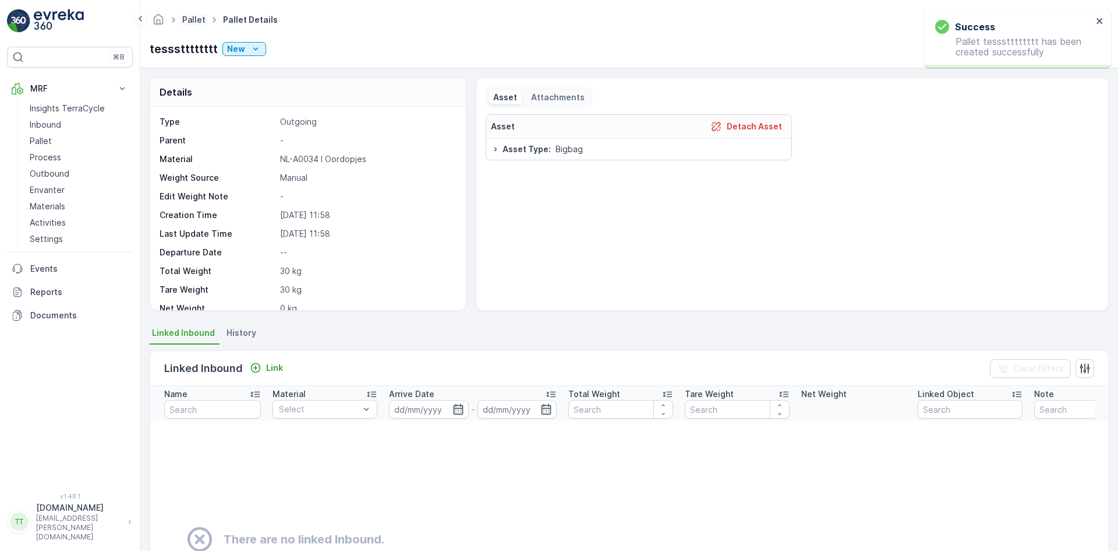
click at [193, 17] on link "Pallet" at bounding box center [193, 20] width 23 height 10
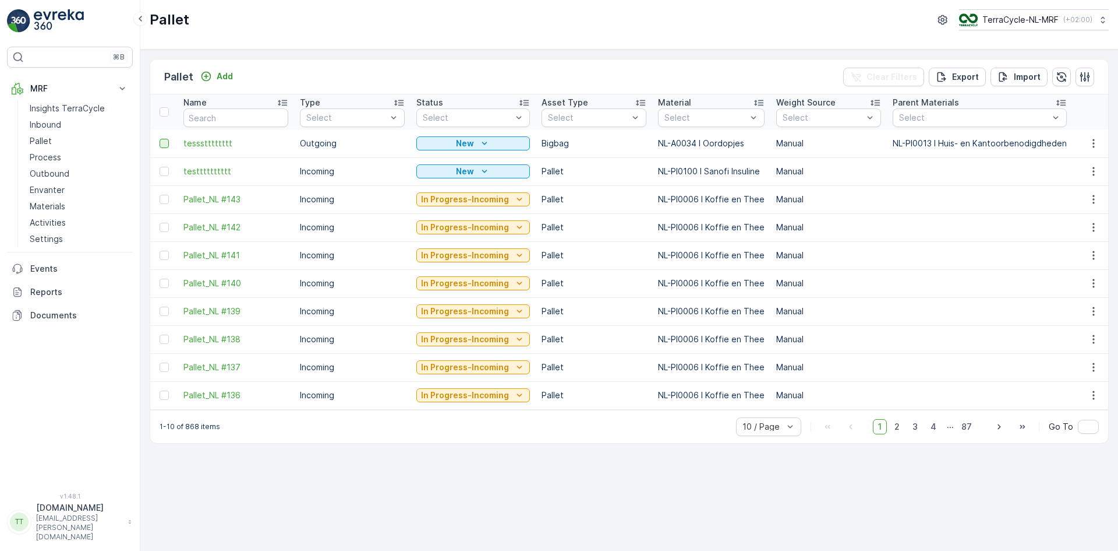
click at [164, 141] on div at bounding box center [164, 143] width 9 height 9
click at [160, 139] on input "checkbox" at bounding box center [160, 139] width 0 height 0
click at [163, 174] on div at bounding box center [164, 171] width 9 height 9
click at [160, 167] on input "checkbox" at bounding box center [160, 167] width 0 height 0
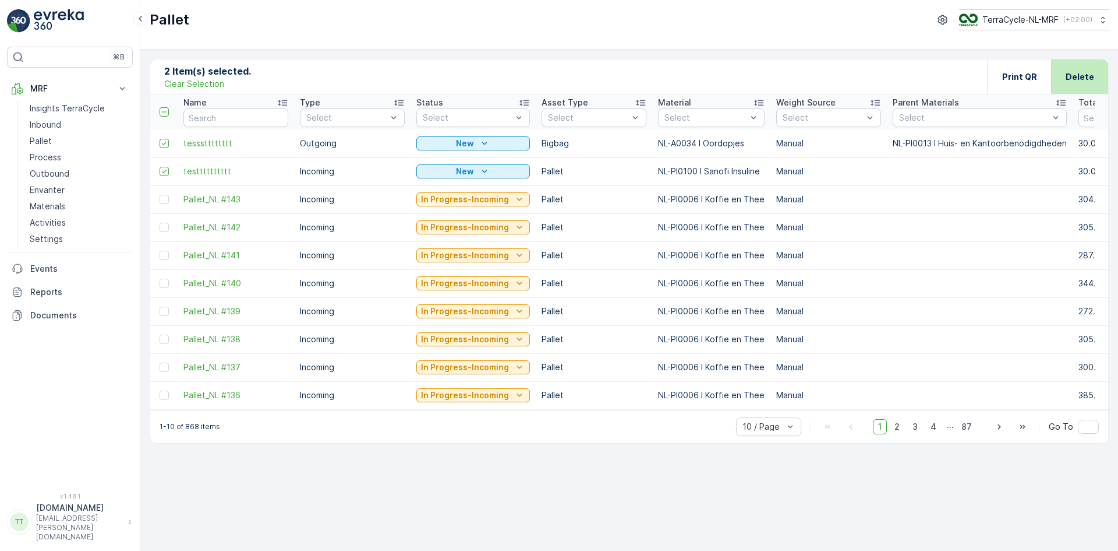
click at [1102, 81] on div "Delete" at bounding box center [1079, 76] width 57 height 34
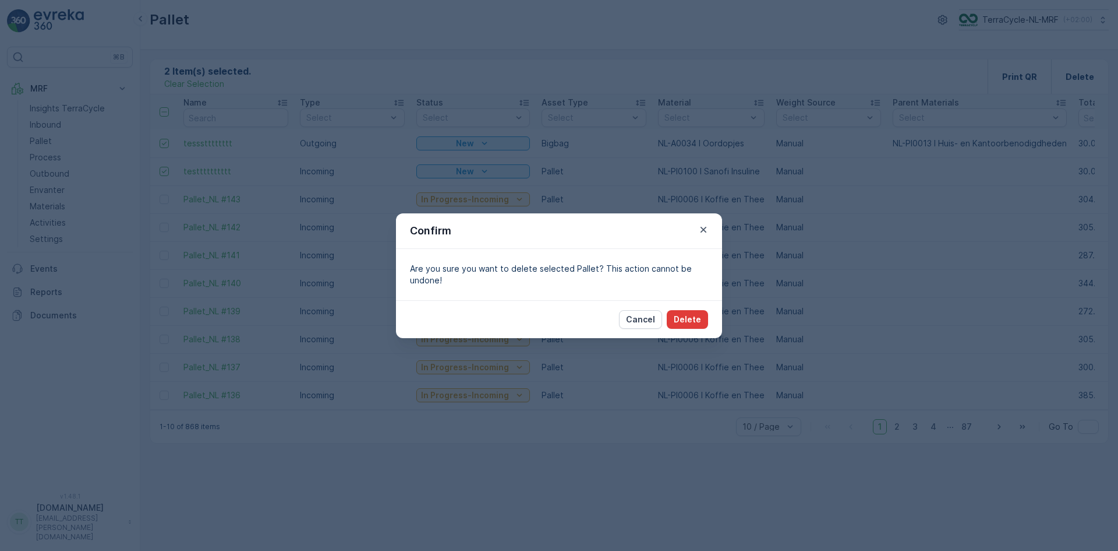
click at [696, 317] on p "Delete" at bounding box center [687, 319] width 27 height 12
